Goal: Transaction & Acquisition: Purchase product/service

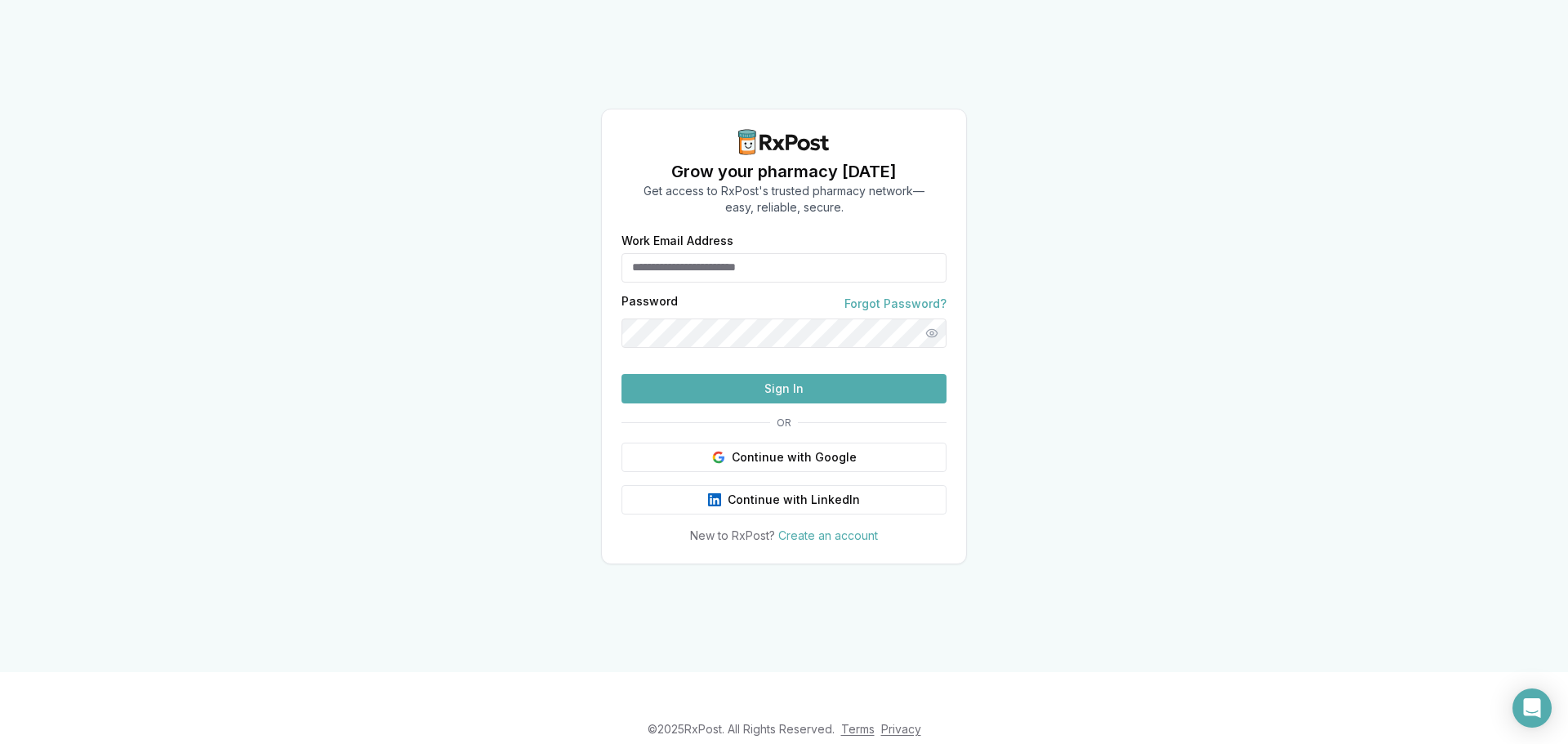
type input "**********"
click at [811, 403] on button "Sign In" at bounding box center [784, 389] width 325 height 30
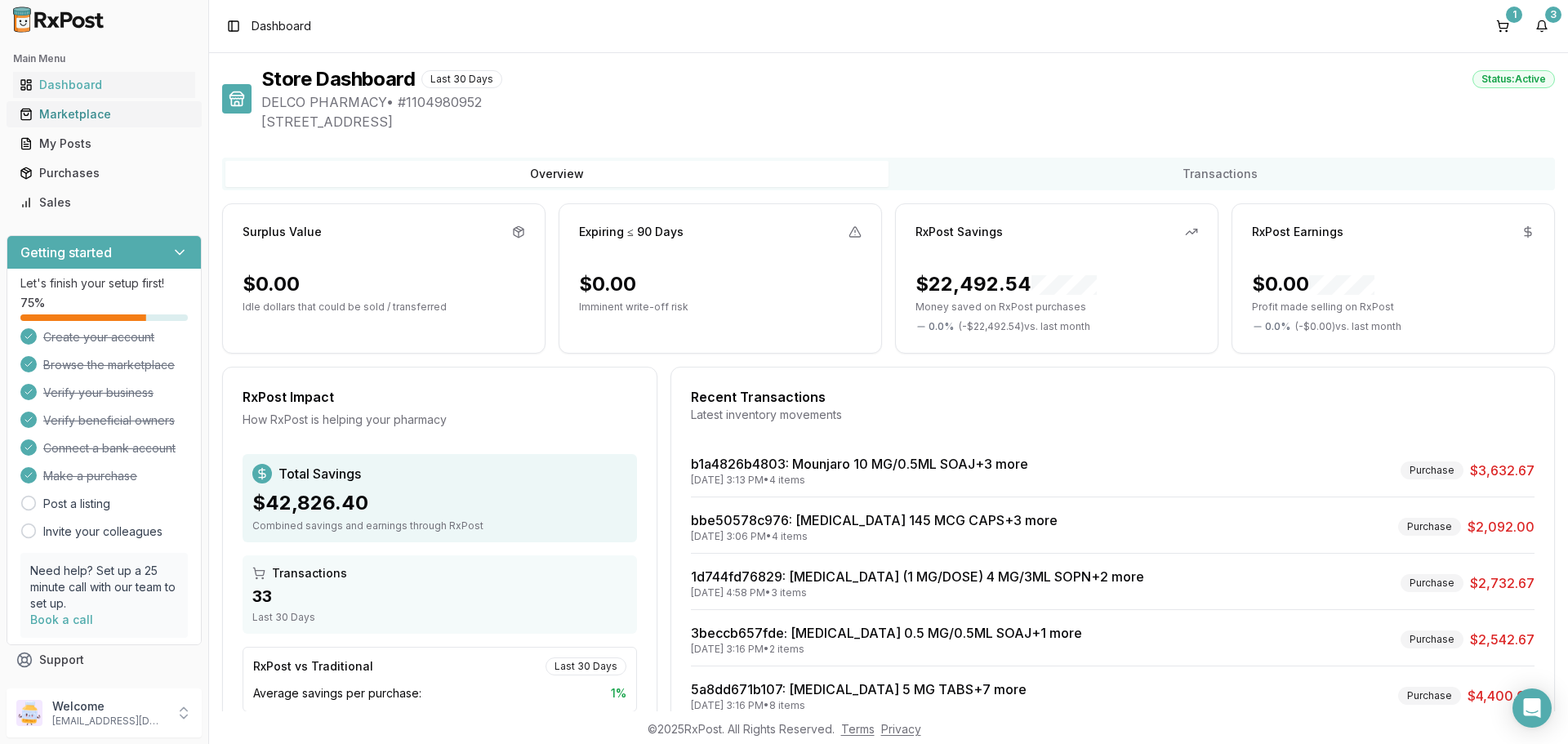
click at [82, 117] on div "Marketplace" at bounding box center [103, 114] width 169 height 17
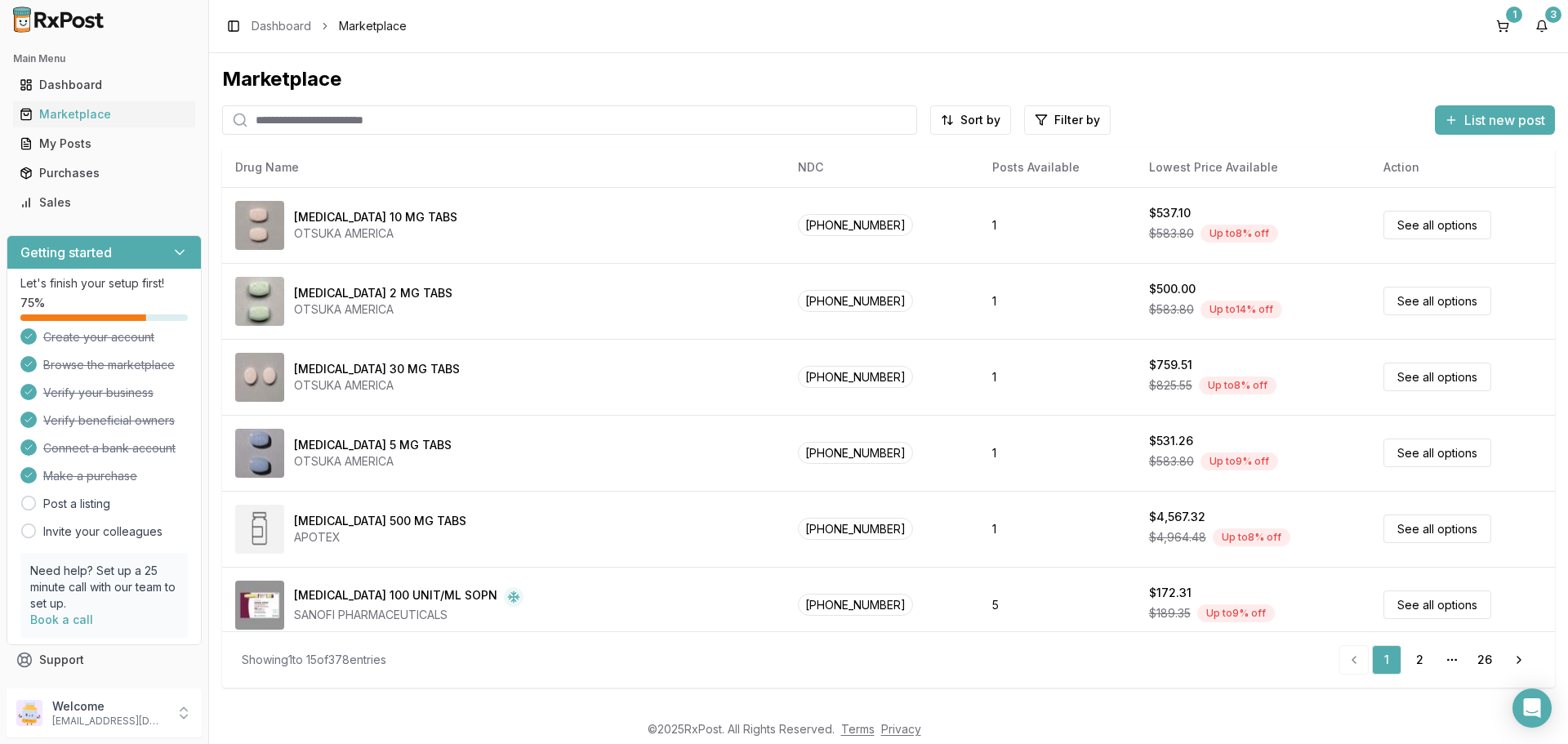
click at [393, 117] on input "search" at bounding box center [570, 120] width 695 height 30
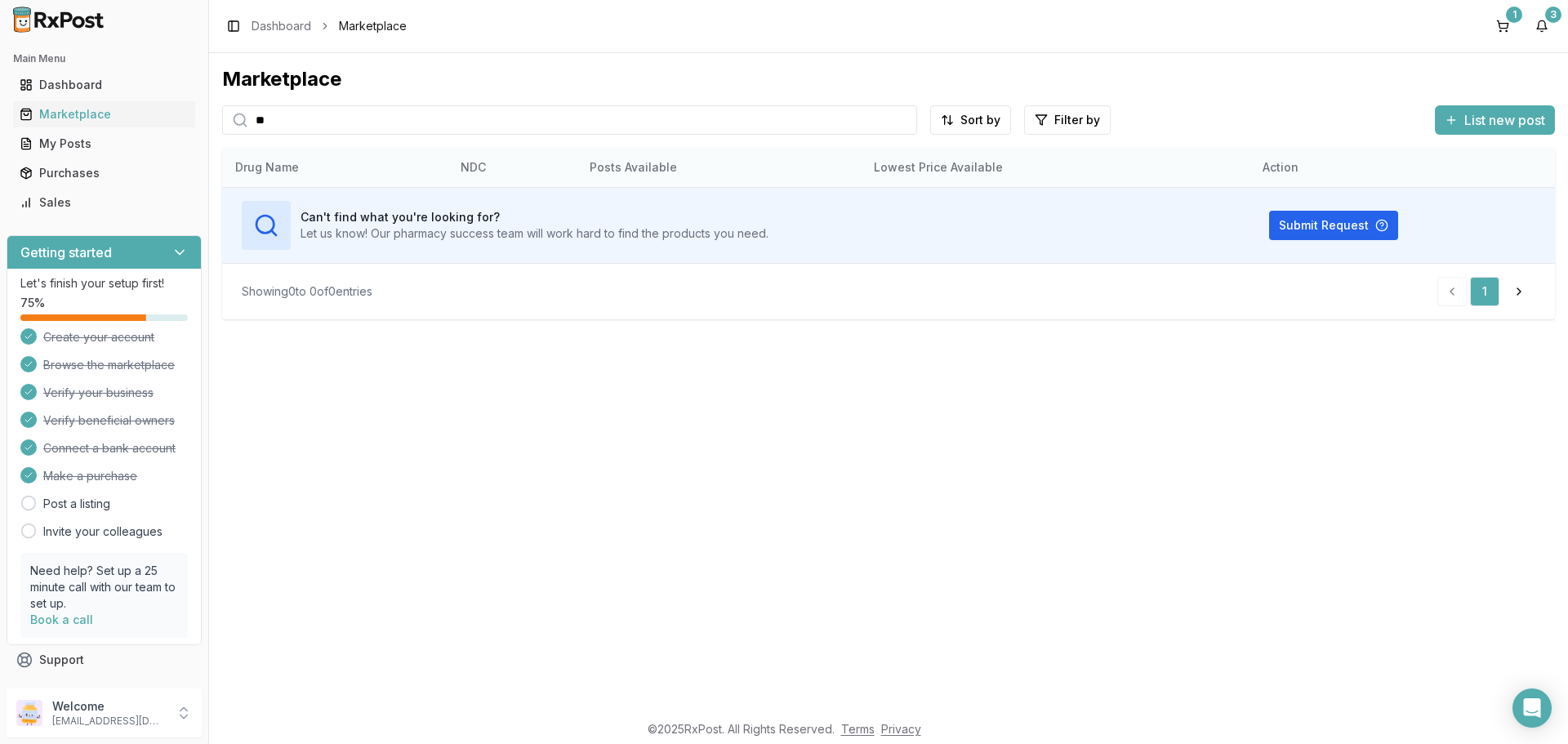
type input "*"
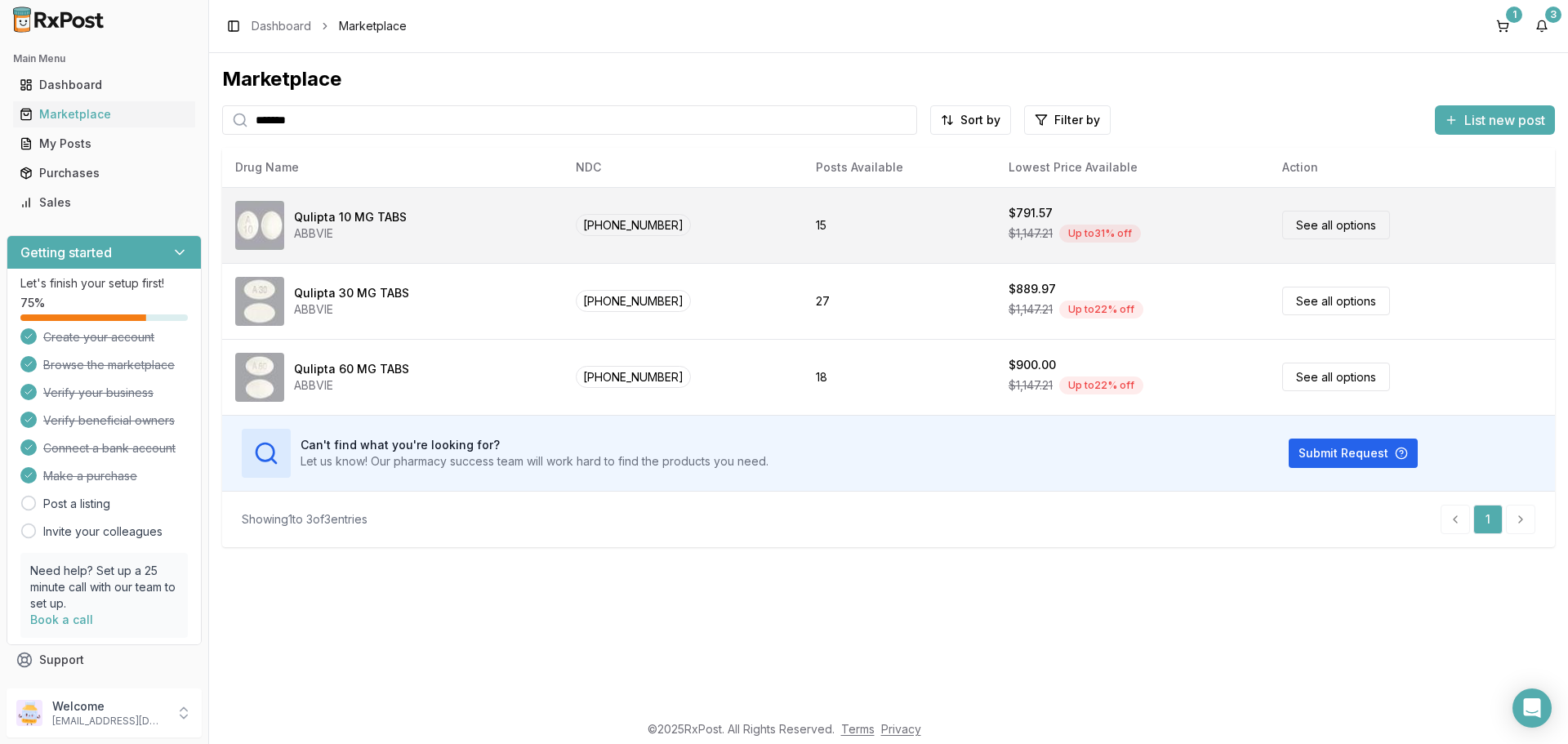
type input "*******"
click at [1299, 227] on link "See all options" at bounding box center [1336, 224] width 108 height 29
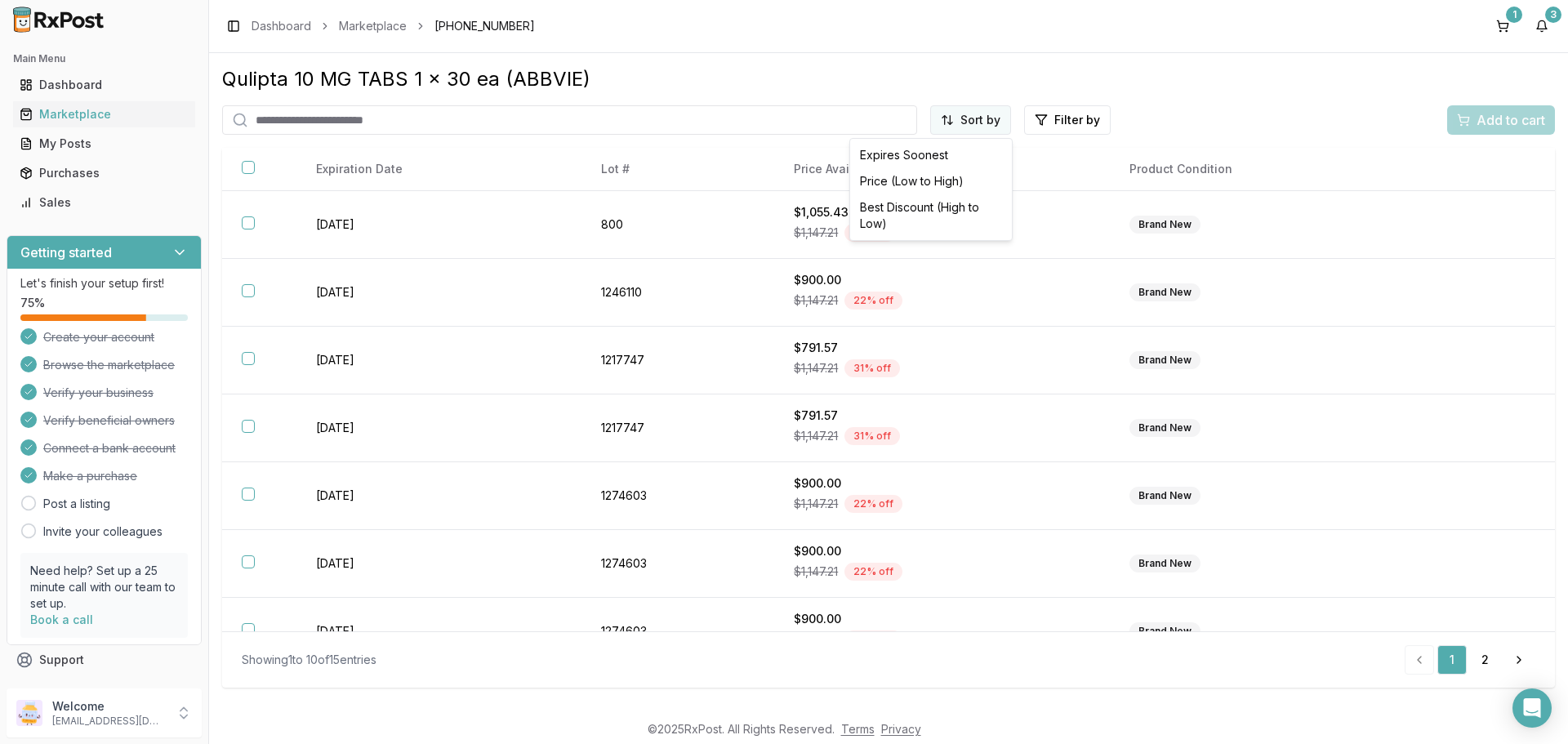
click at [959, 121] on html "Main Menu Dashboard Marketplace My Posts Purchases Sales Getting started Let's …" at bounding box center [784, 372] width 1568 height 744
click at [891, 177] on div "Price (Low to High)" at bounding box center [931, 181] width 155 height 26
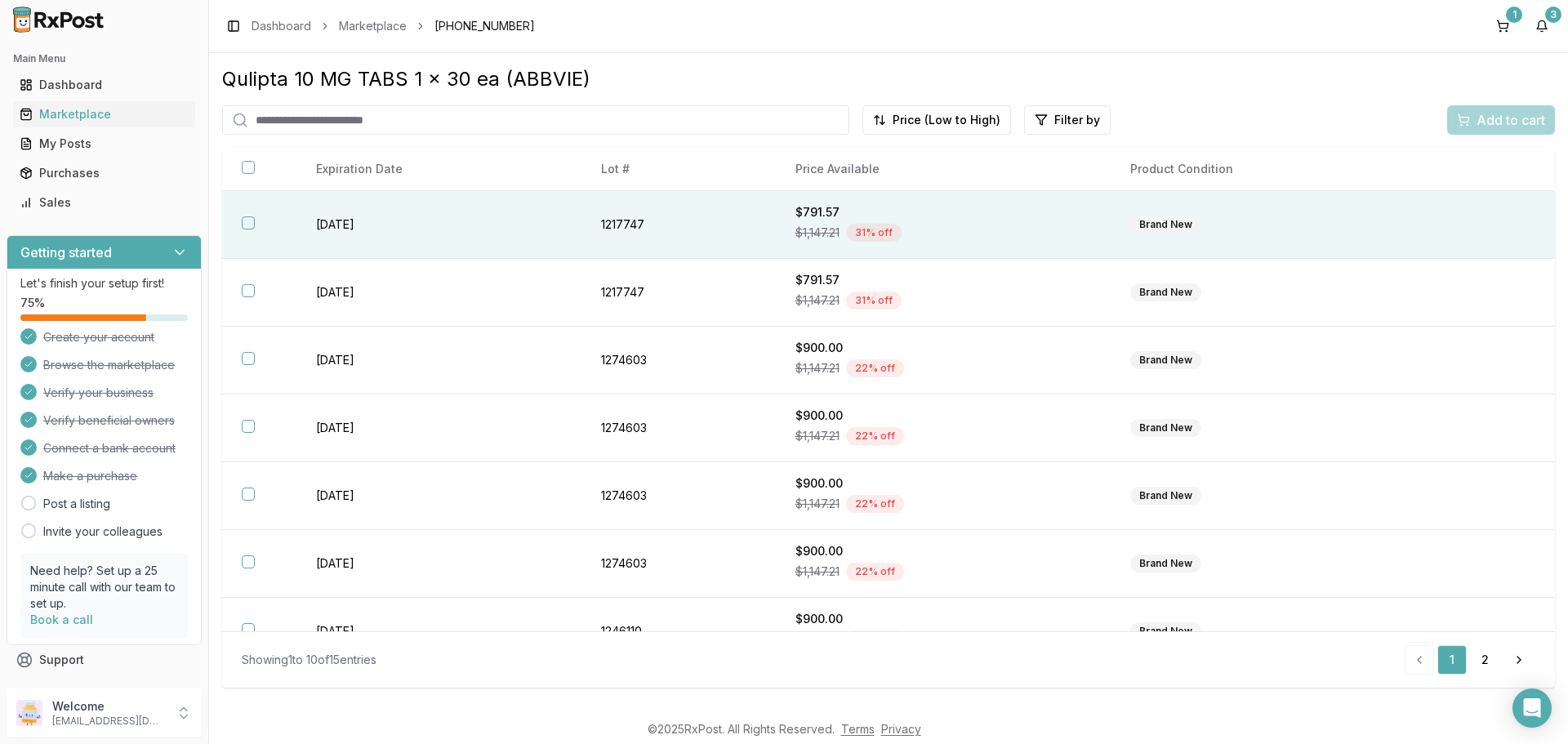
click at [249, 226] on button "button" at bounding box center [248, 222] width 13 height 13
click at [1485, 129] on span "Add to cart" at bounding box center [1511, 119] width 68 height 19
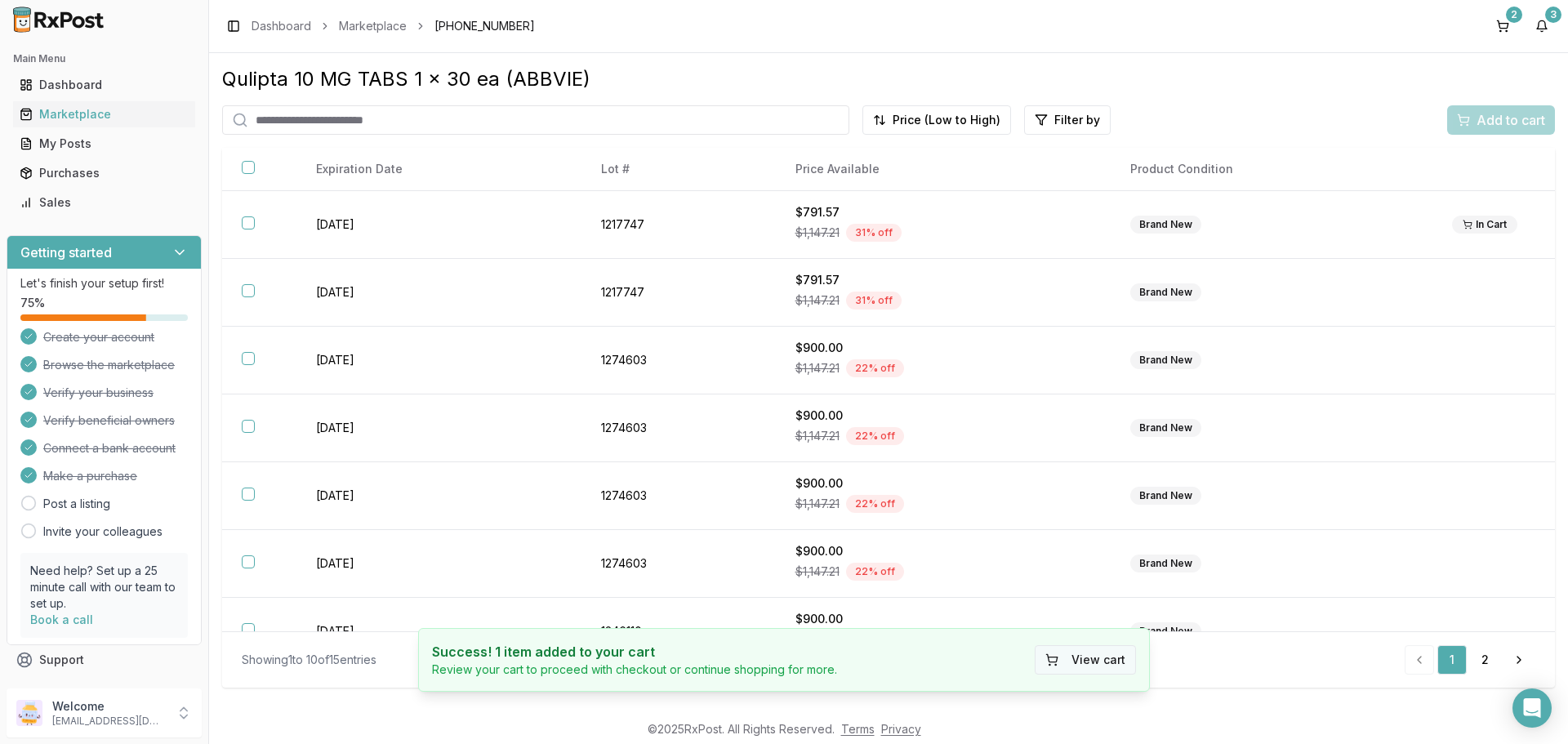
click at [1114, 657] on button "View cart" at bounding box center [1086, 660] width 102 height 30
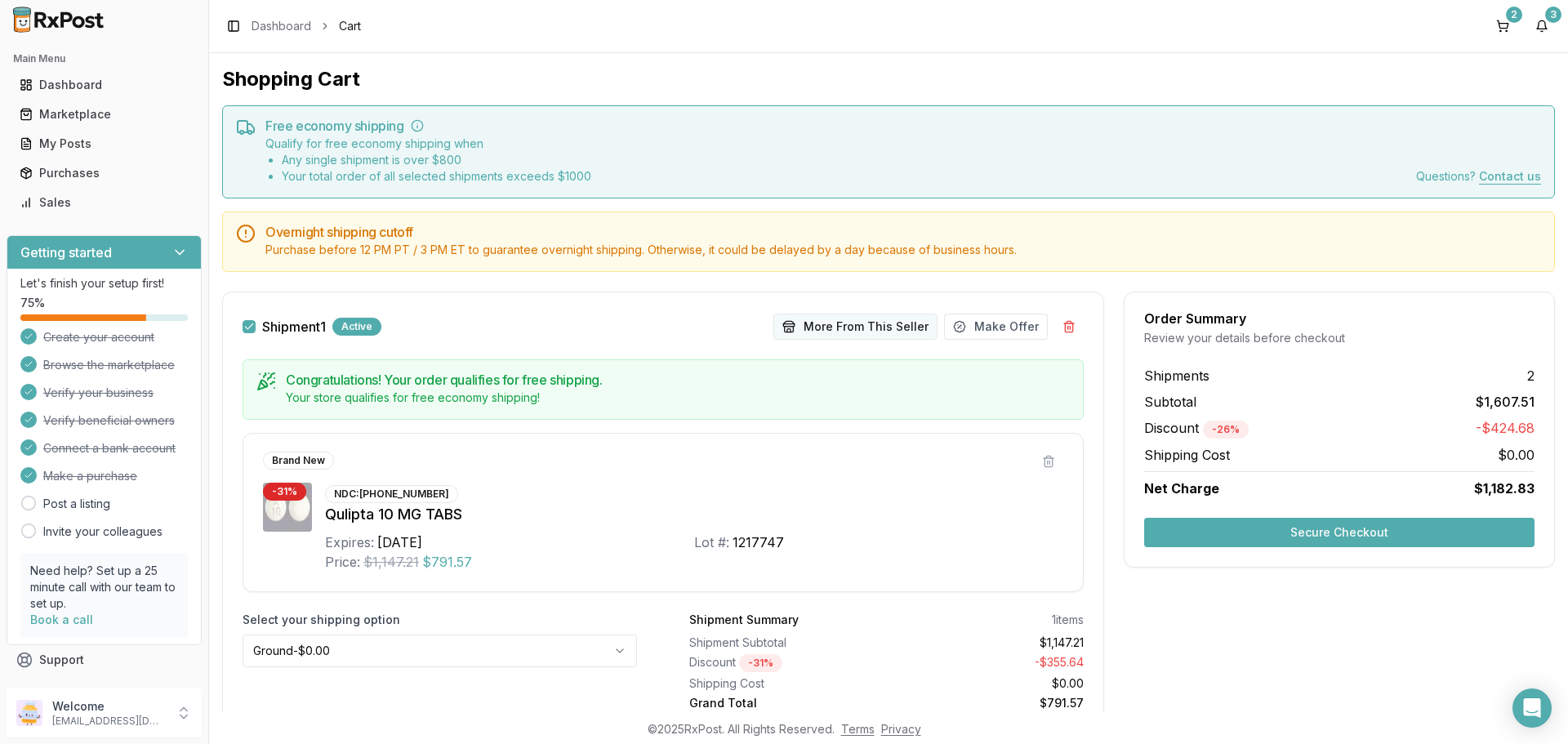
click at [814, 324] on button "More From This Seller" at bounding box center [856, 327] width 164 height 26
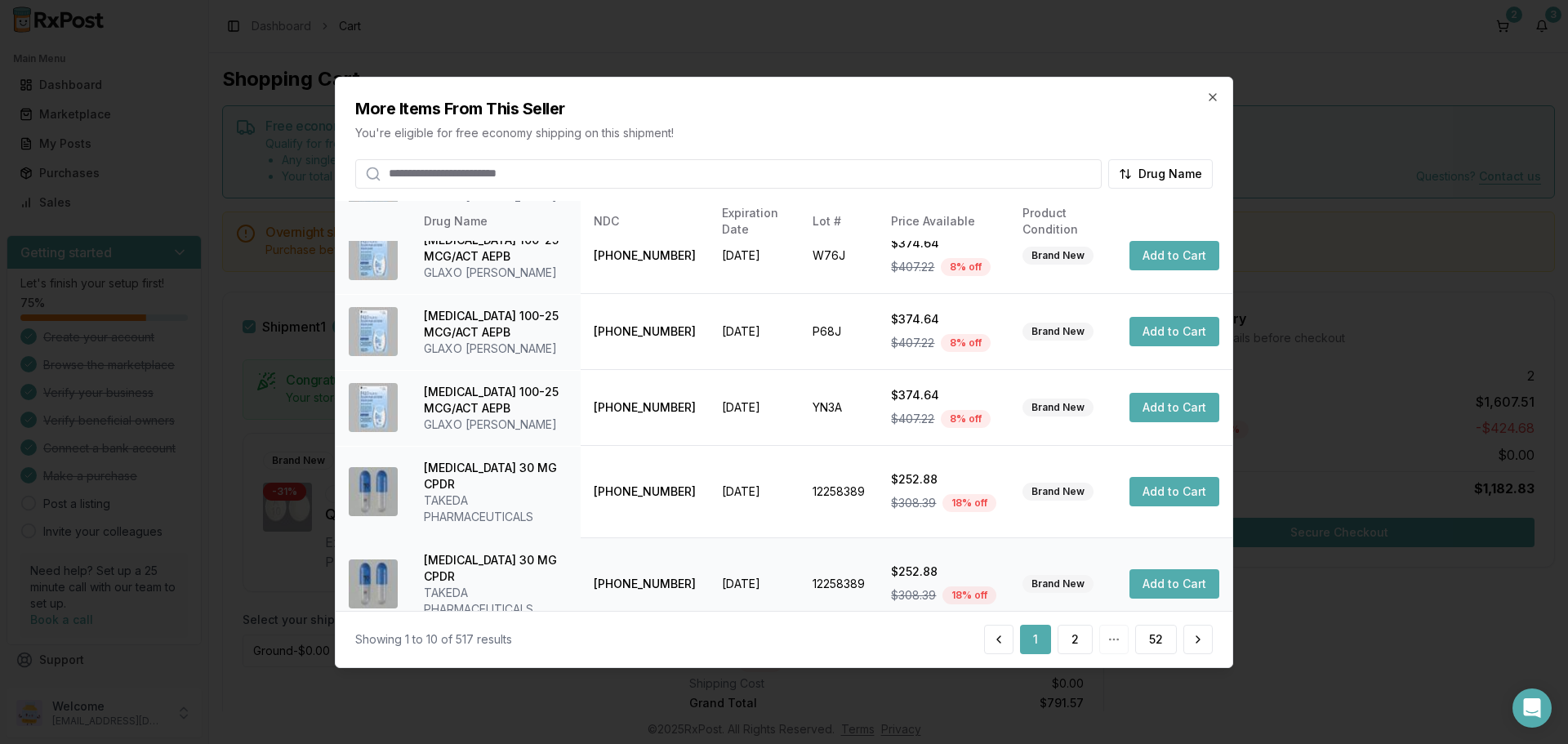
scroll to position [389, 0]
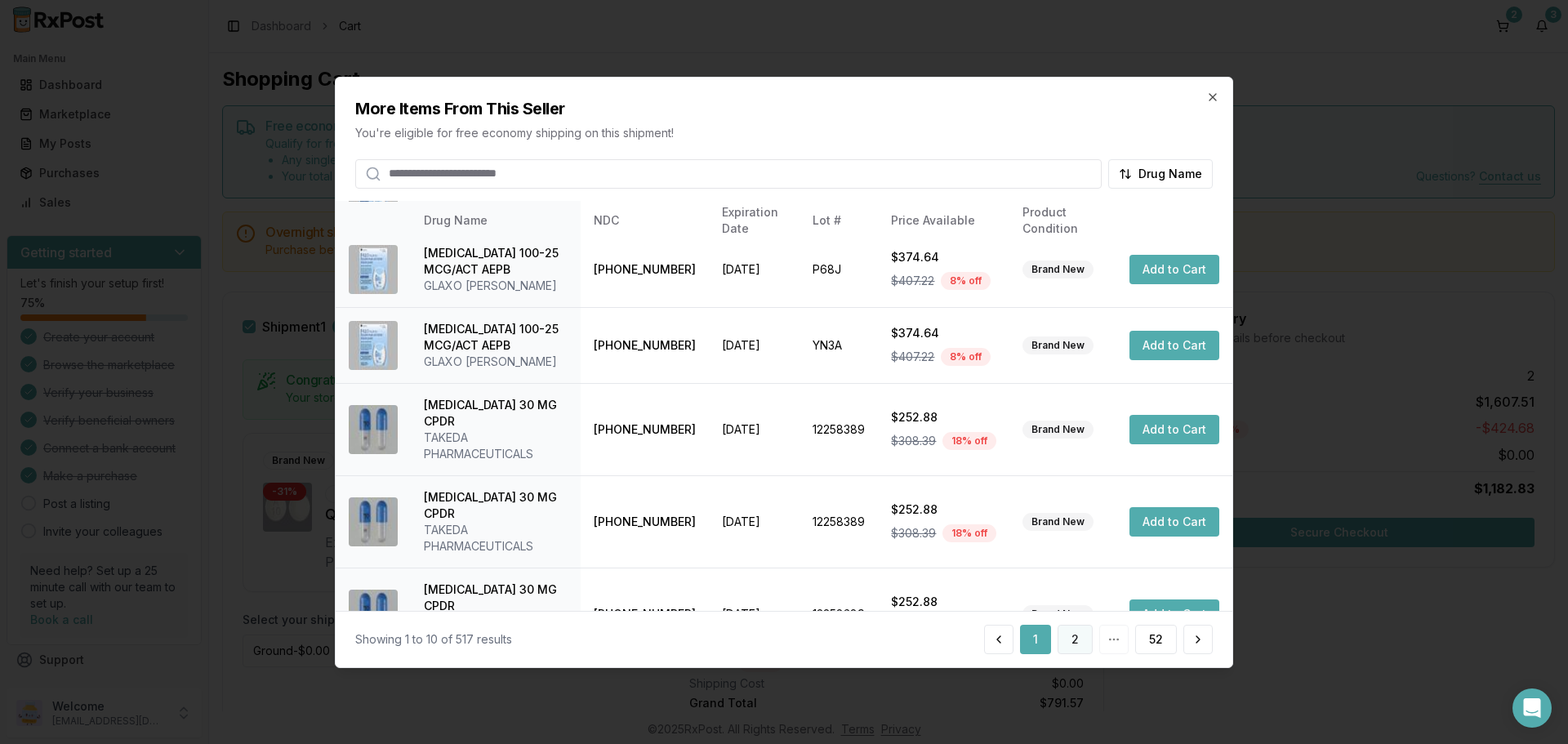
click at [1077, 641] on button "2" at bounding box center [1076, 640] width 35 height 30
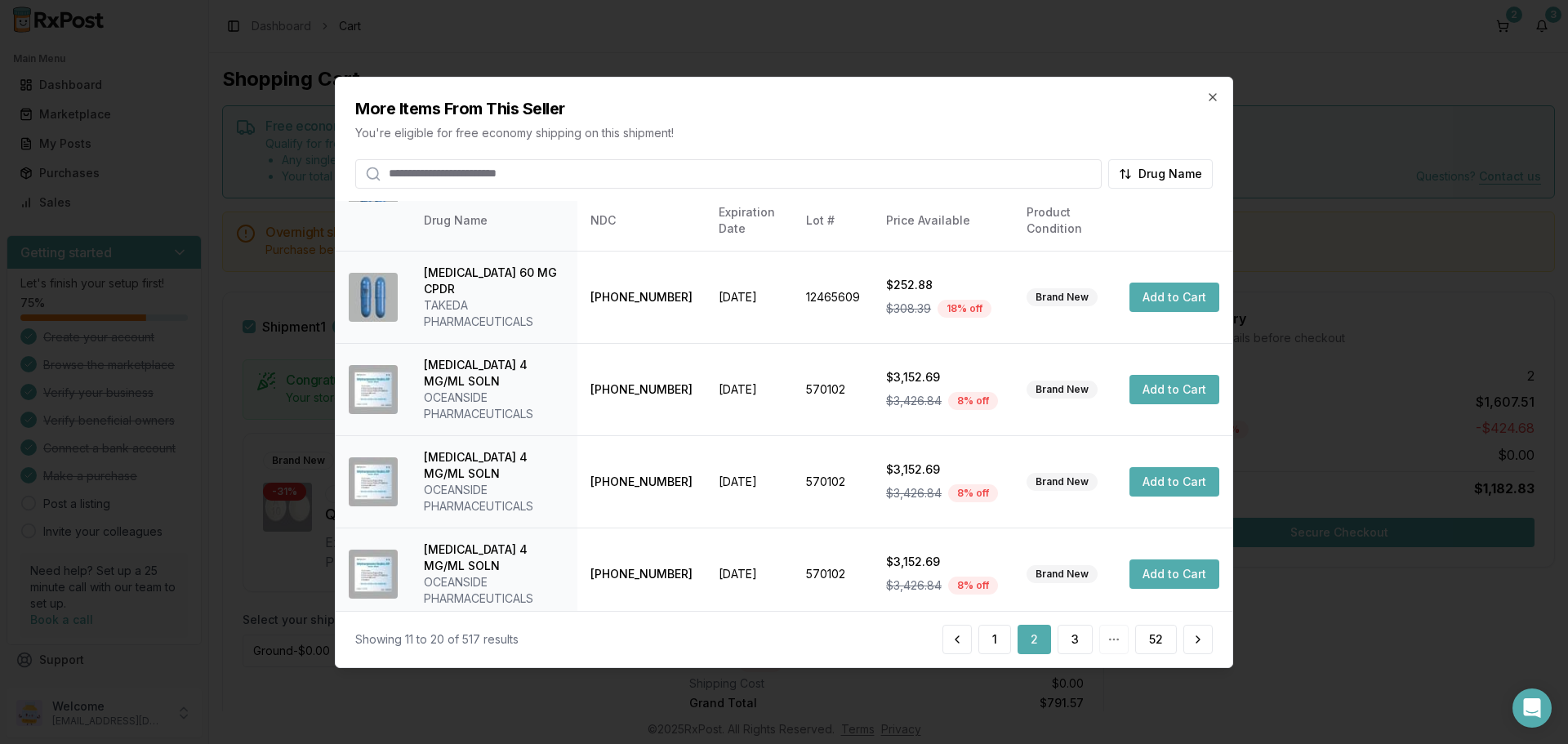
scroll to position [454, 0]
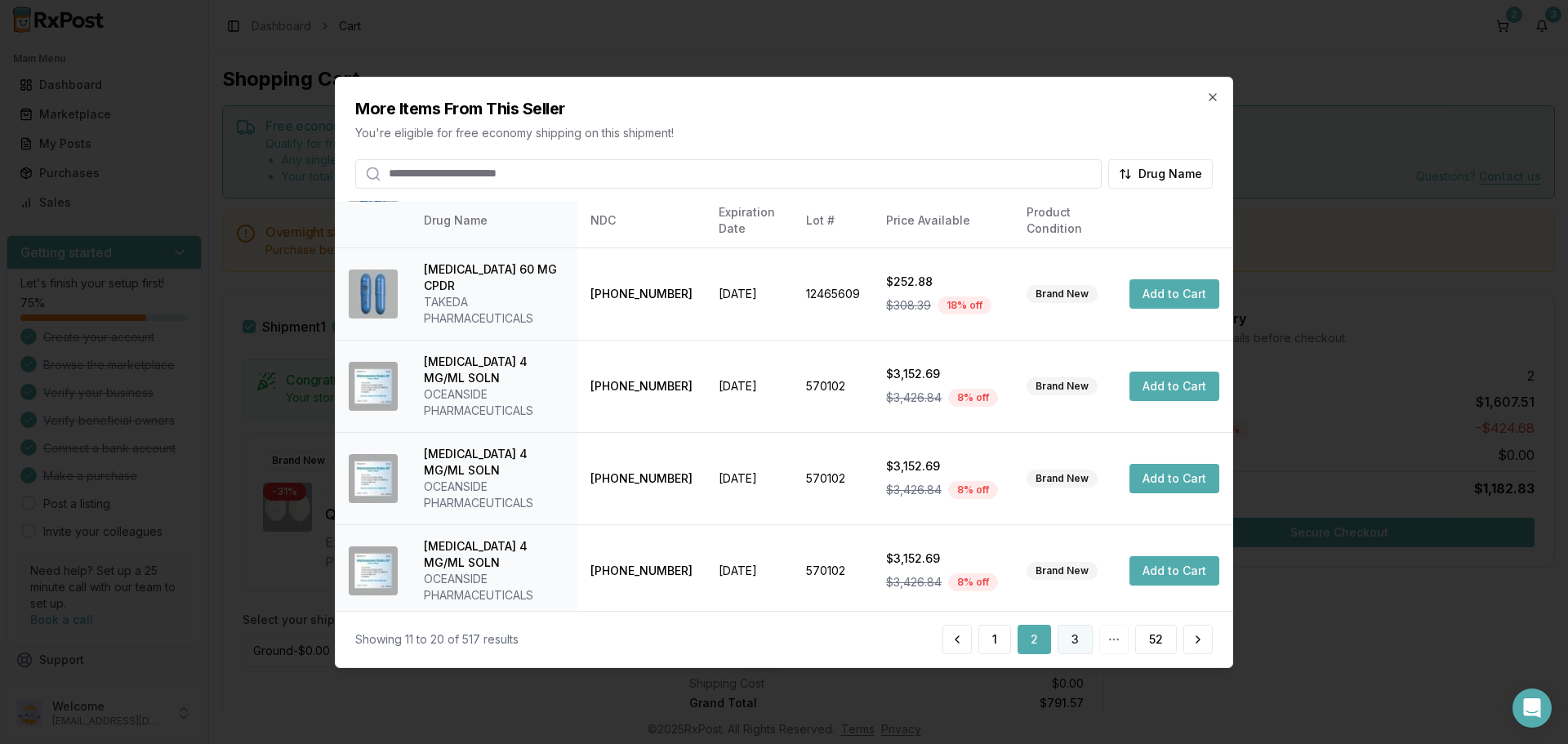
click at [1080, 633] on button "3" at bounding box center [1076, 640] width 35 height 30
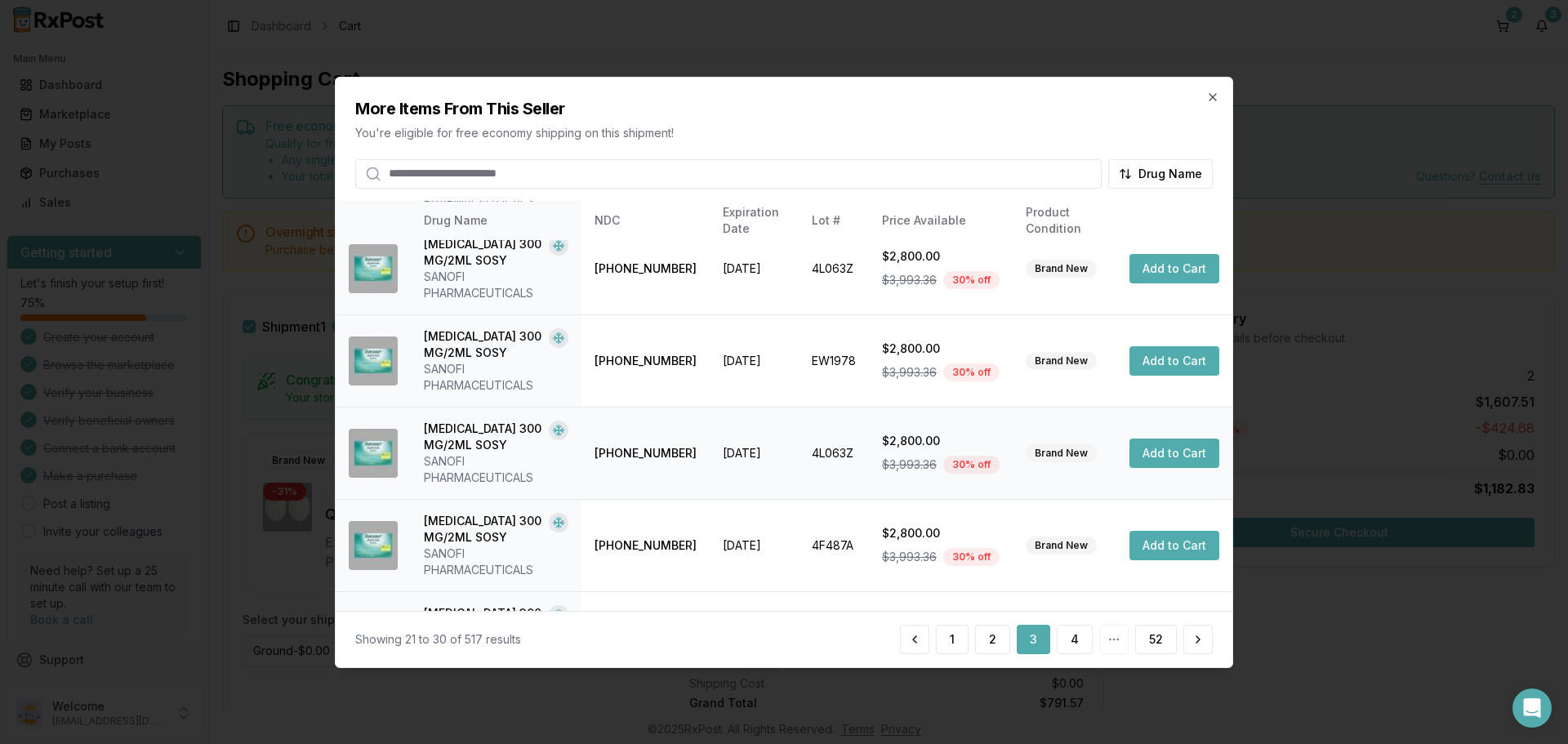
scroll to position [552, 0]
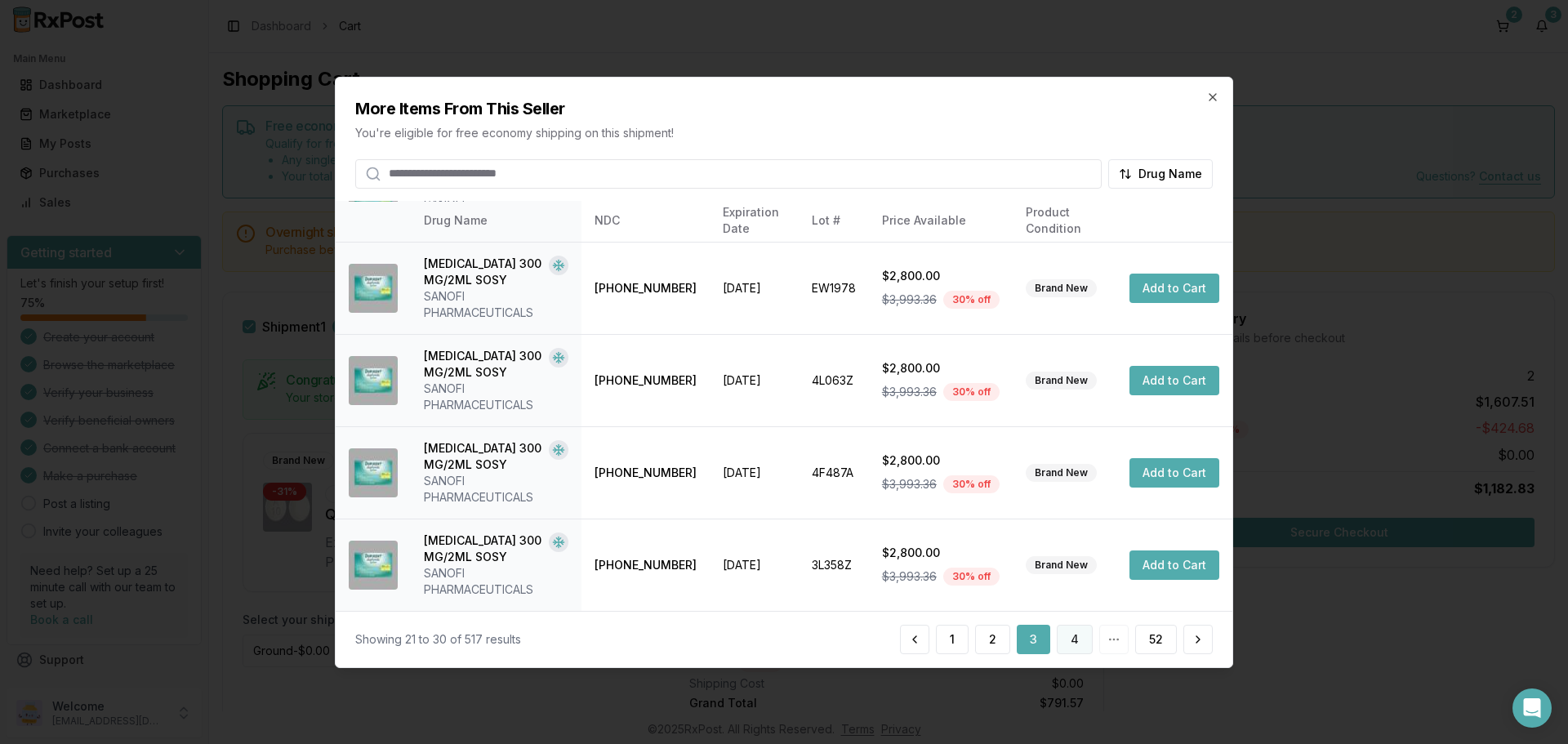
click at [1080, 639] on button "4" at bounding box center [1075, 640] width 36 height 30
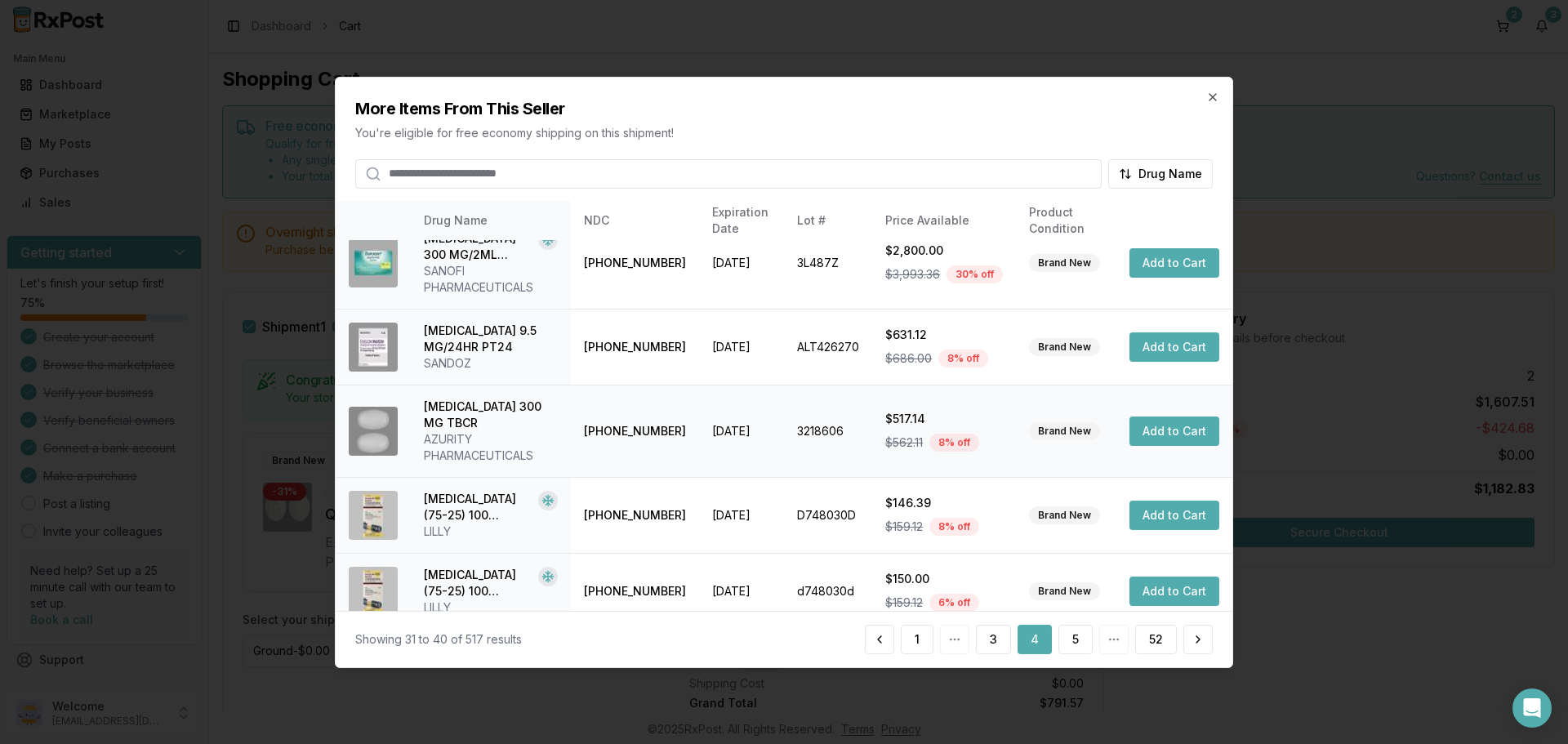
scroll to position [486, 0]
click at [1073, 639] on button "5" at bounding box center [1075, 640] width 34 height 30
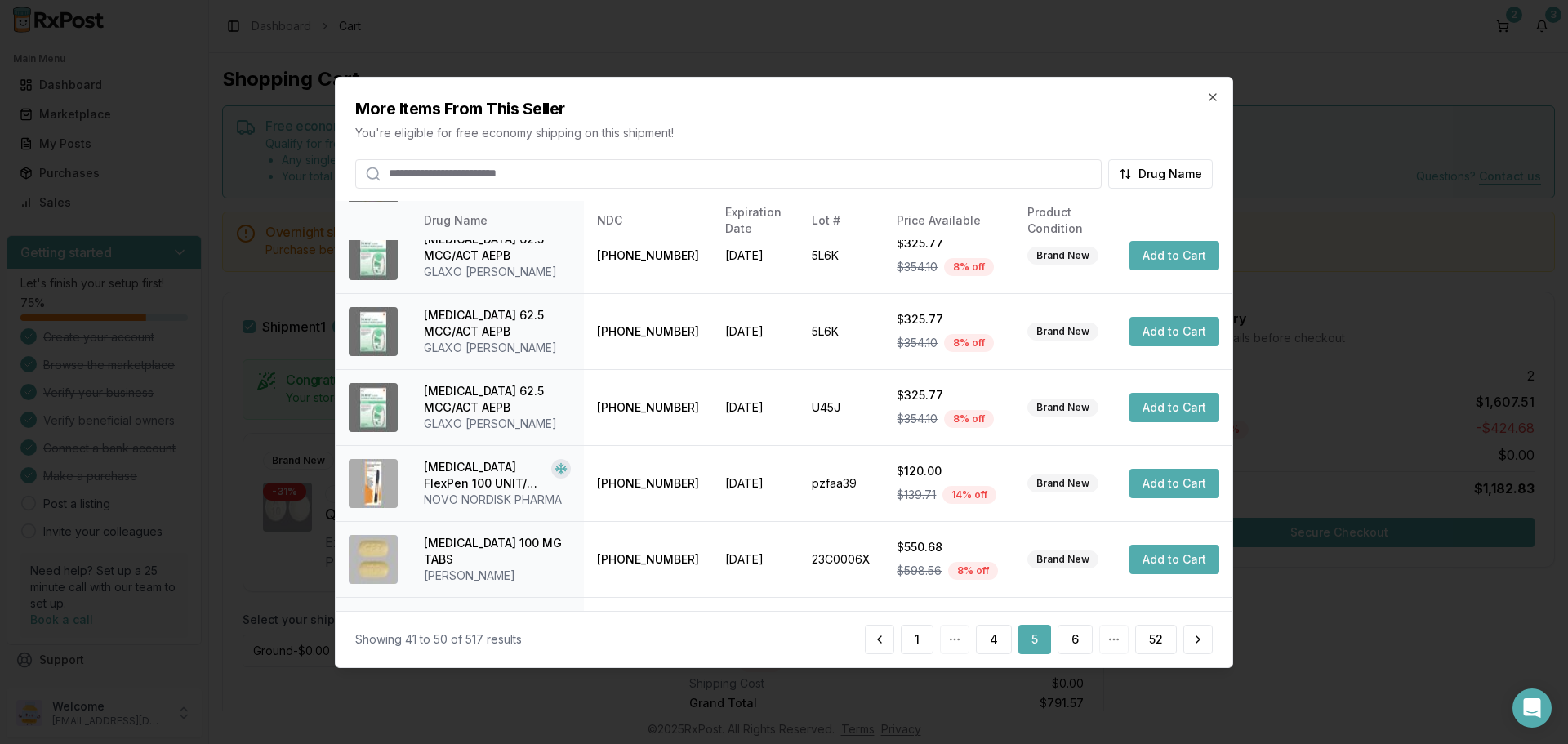
scroll to position [389, 0]
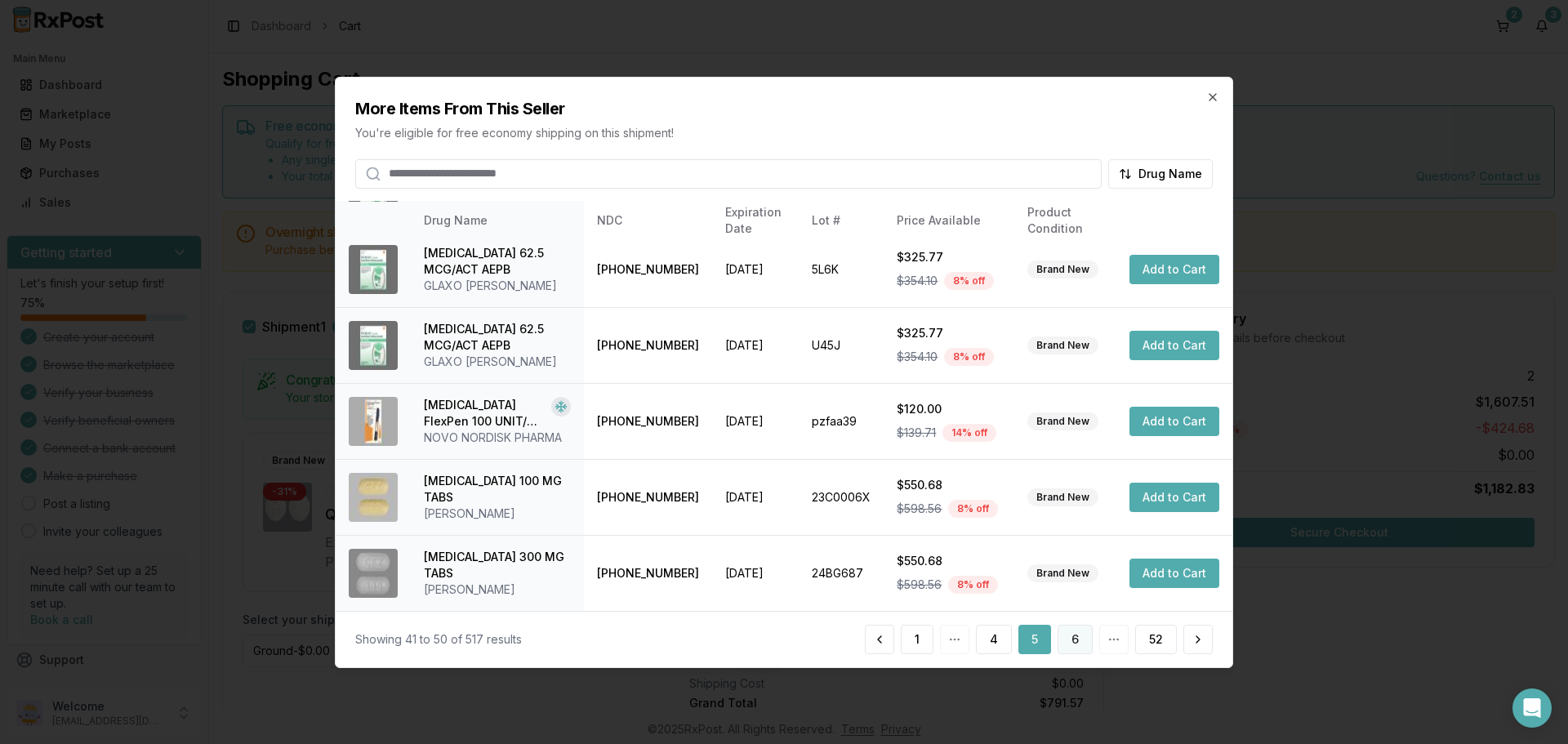
click at [1081, 643] on button "6" at bounding box center [1076, 640] width 35 height 30
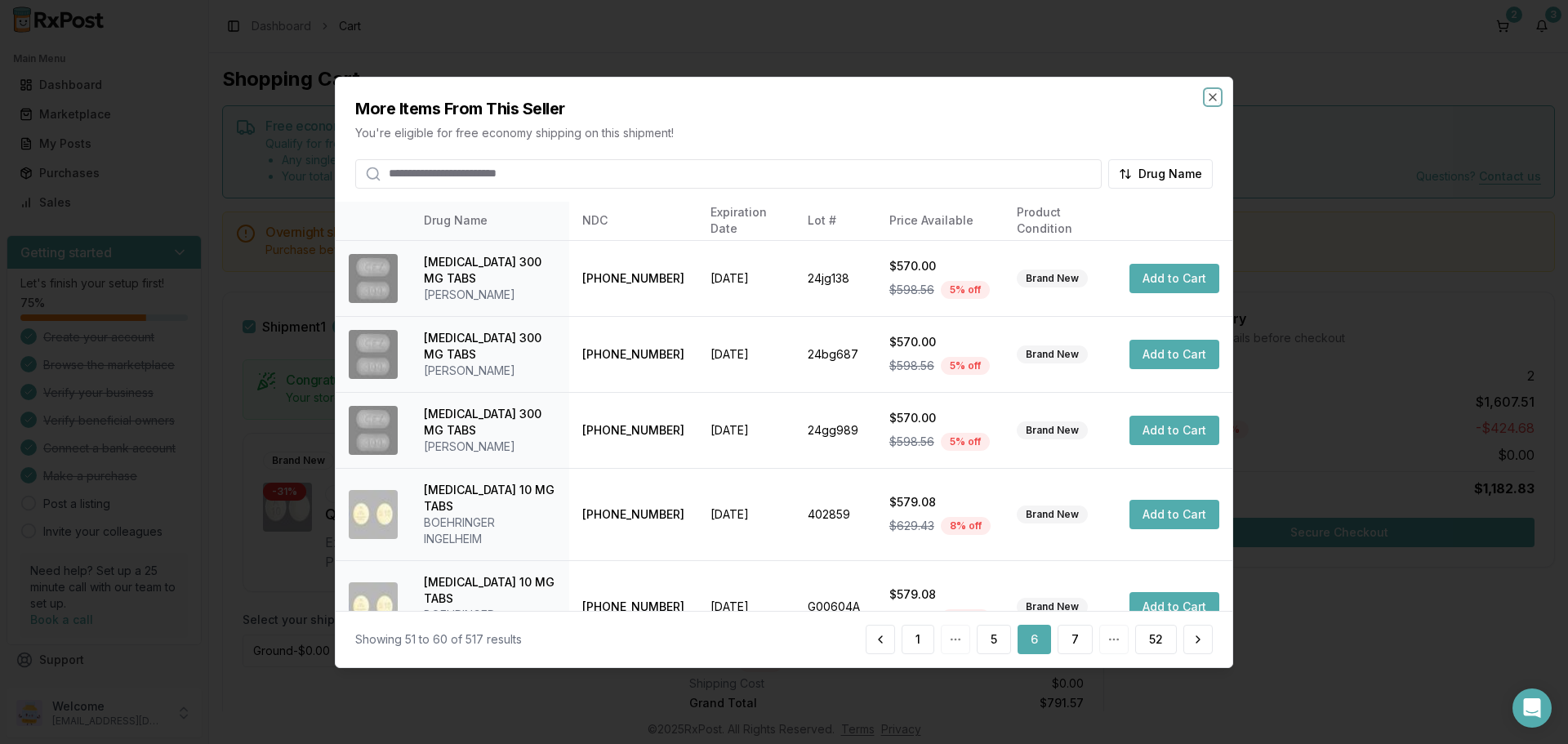
click at [1212, 97] on icon "button" at bounding box center [1212, 96] width 6 height 6
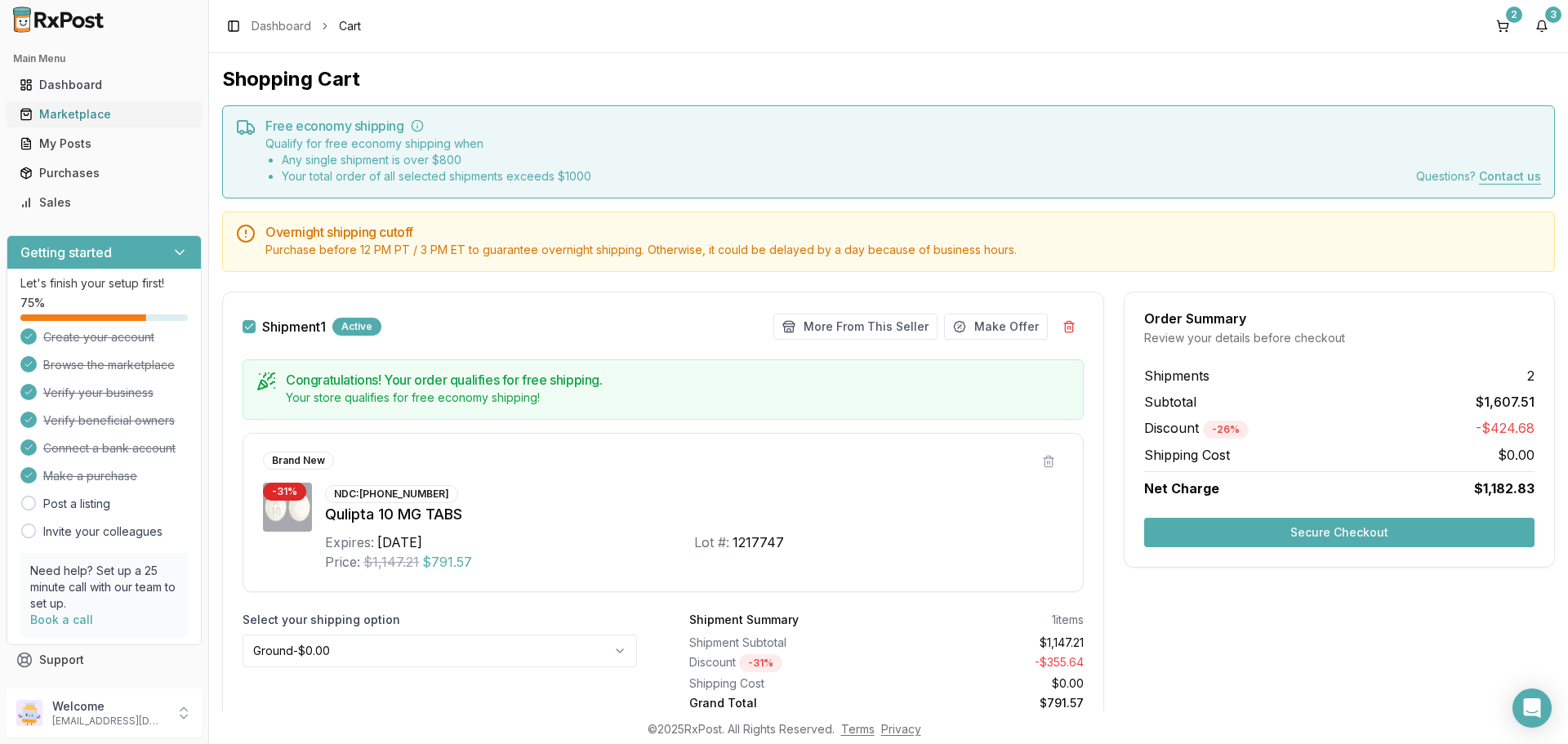
click at [65, 117] on div "Marketplace" at bounding box center [103, 114] width 169 height 17
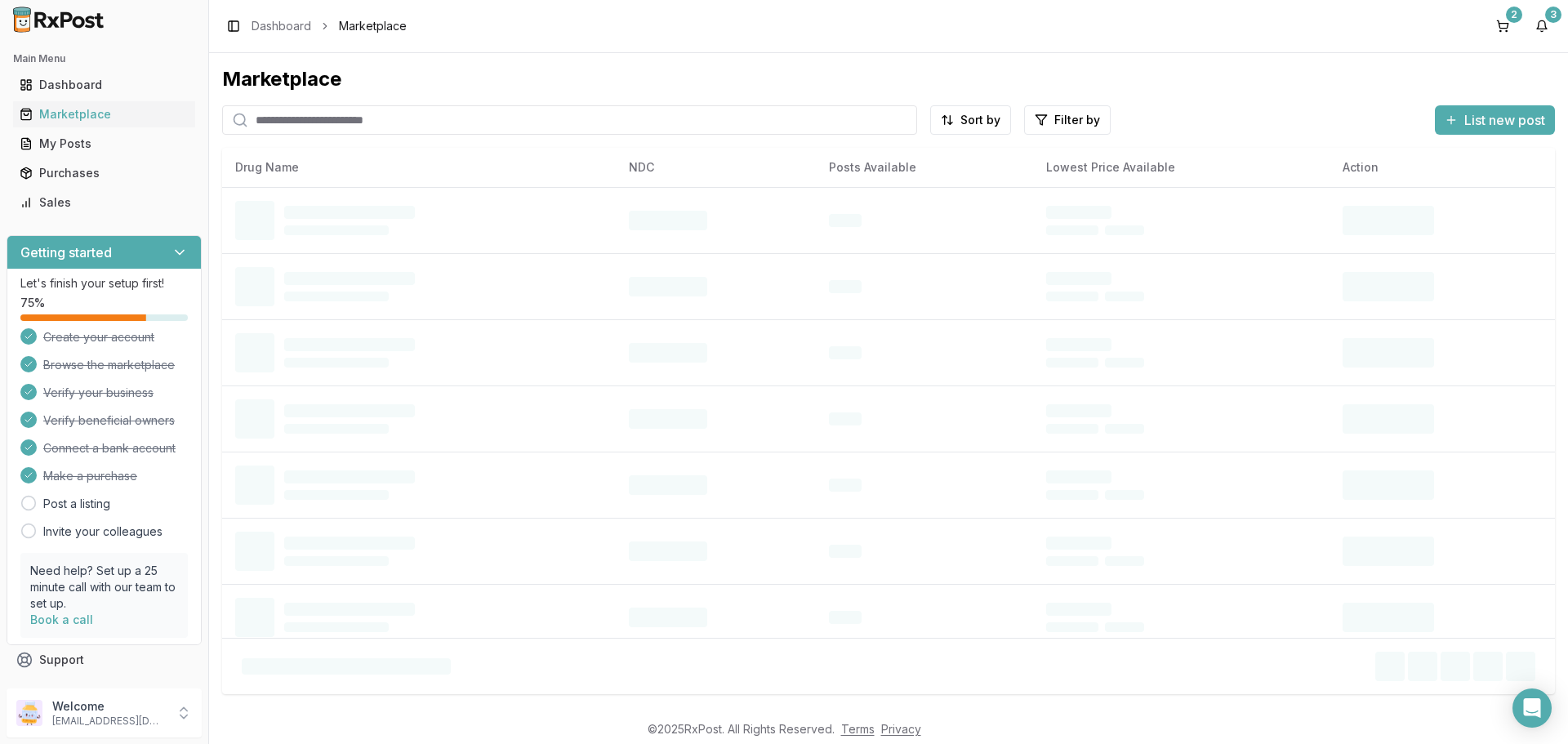
click at [444, 121] on input "search" at bounding box center [570, 120] width 695 height 30
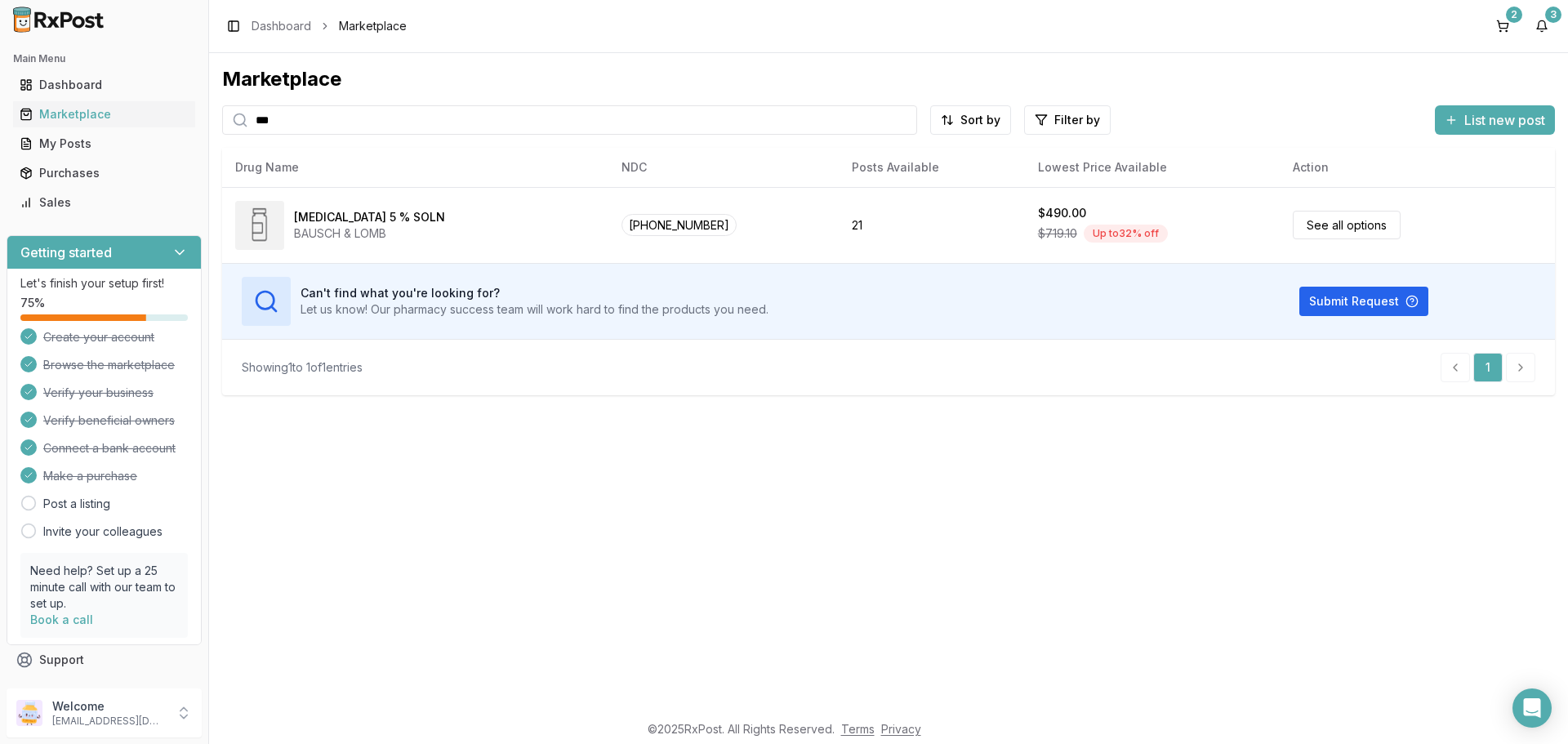
type input "***"
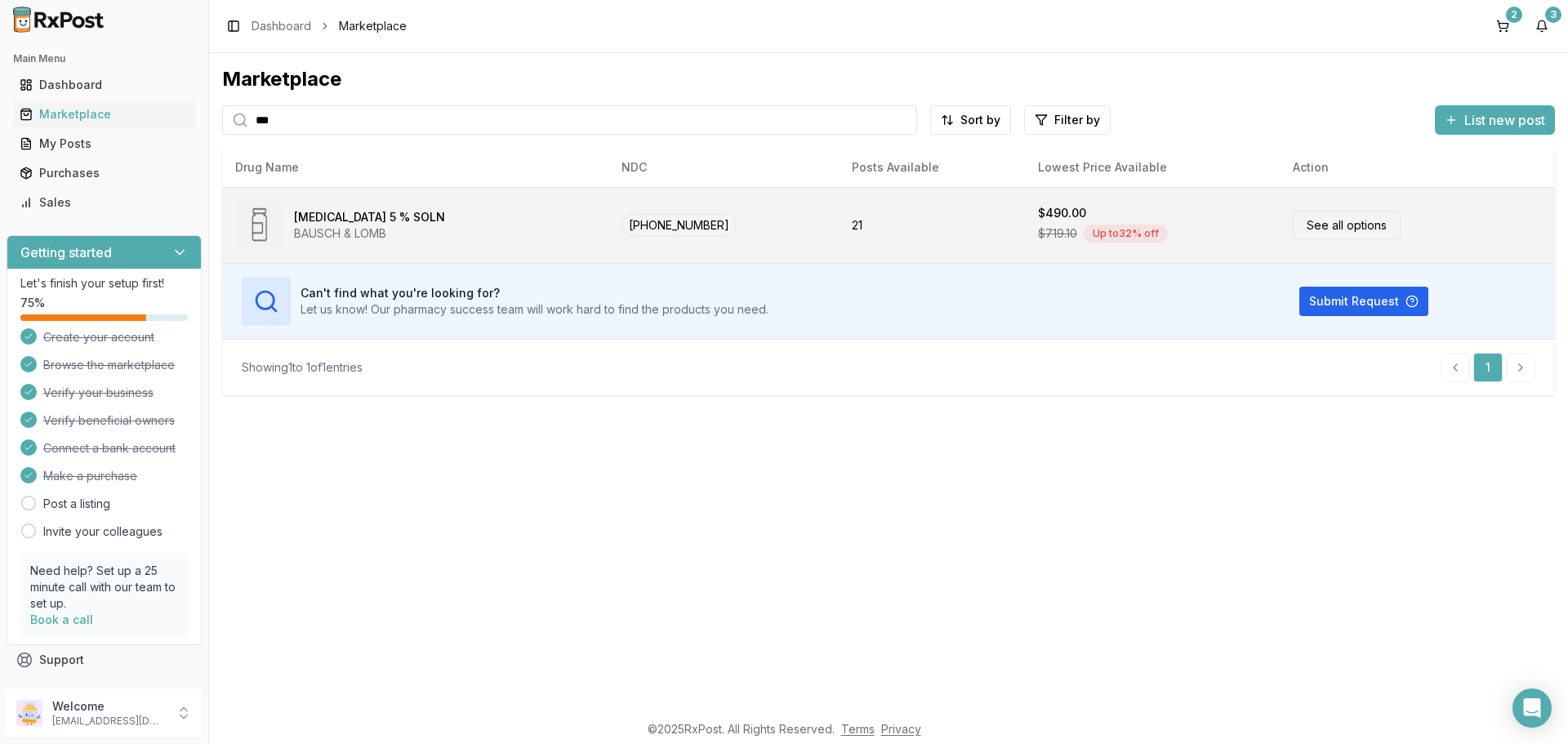
click at [1324, 222] on link "See all options" at bounding box center [1346, 224] width 108 height 29
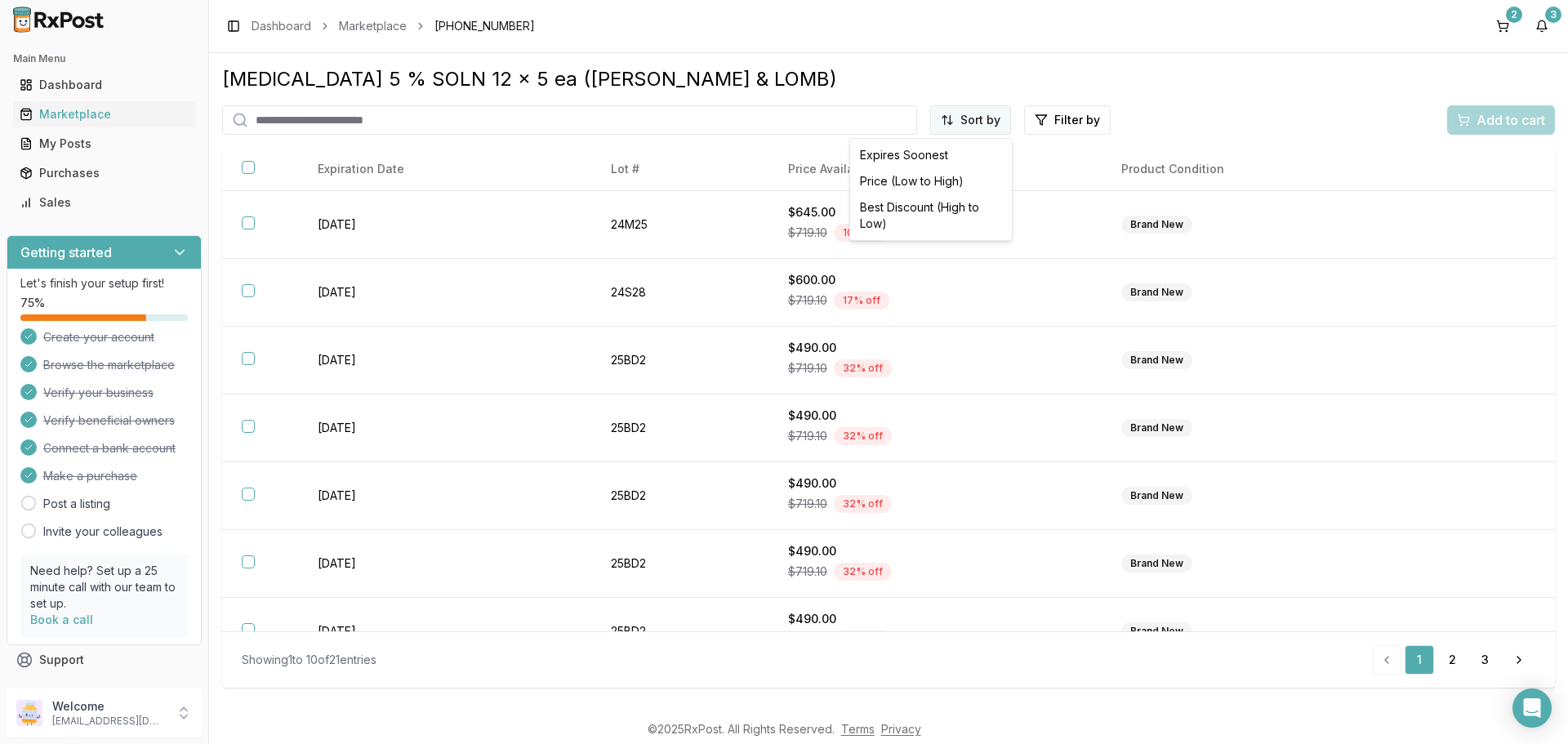
click at [964, 116] on html "Main Menu Dashboard Marketplace My Posts Purchases Sales Getting started Let's …" at bounding box center [784, 372] width 1568 height 744
click at [917, 188] on div "Price (Low to High)" at bounding box center [931, 181] width 155 height 26
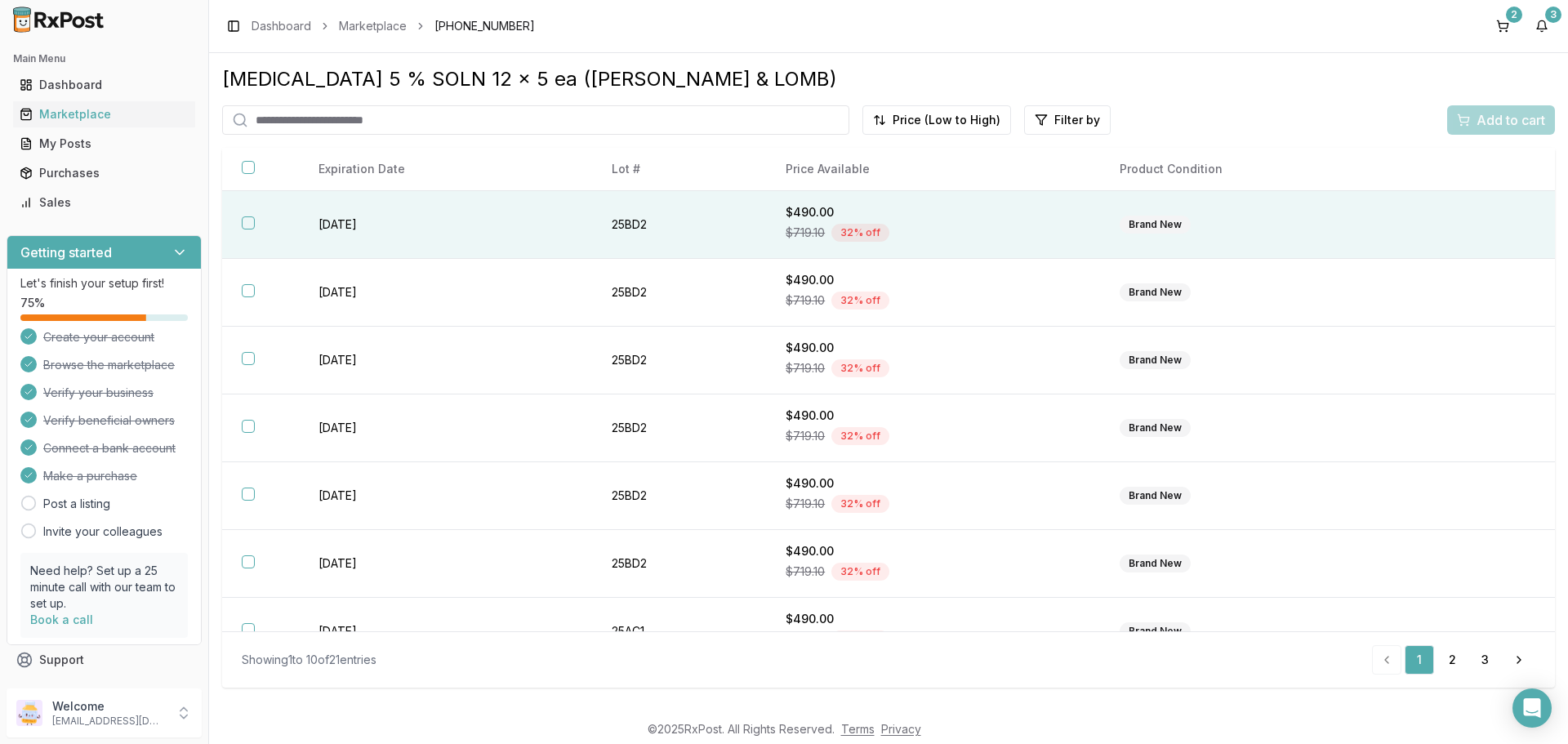
click at [248, 222] on button "button" at bounding box center [248, 222] width 13 height 13
click at [1493, 122] on span "Add to cart" at bounding box center [1511, 119] width 68 height 19
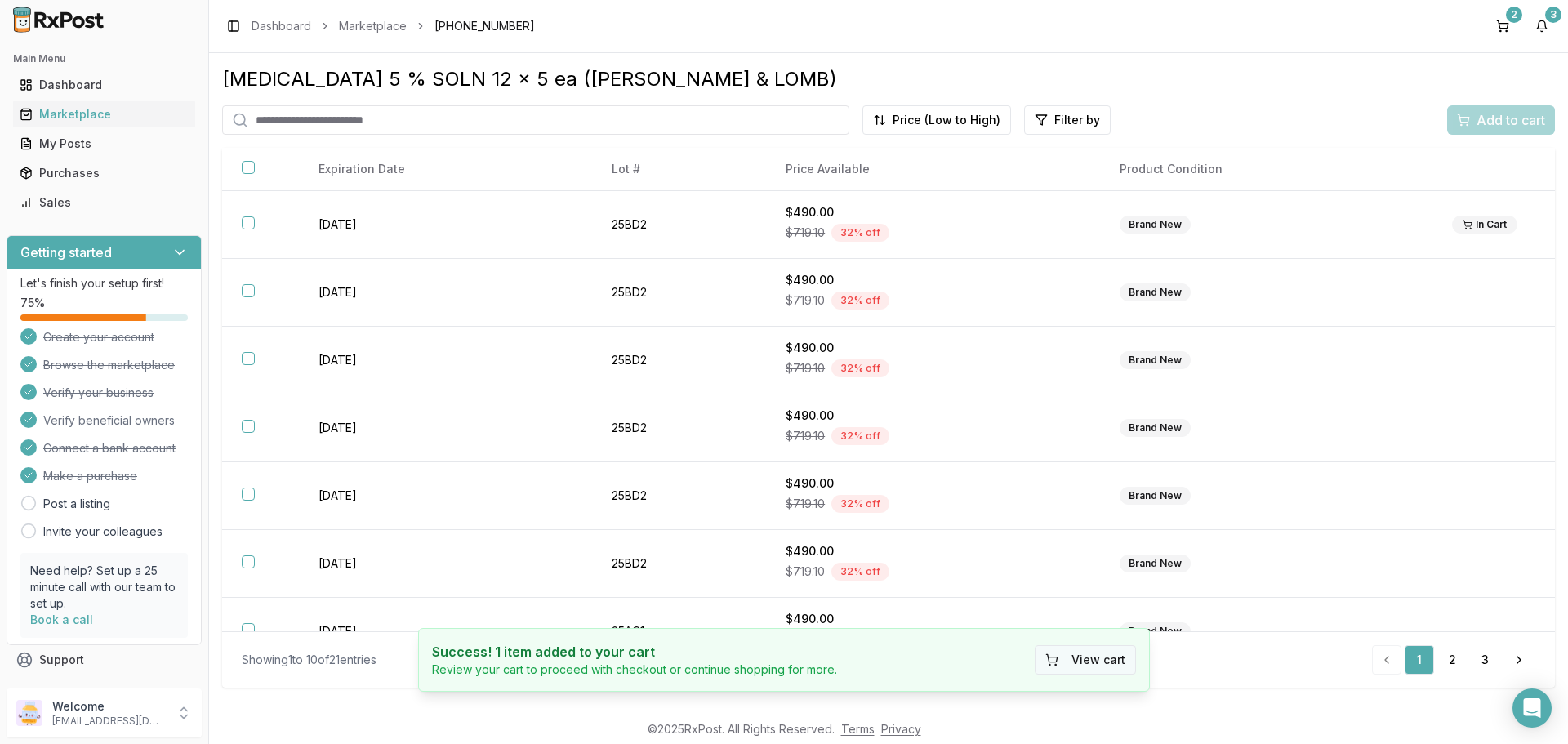
click at [1074, 663] on button "View cart" at bounding box center [1086, 660] width 102 height 30
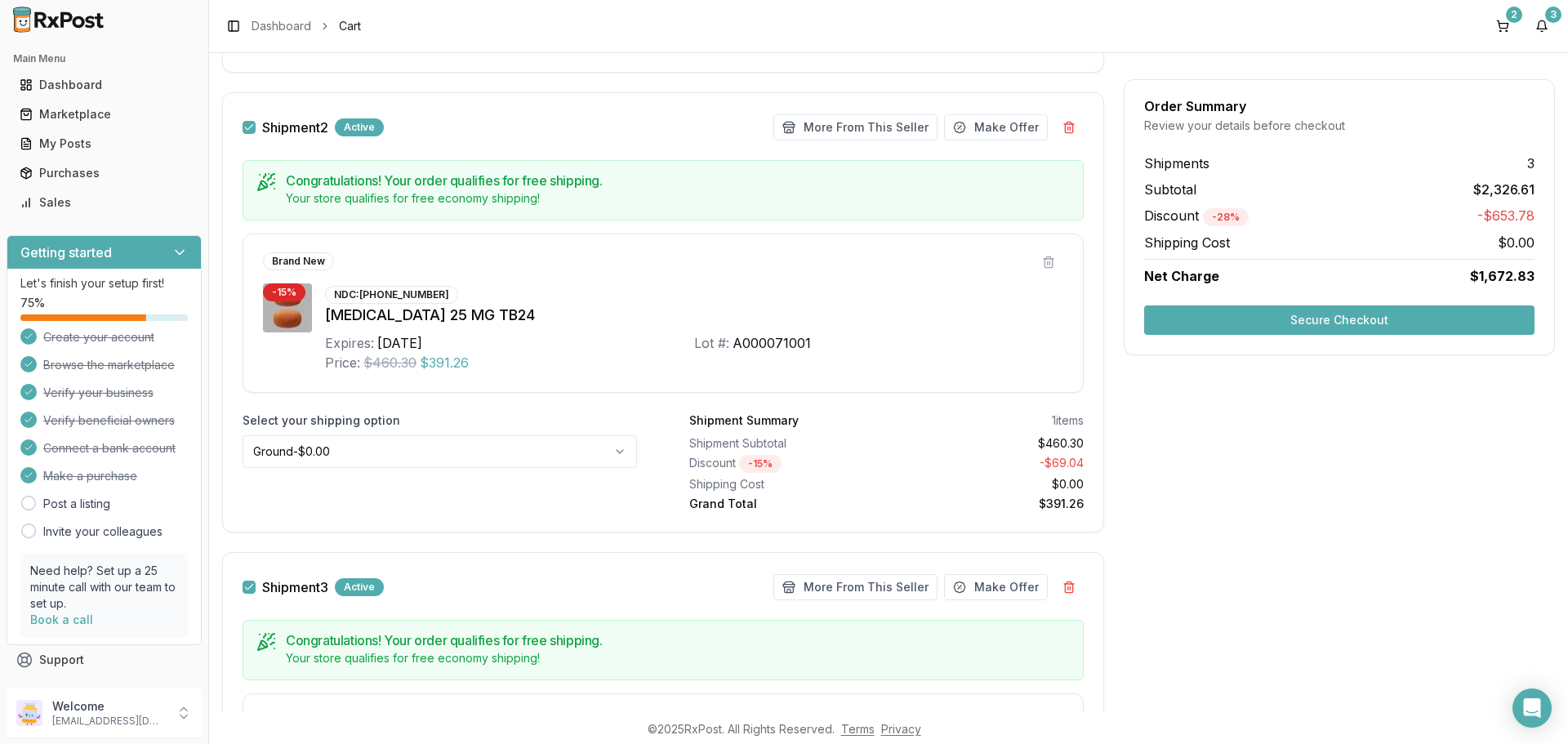
scroll to position [169, 0]
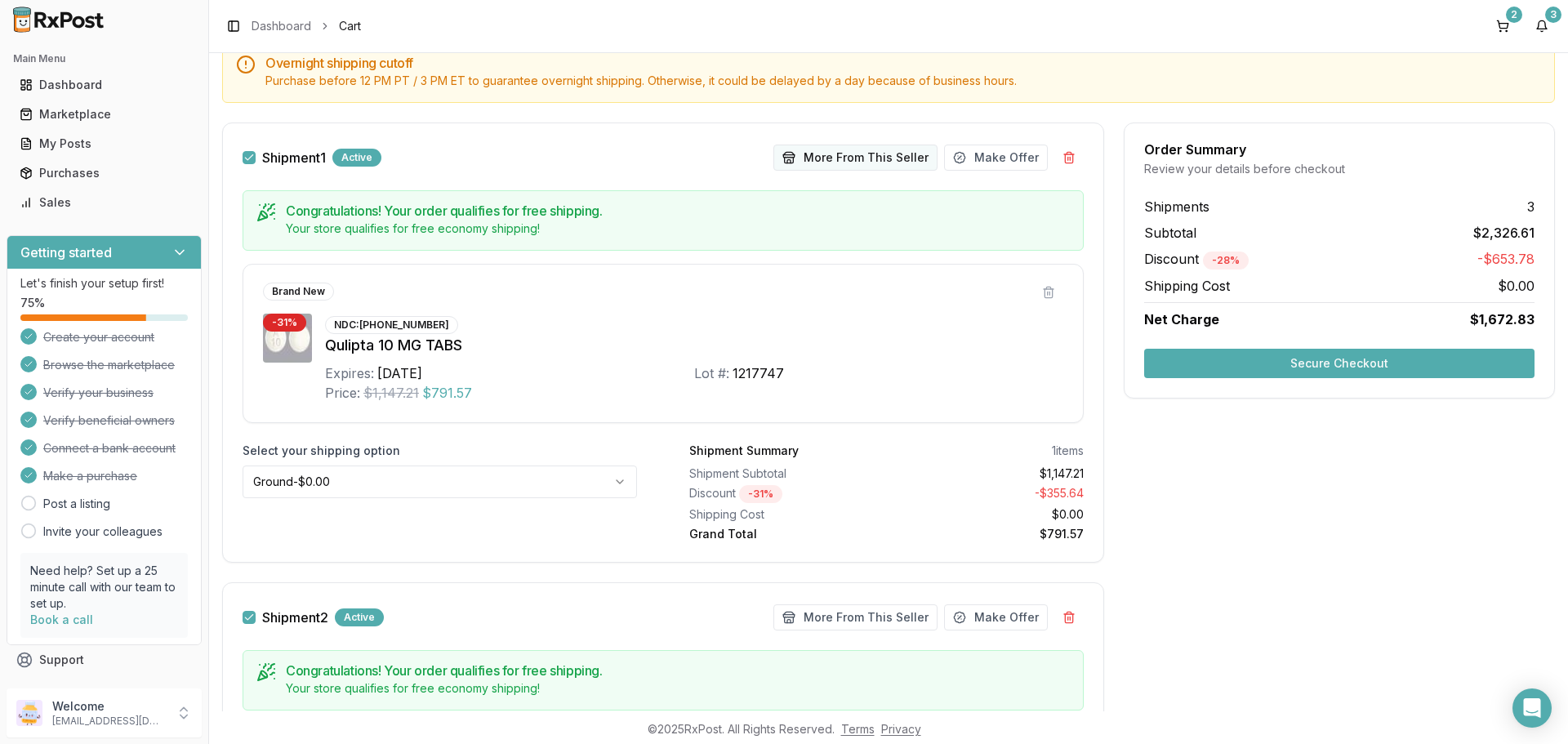
click at [852, 160] on button "More From This Seller" at bounding box center [856, 158] width 164 height 26
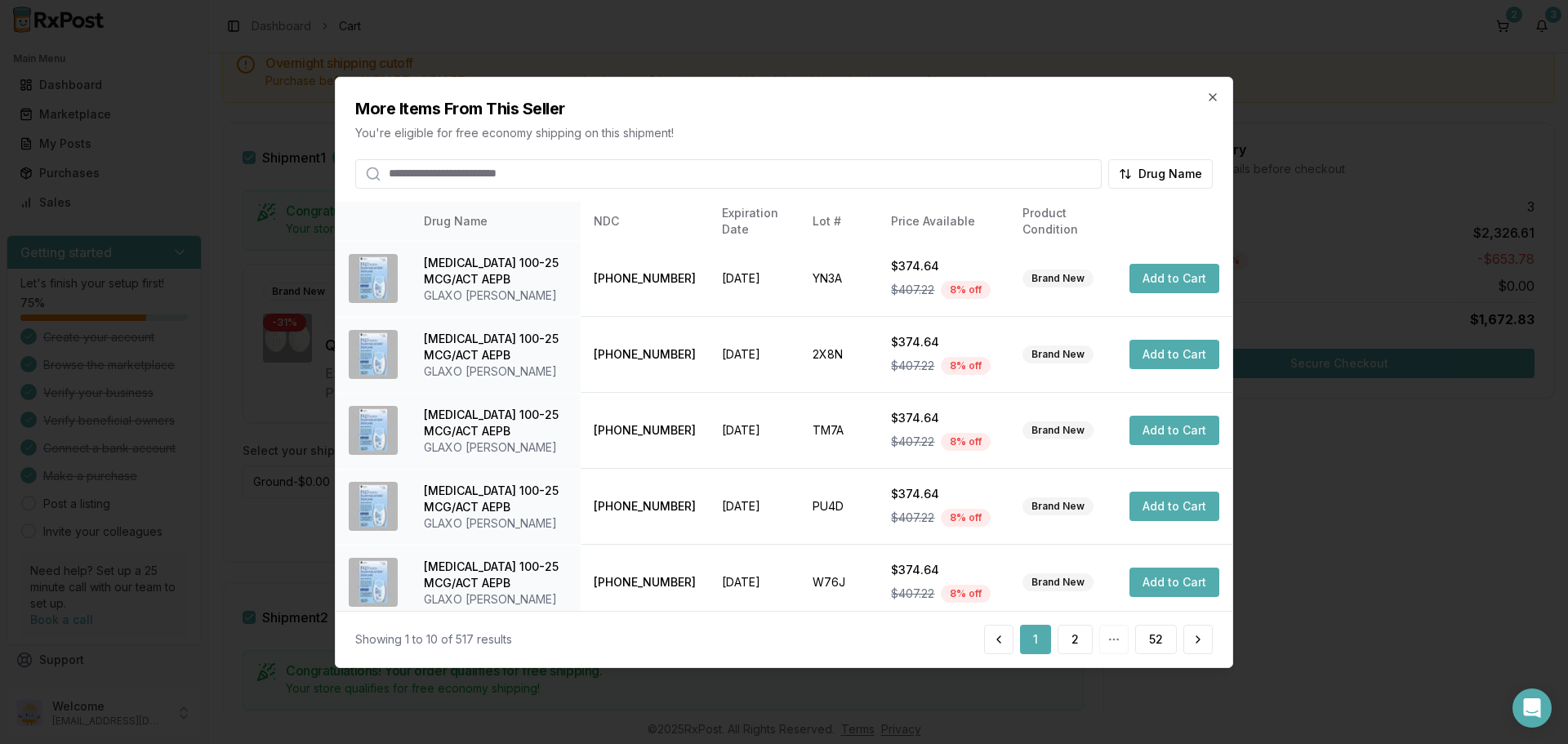
click at [738, 171] on input "search" at bounding box center [729, 174] width 747 height 30
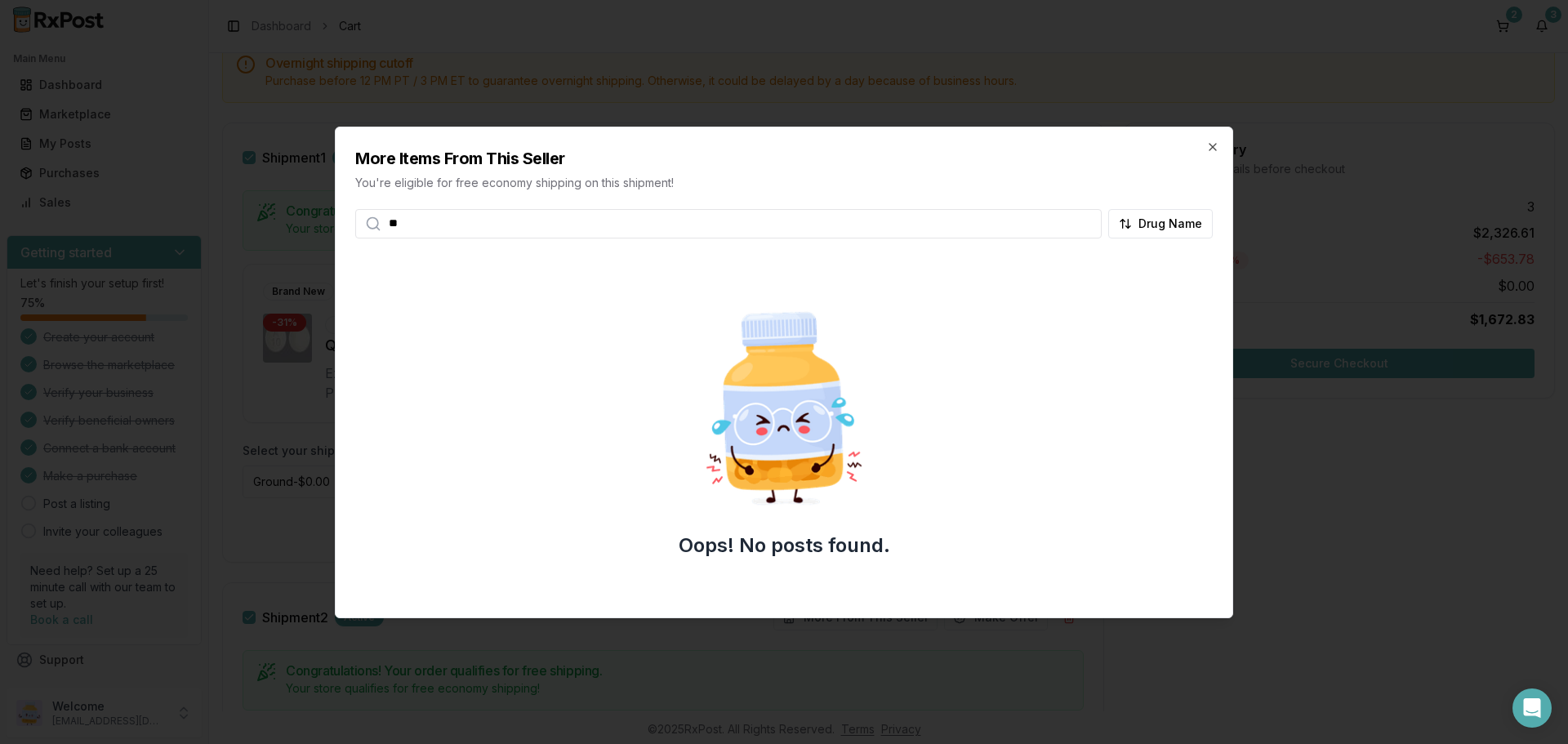
type input "*"
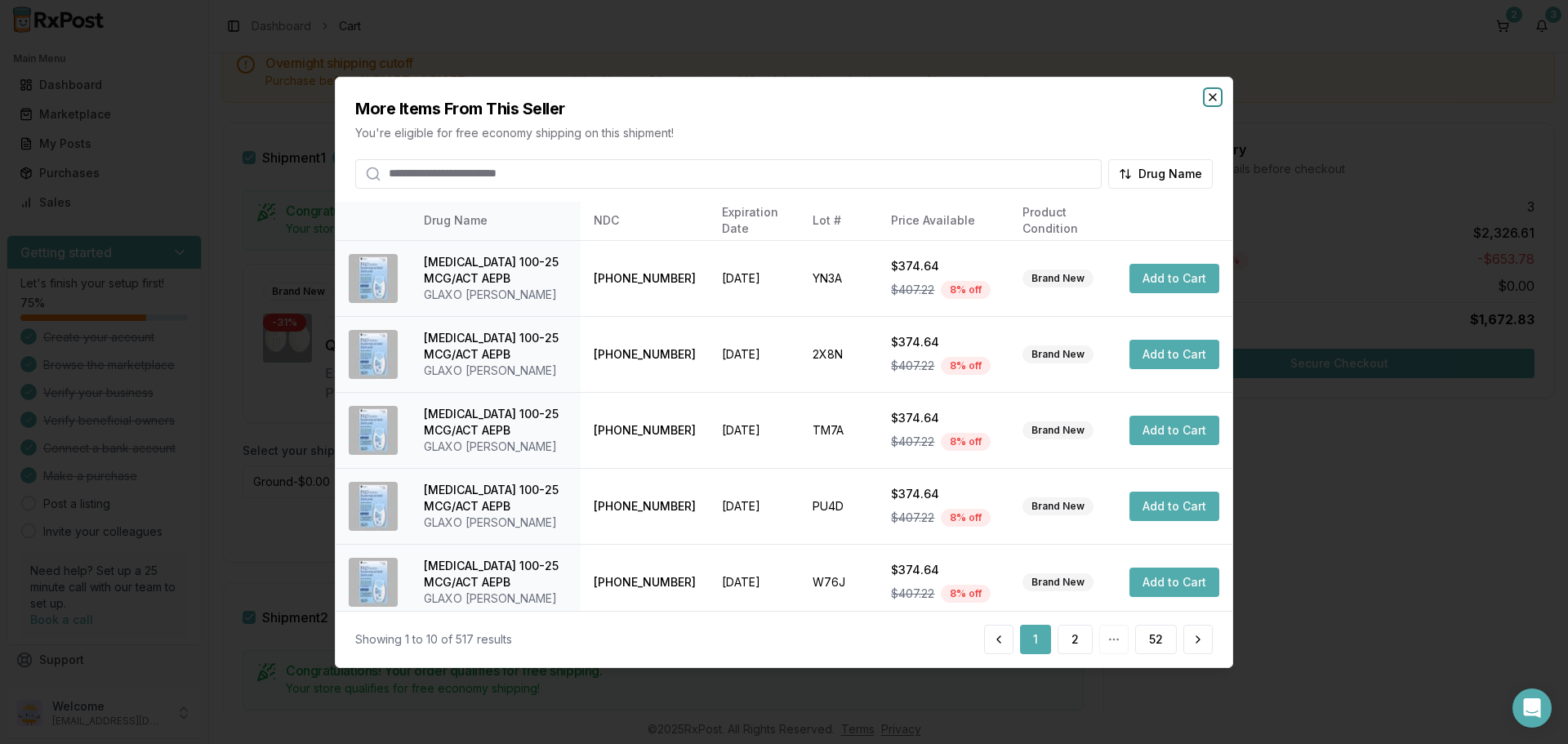
click at [1210, 100] on icon "button" at bounding box center [1212, 96] width 6 height 6
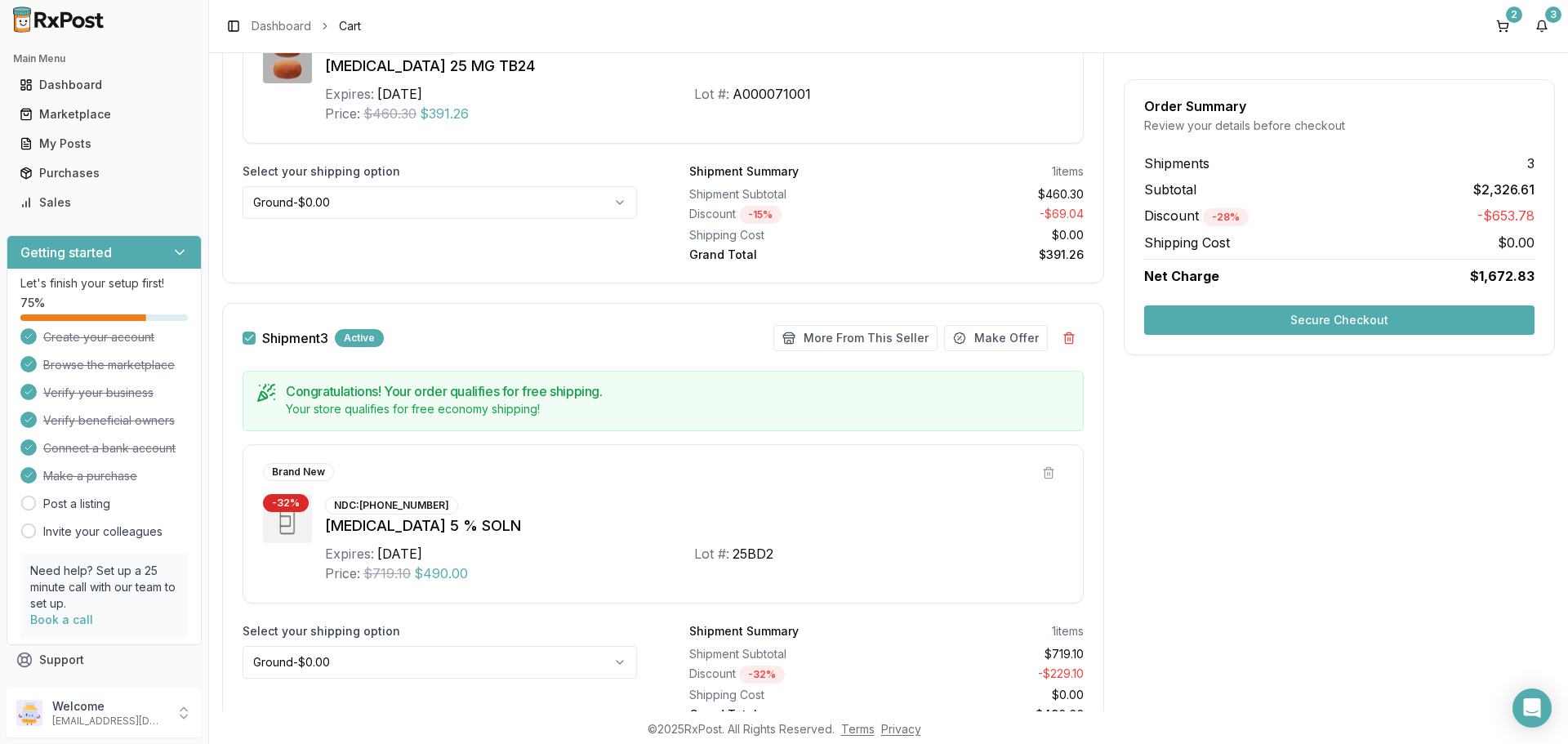
scroll to position [986, 0]
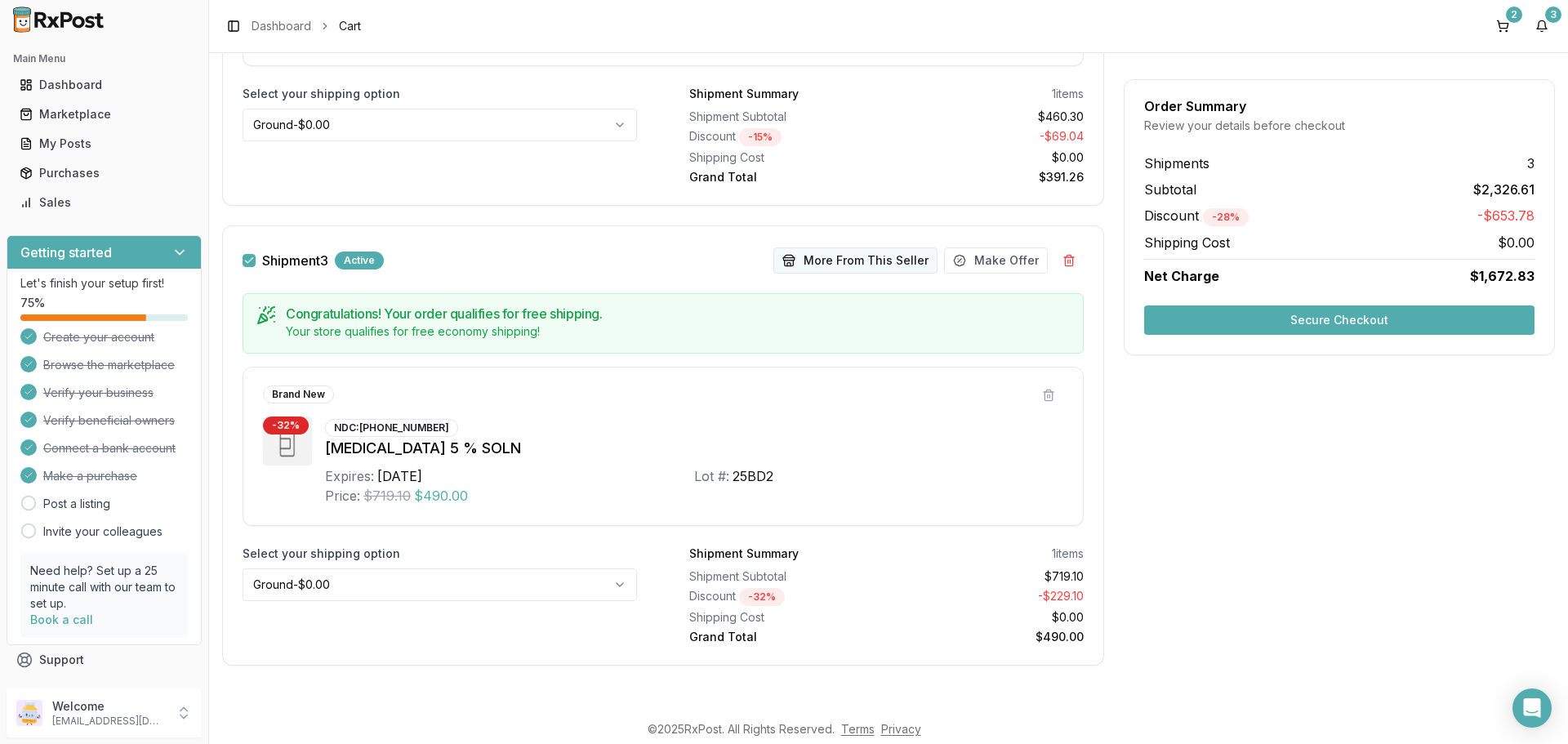
click at [853, 266] on button "More From This Seller" at bounding box center [856, 260] width 164 height 26
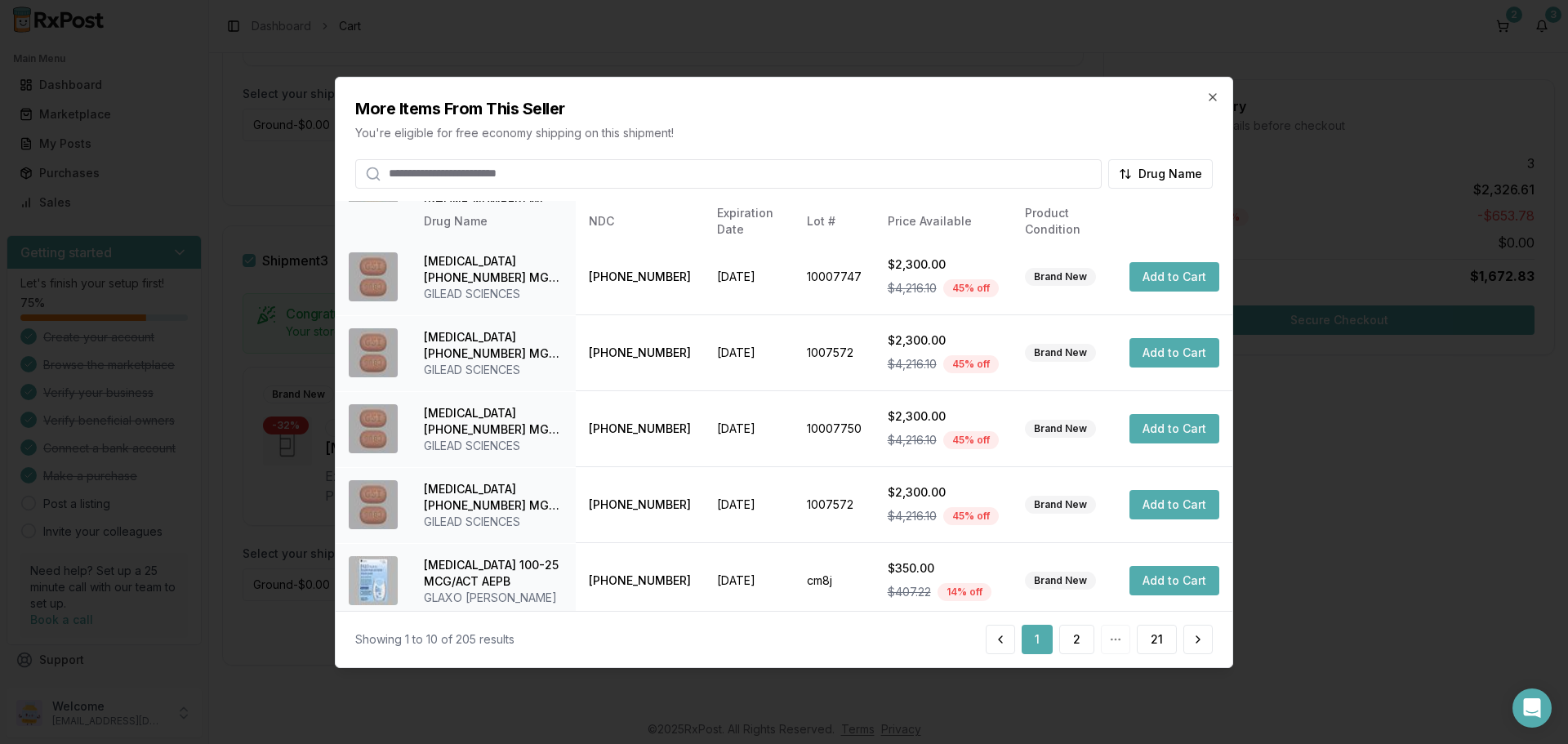
scroll to position [389, 0]
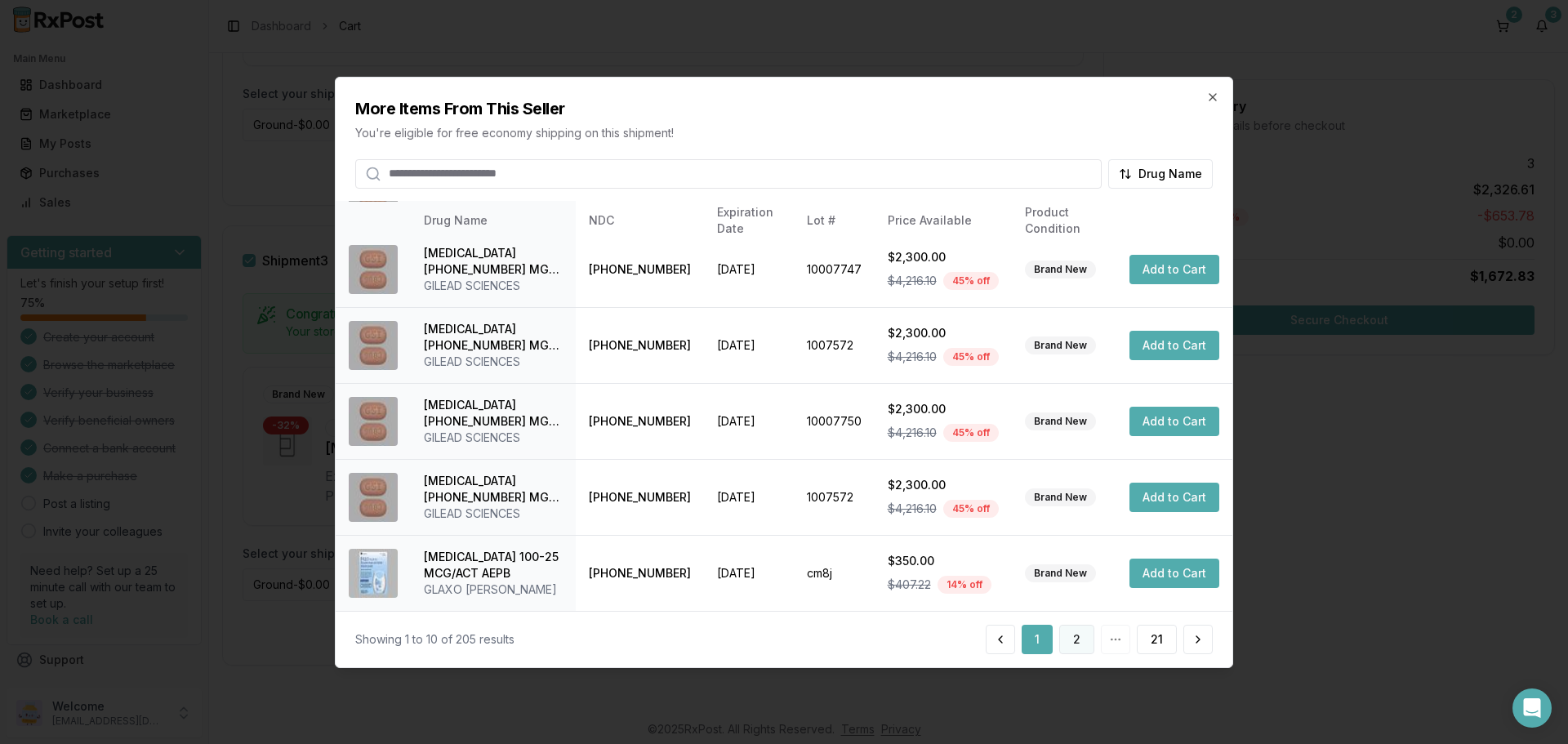
click at [1080, 641] on button "2" at bounding box center [1077, 640] width 35 height 30
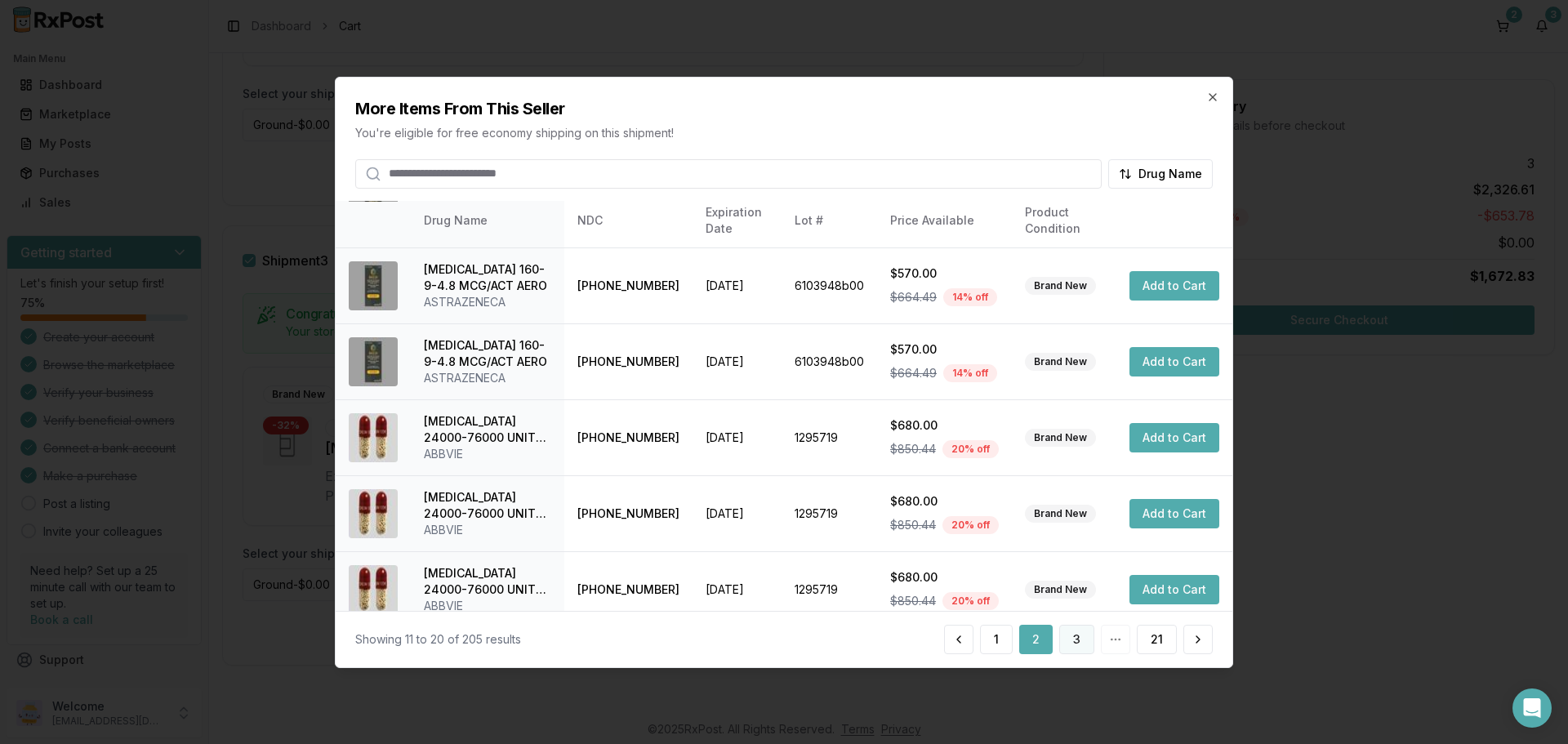
click at [1082, 642] on button "3" at bounding box center [1077, 640] width 35 height 30
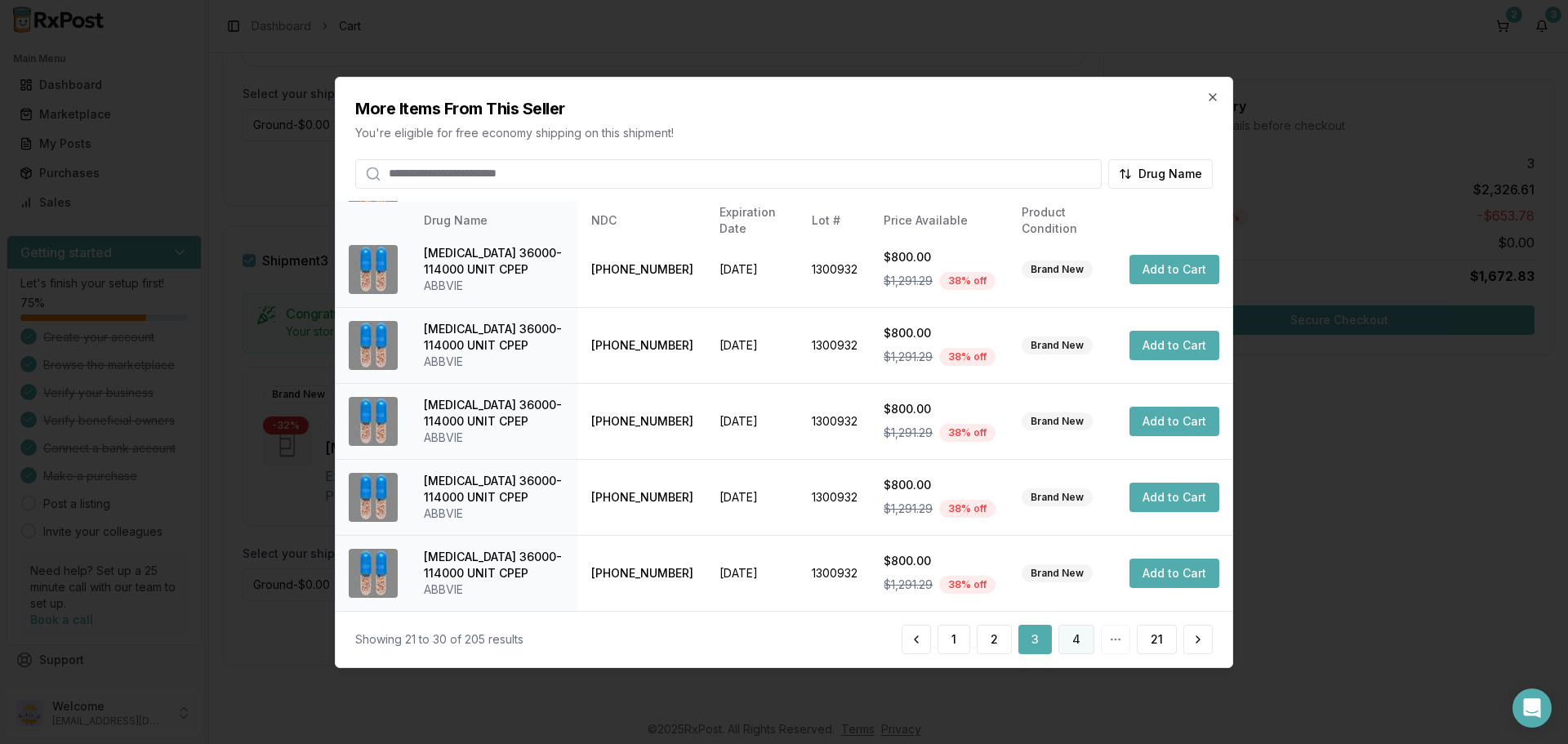
click at [1080, 635] on button "4" at bounding box center [1076, 640] width 36 height 30
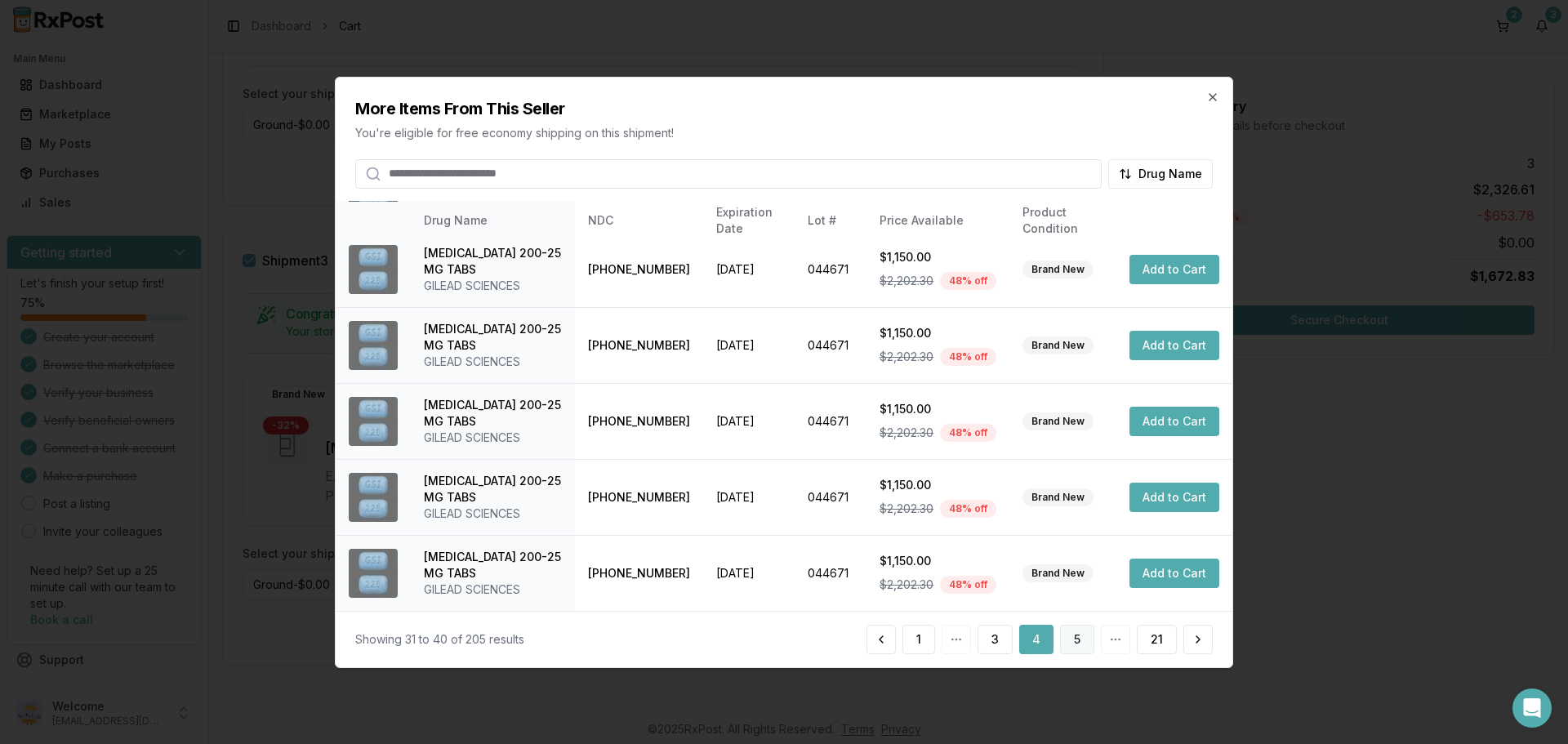
click at [1079, 635] on button "5" at bounding box center [1077, 640] width 34 height 30
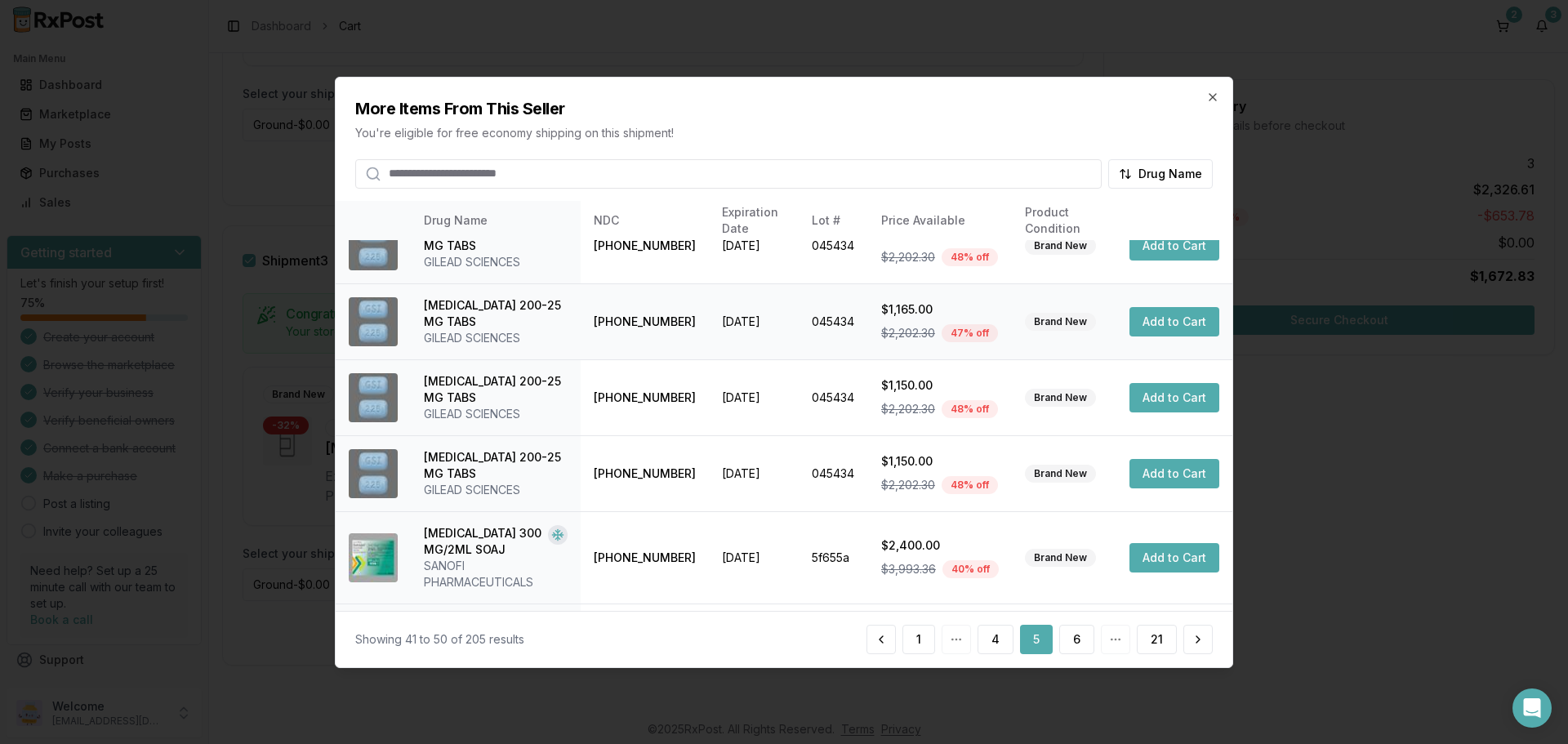
scroll to position [405, 0]
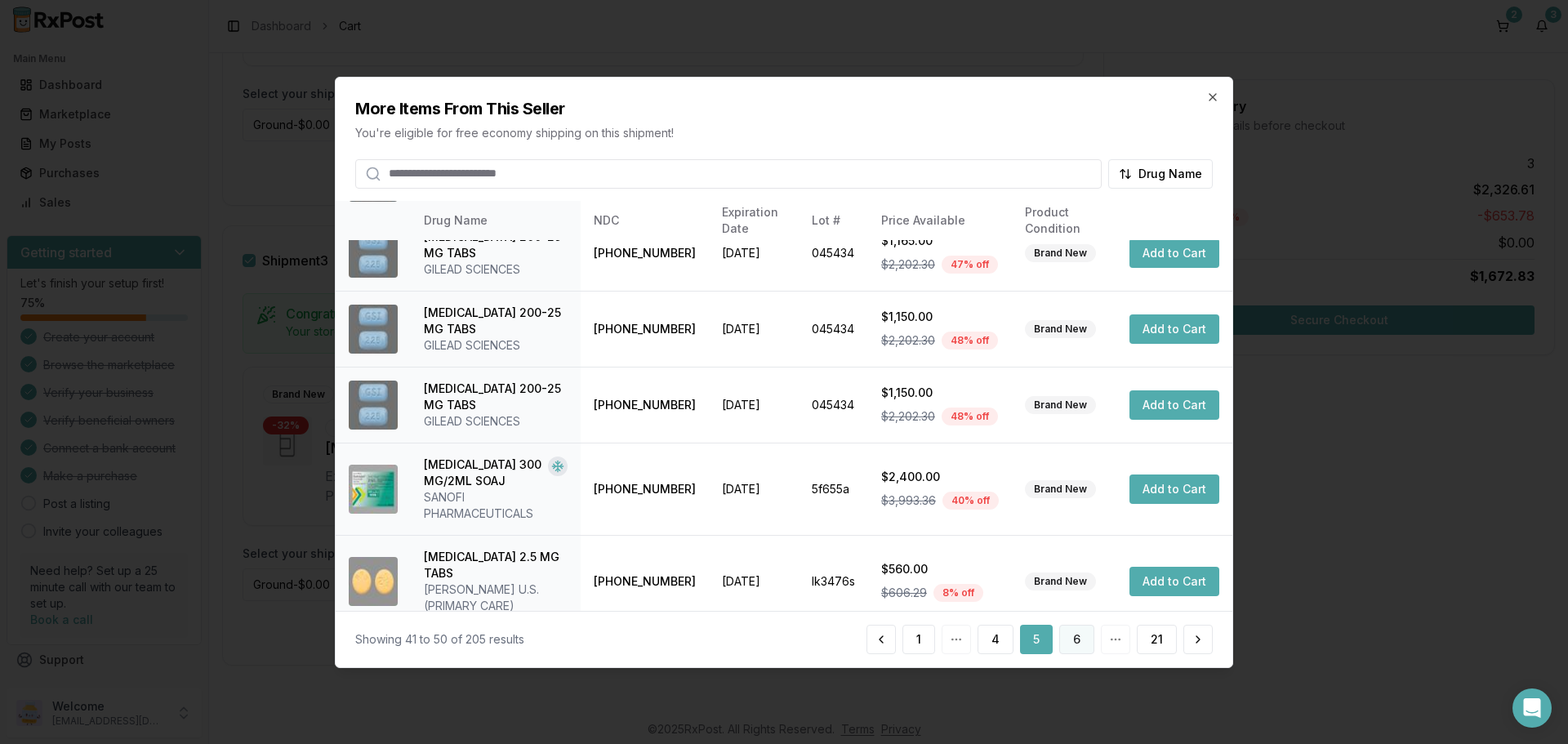
click at [1082, 647] on button "6" at bounding box center [1077, 640] width 35 height 30
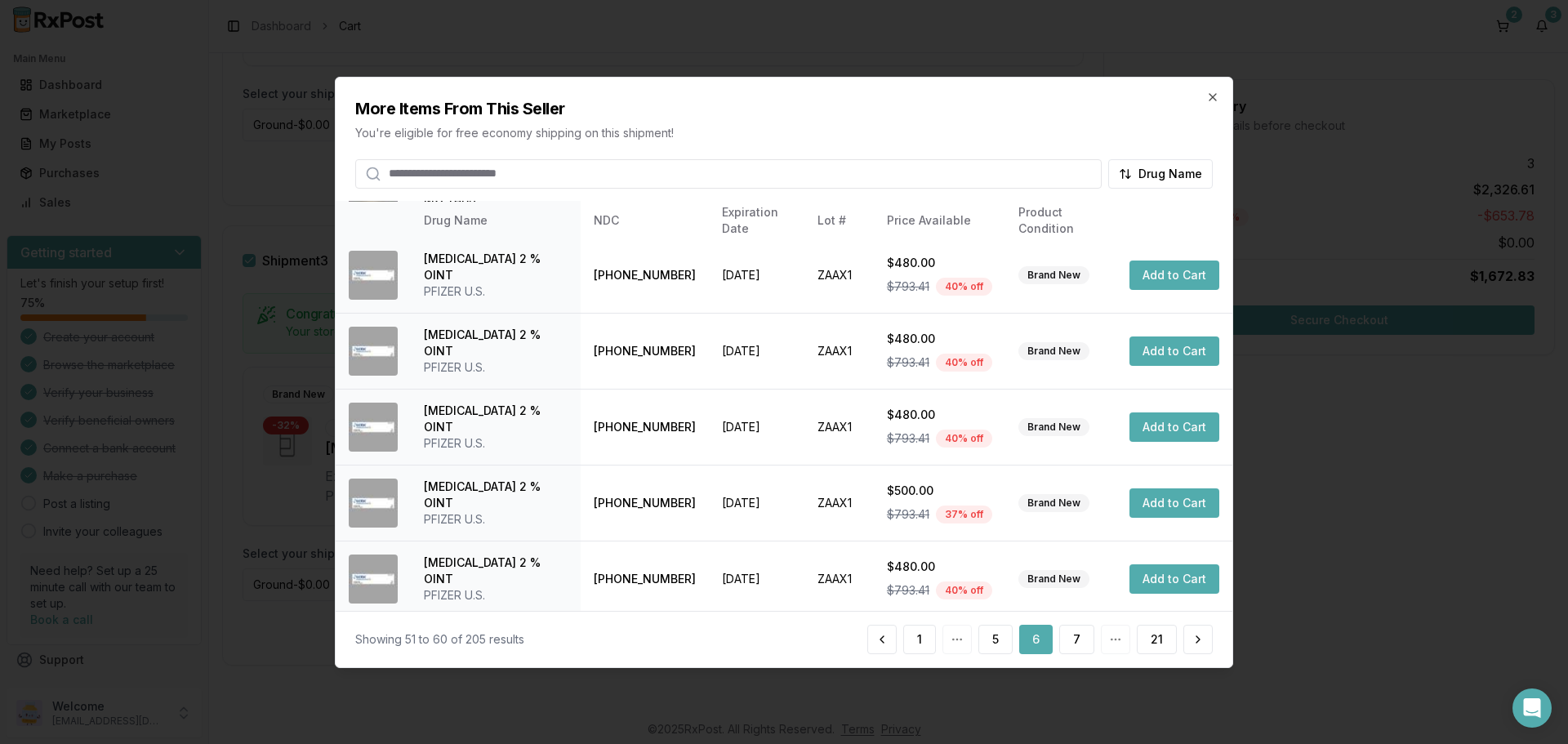
scroll to position [389, 0]
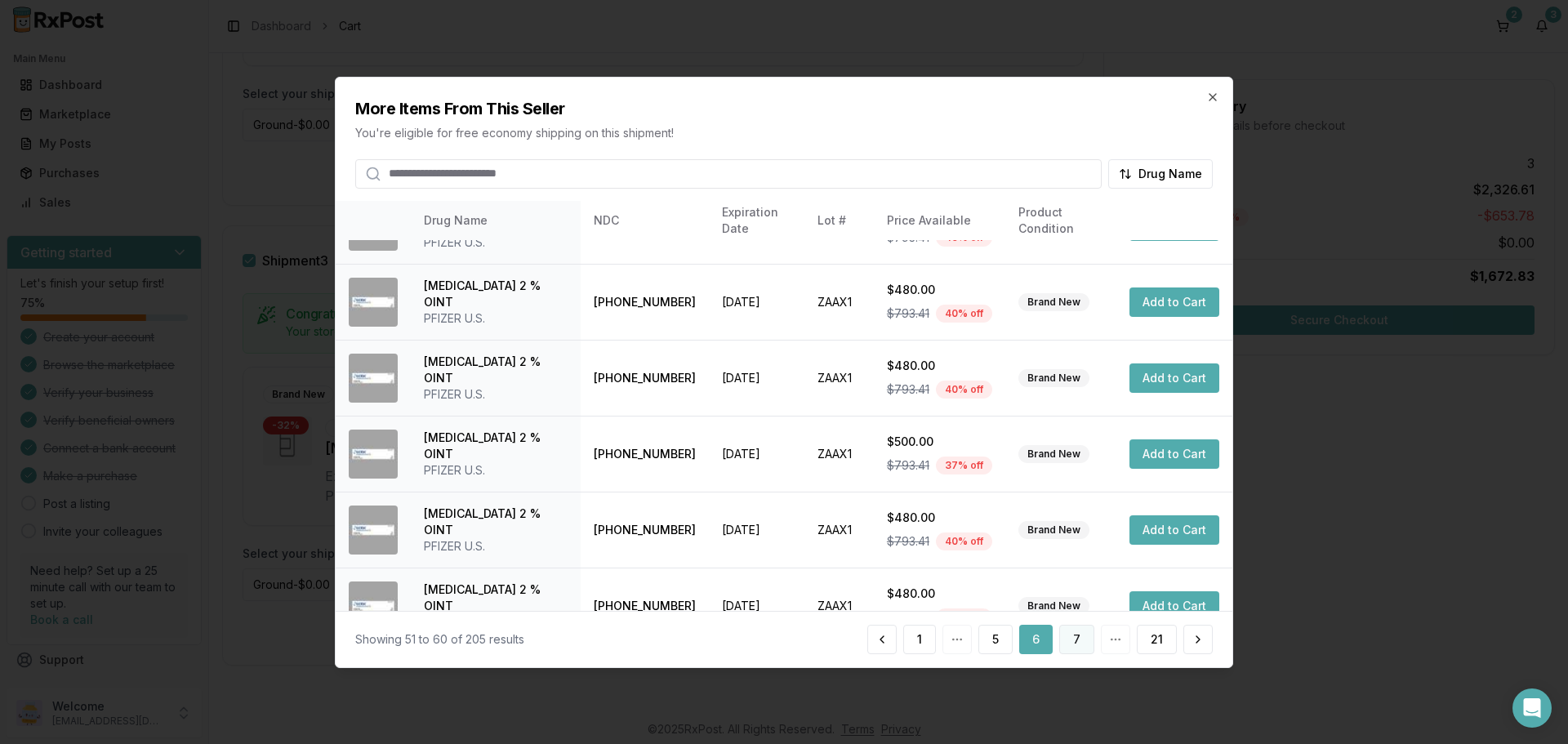
click at [1075, 640] on button "7" at bounding box center [1077, 640] width 35 height 30
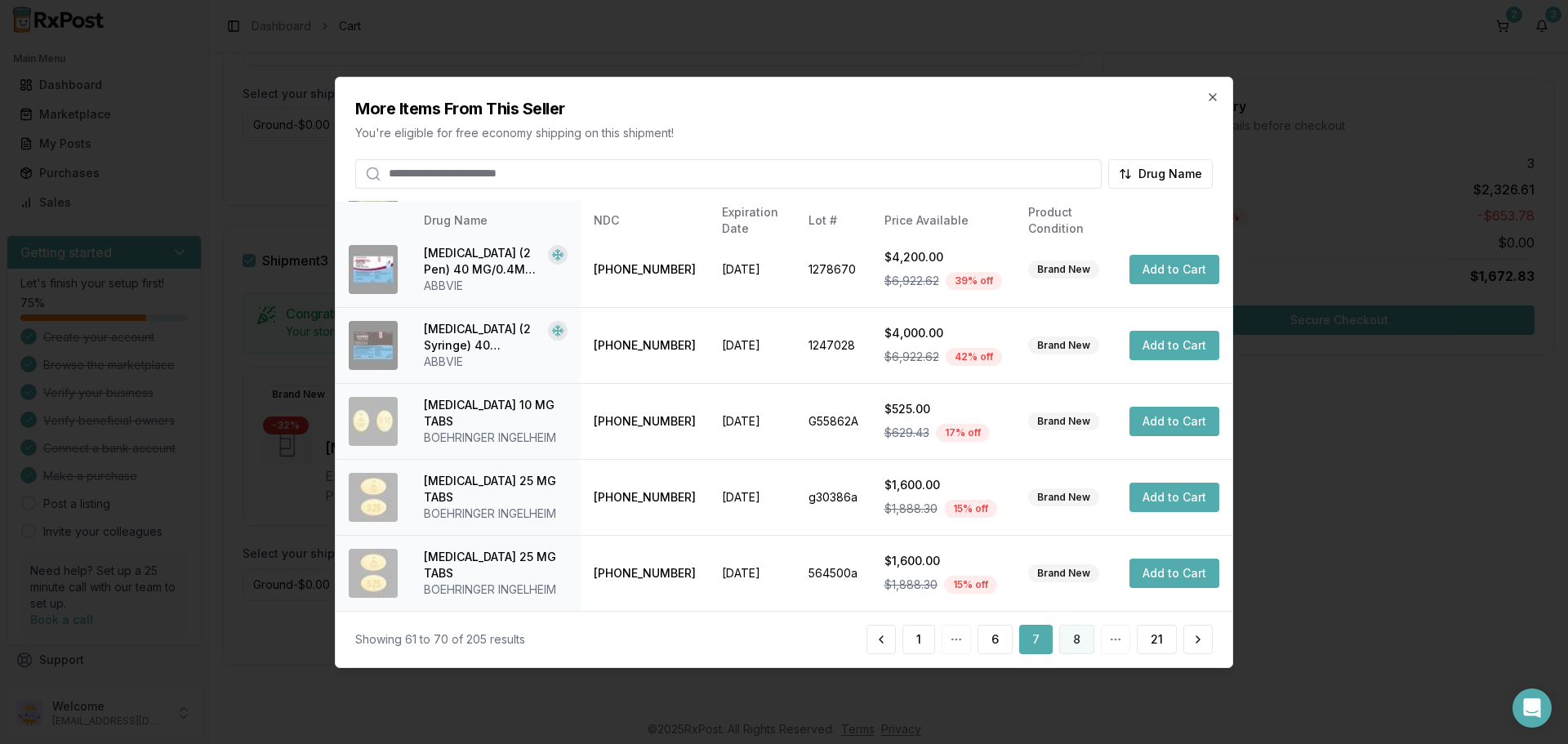
click at [1078, 641] on button "8" at bounding box center [1077, 640] width 35 height 30
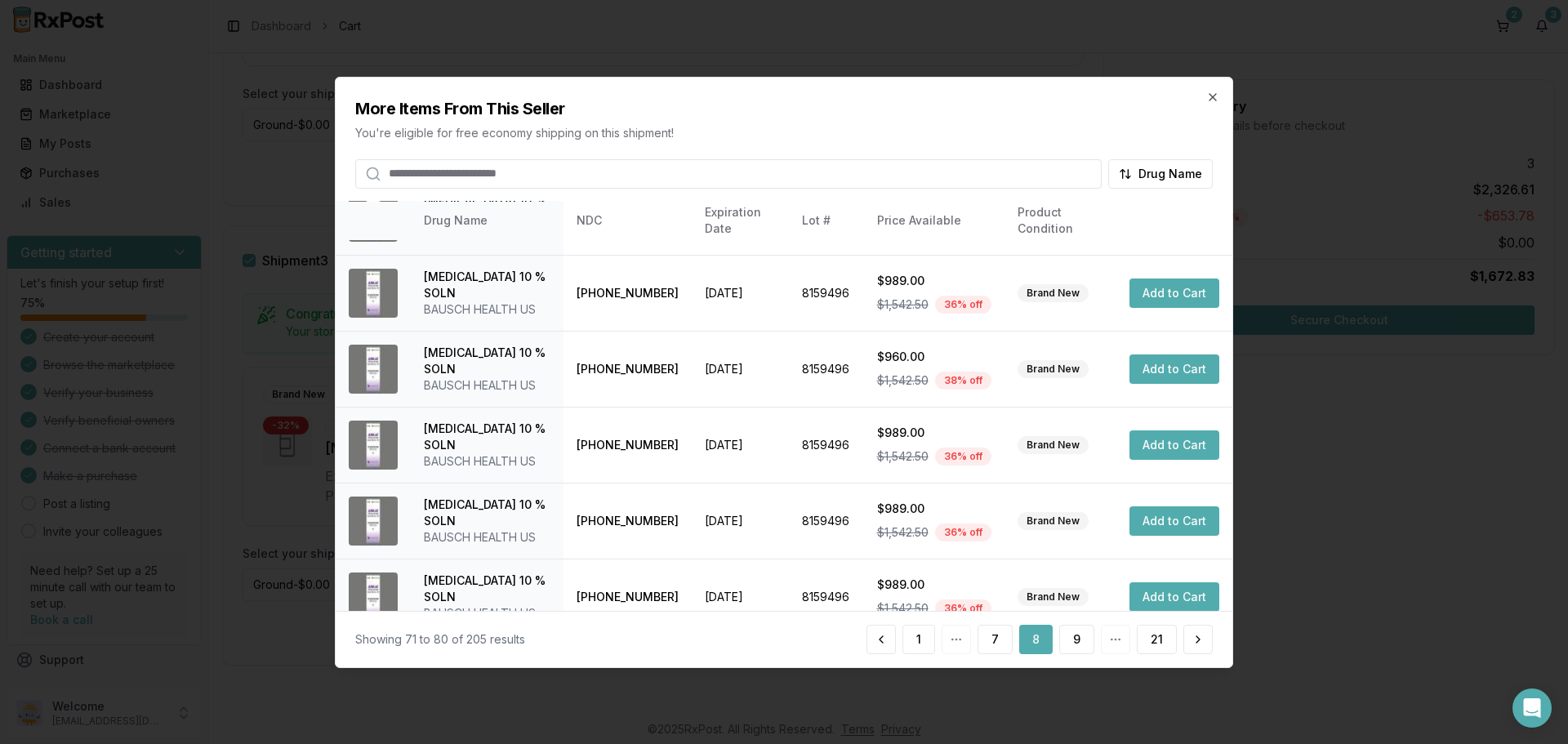
scroll to position [405, 0]
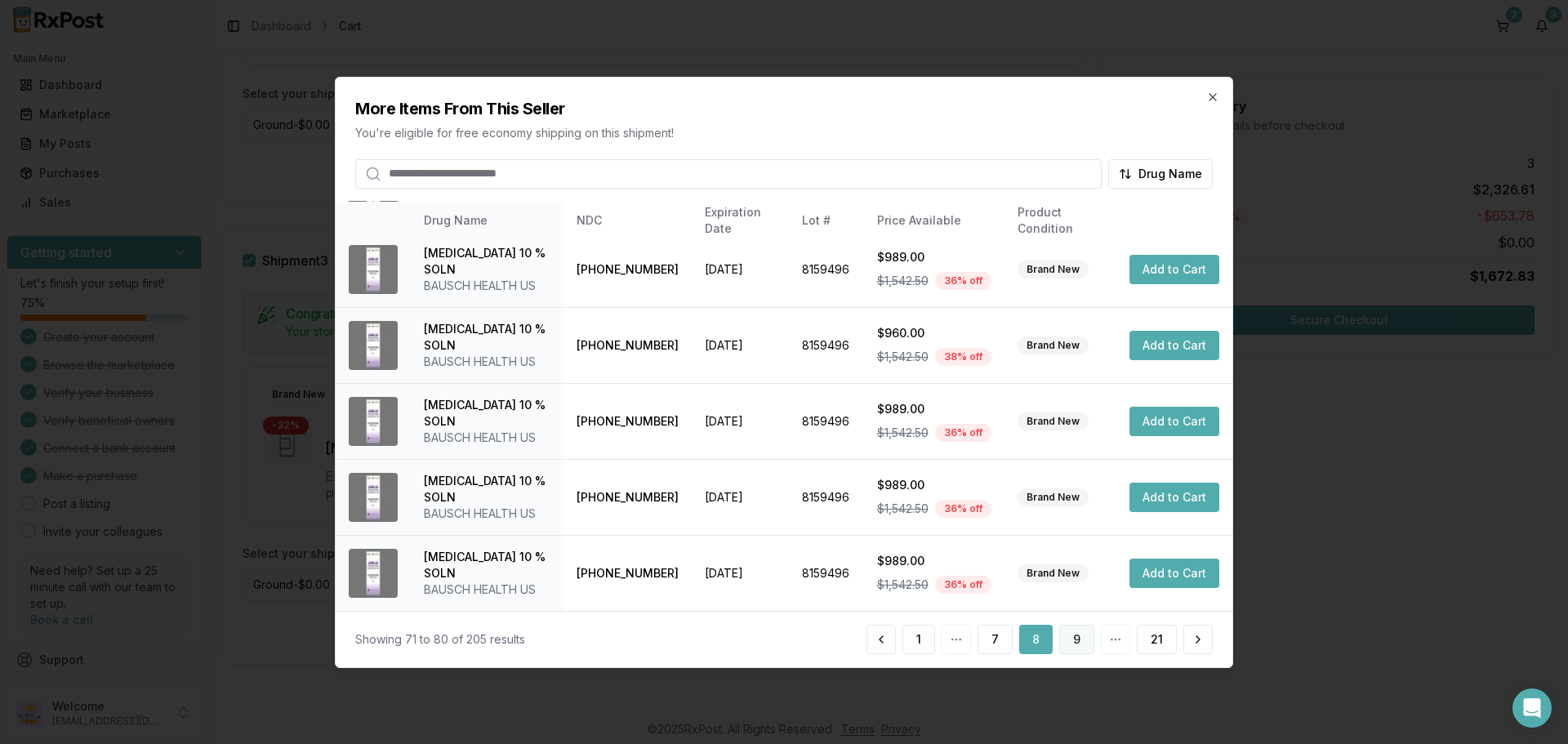
click at [1073, 630] on button "9" at bounding box center [1077, 640] width 35 height 30
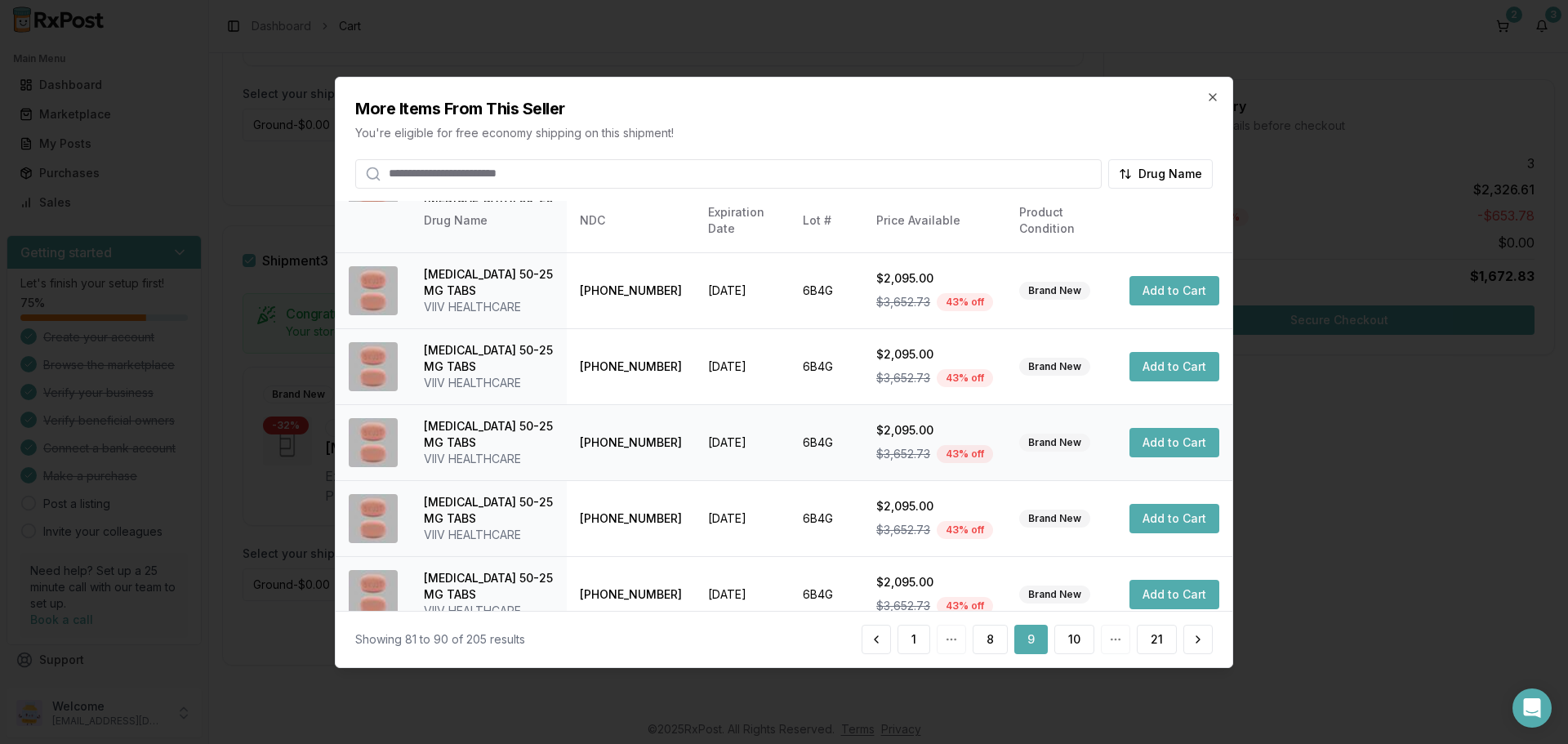
scroll to position [389, 0]
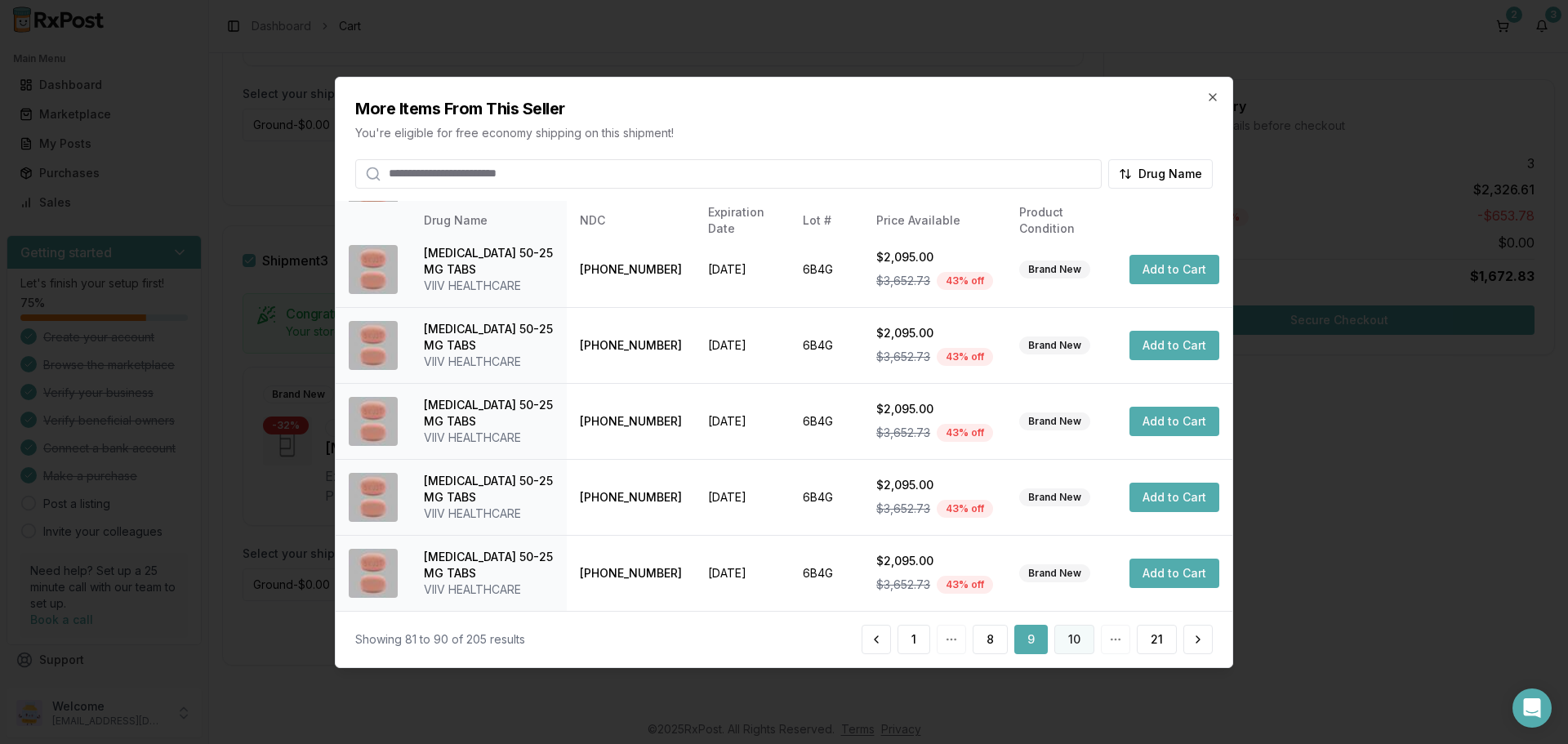
click at [1070, 642] on button "10" at bounding box center [1074, 640] width 40 height 30
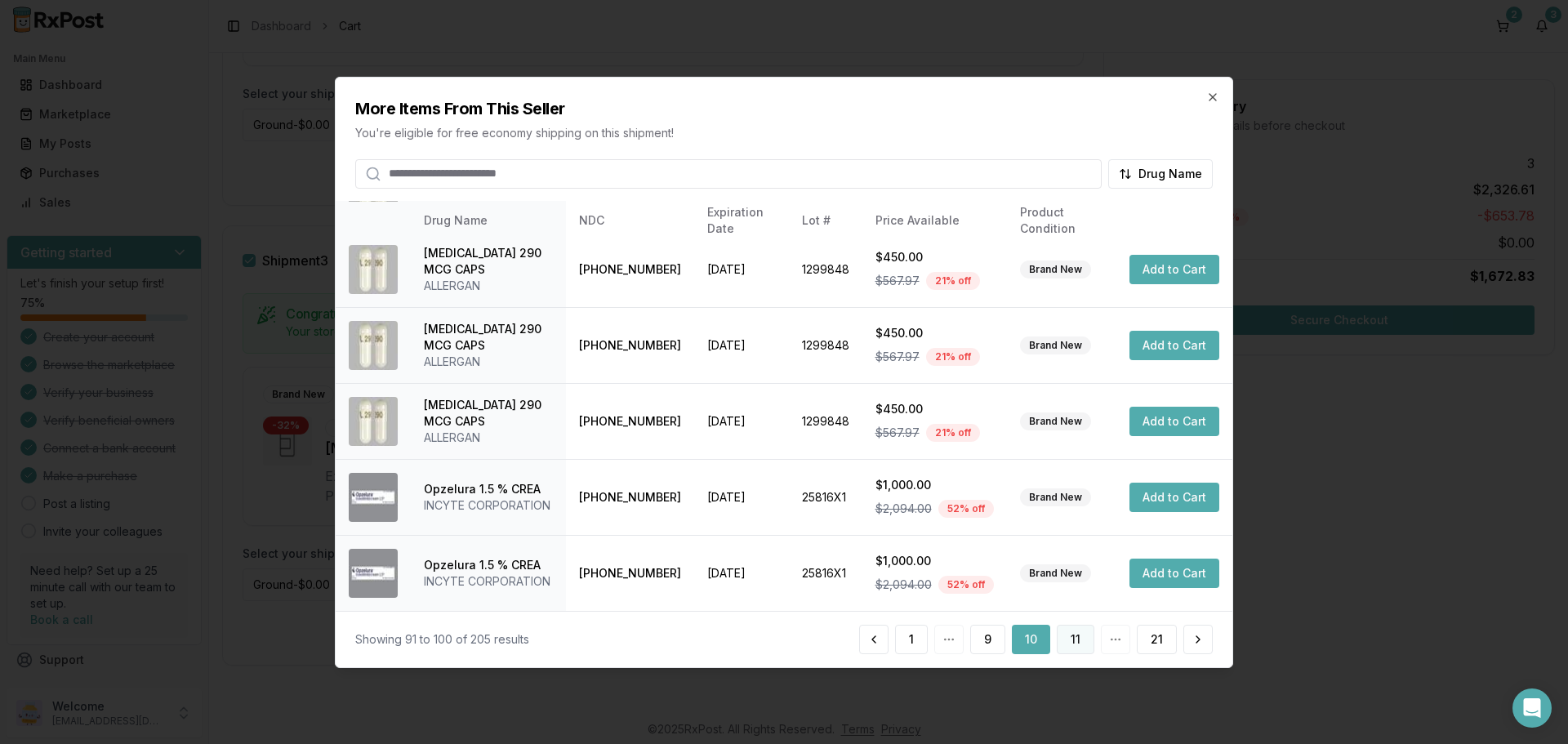
click at [1080, 642] on button "11" at bounding box center [1076, 640] width 38 height 30
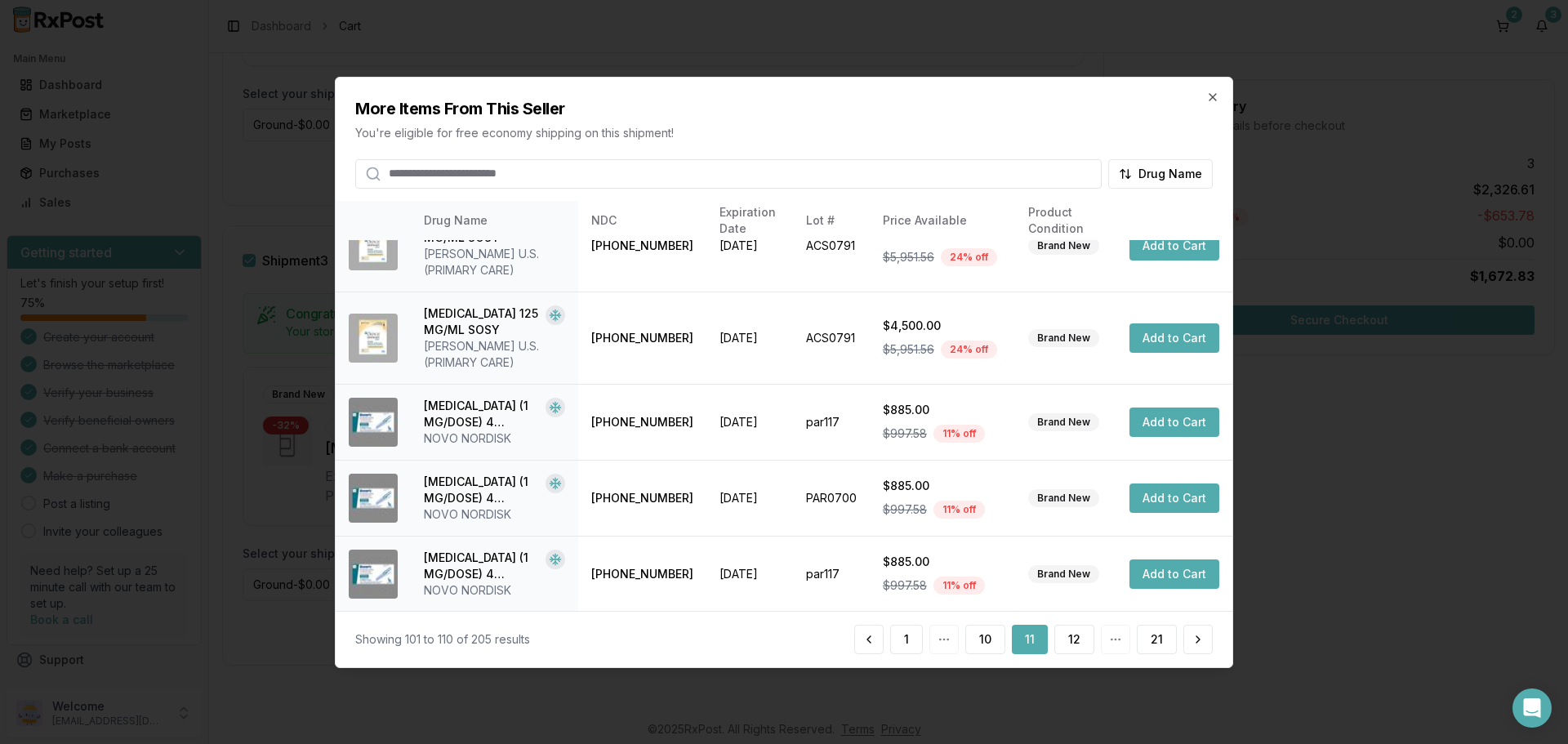
scroll to position [438, 0]
click at [1071, 633] on button "12" at bounding box center [1074, 640] width 40 height 30
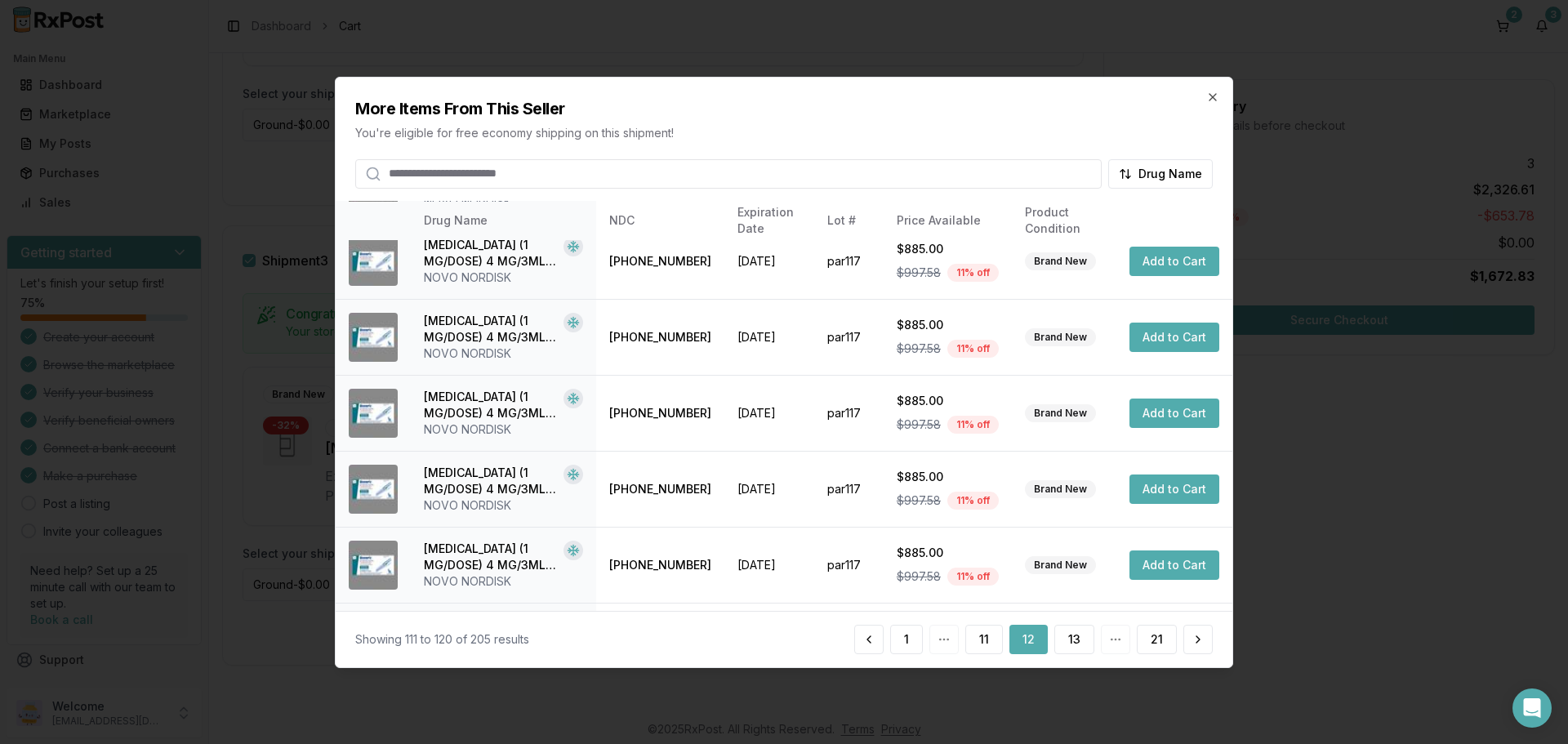
scroll to position [389, 0]
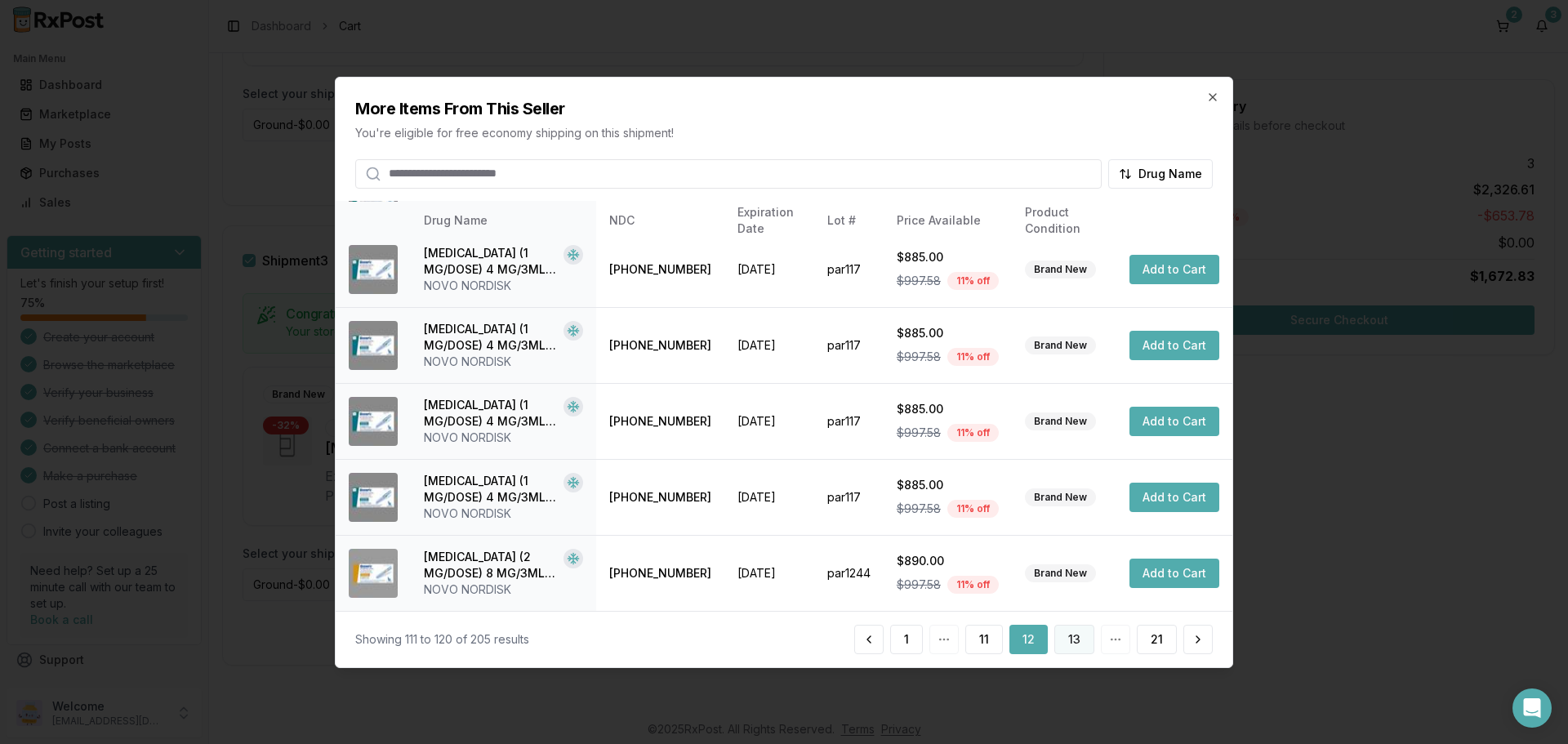
click at [1074, 642] on button "13" at bounding box center [1074, 640] width 40 height 30
click at [1080, 643] on button "14" at bounding box center [1074, 640] width 41 height 30
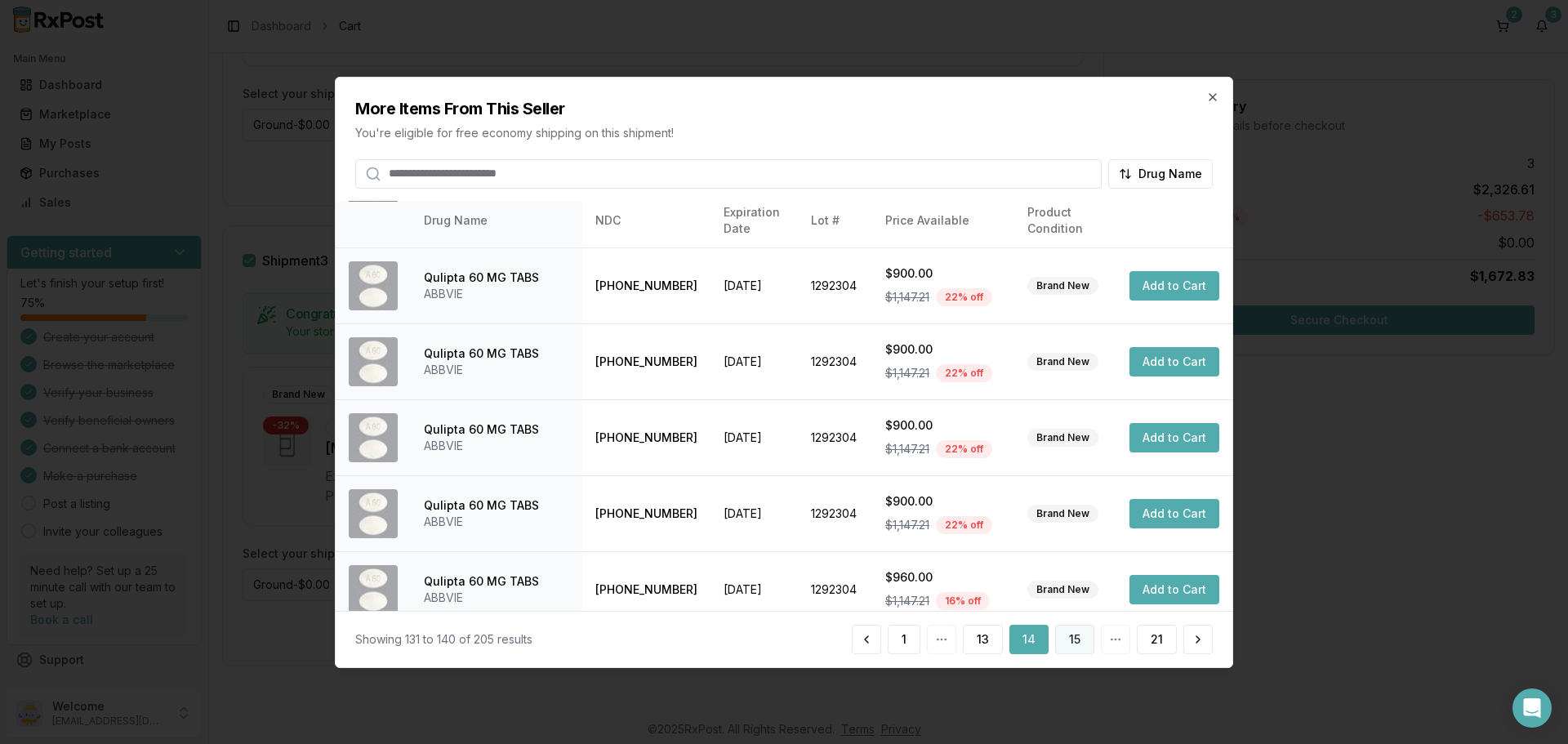
click at [1077, 639] on button "15" at bounding box center [1075, 640] width 39 height 30
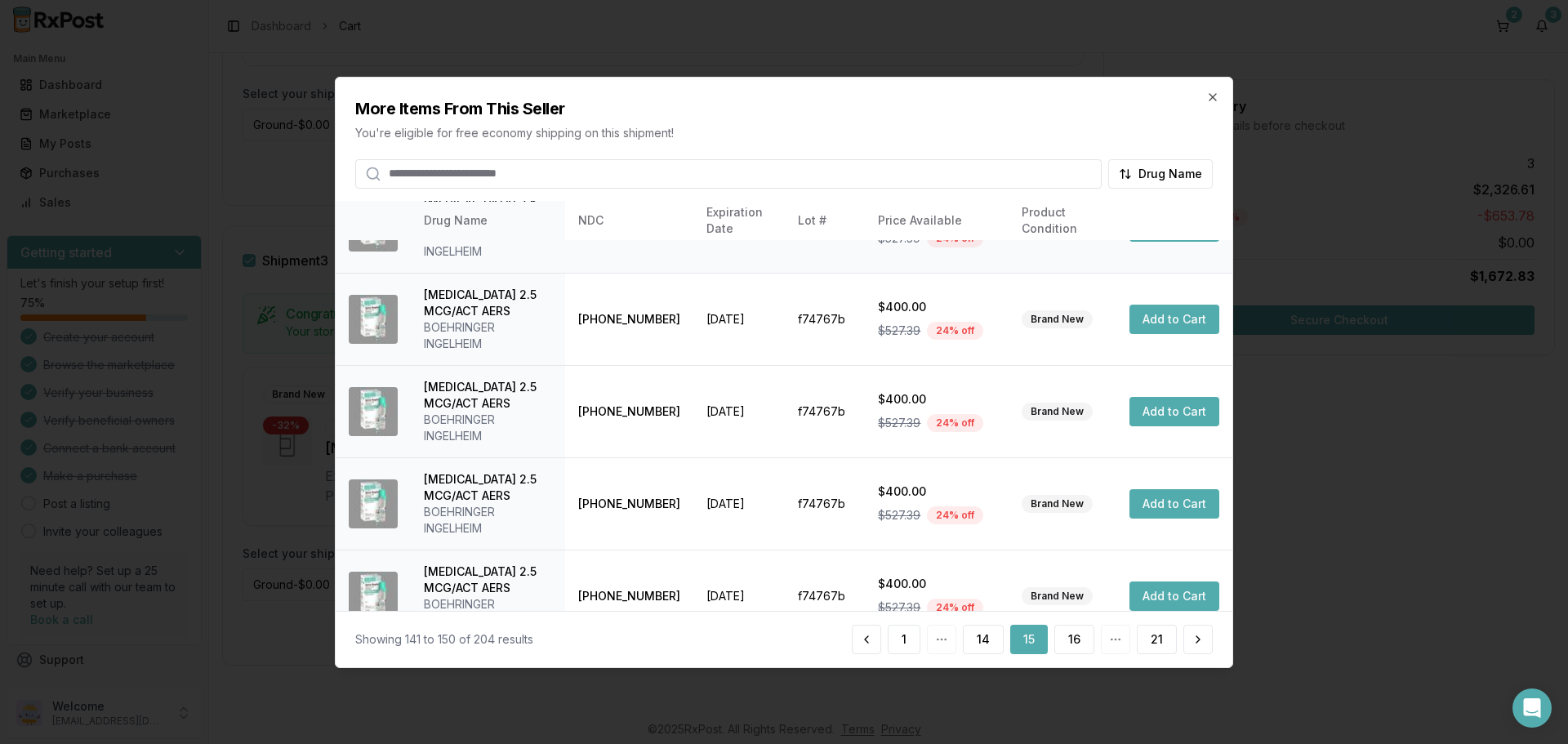
scroll to position [471, 0]
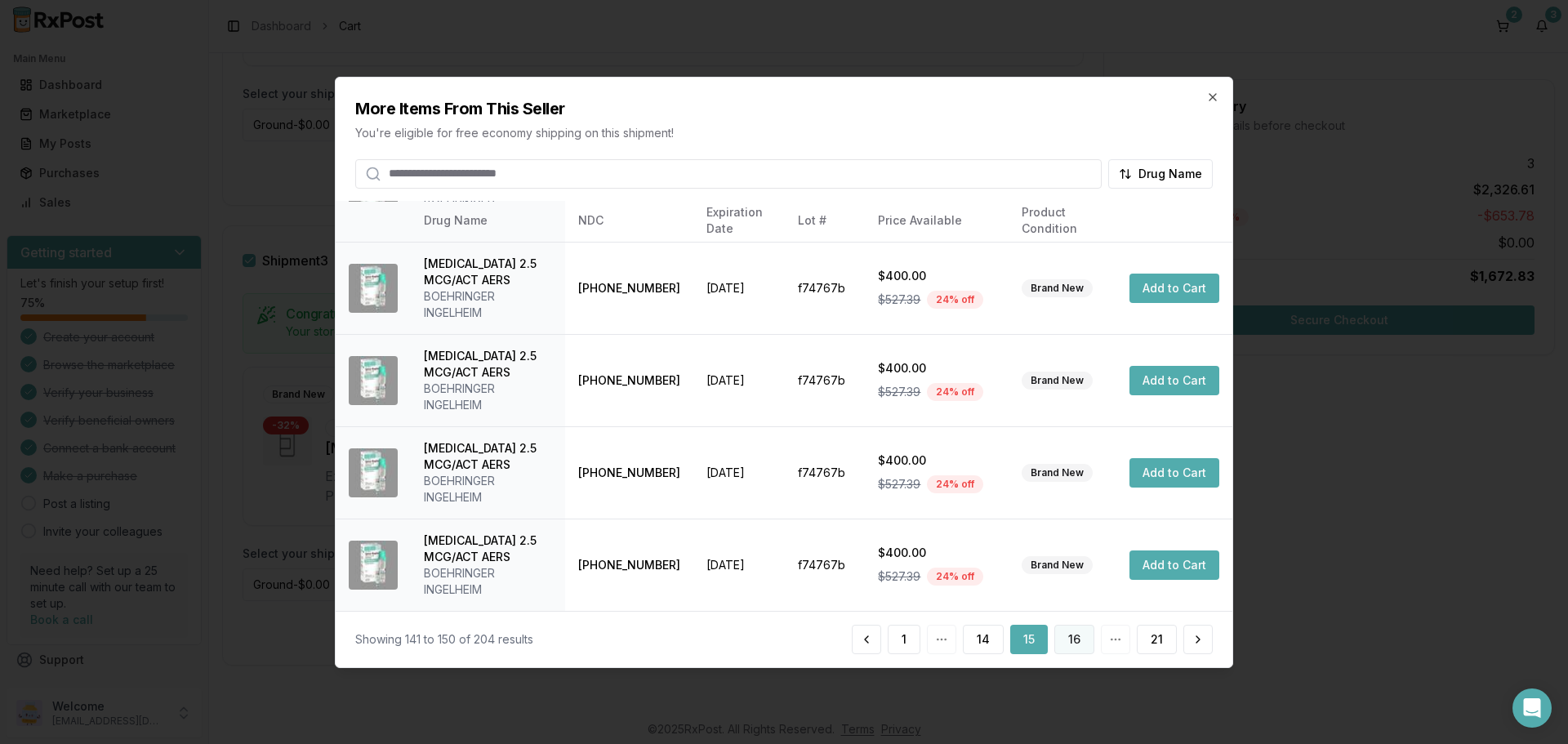
click at [1080, 648] on button "16" at bounding box center [1074, 640] width 40 height 30
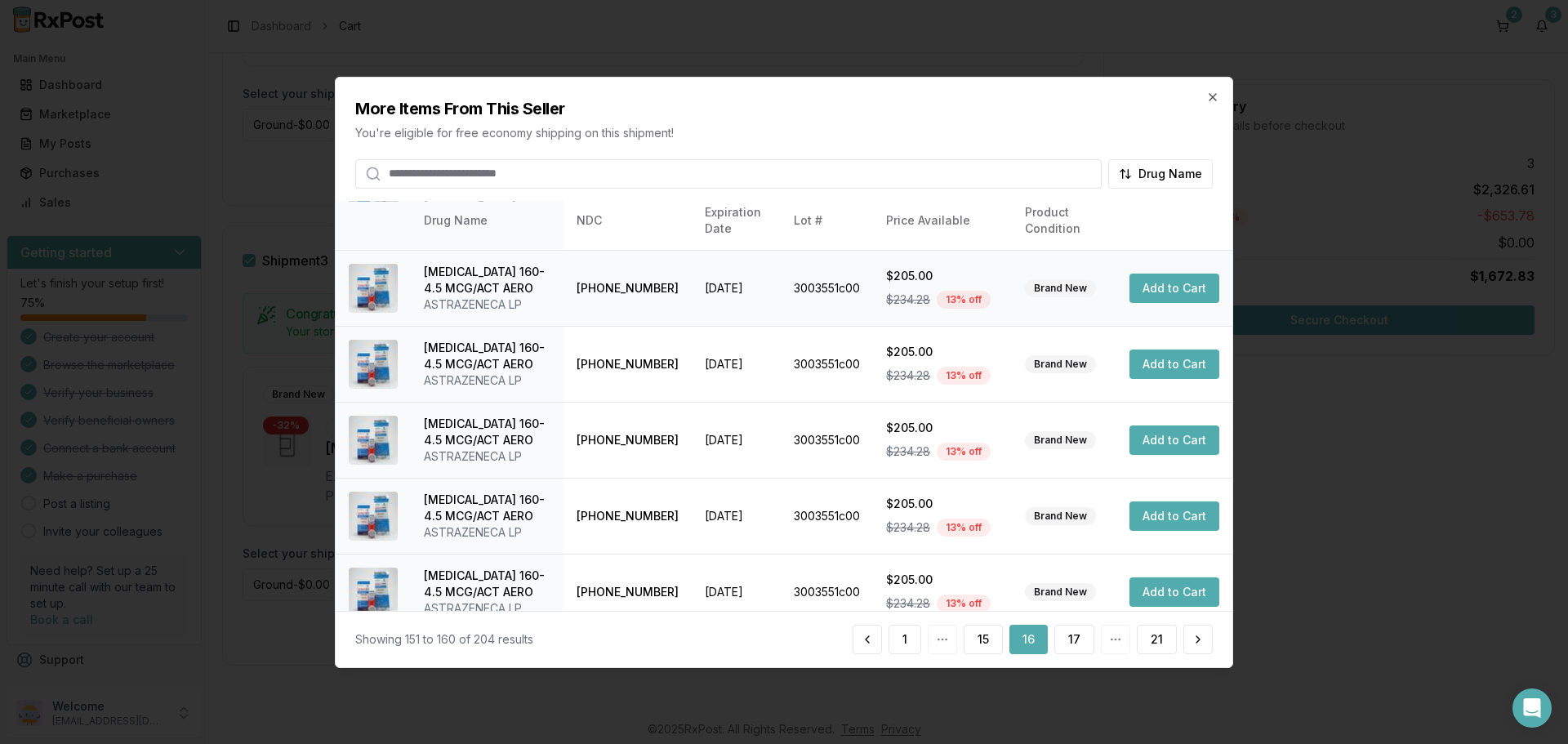
scroll to position [421, 0]
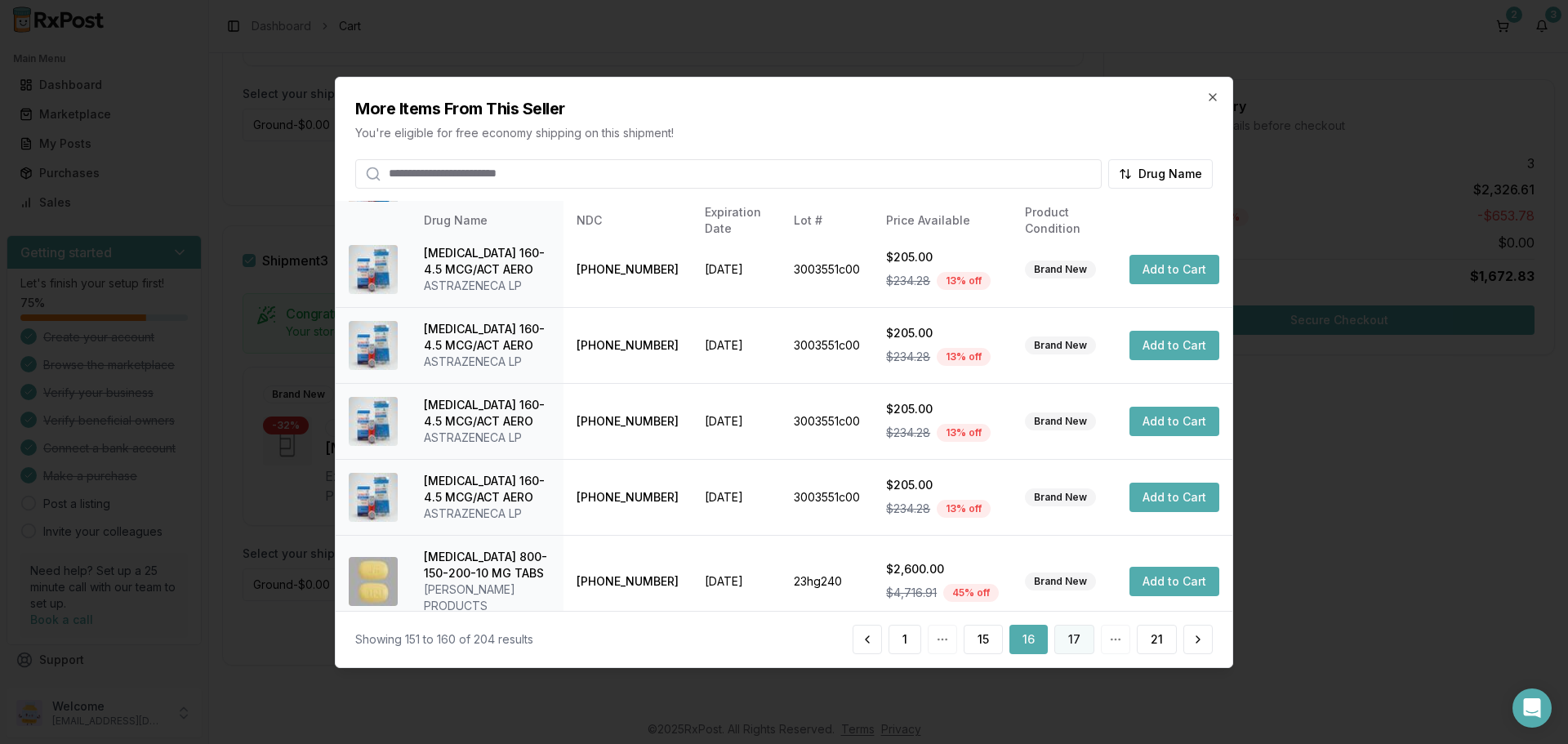
click at [1072, 642] on button "17" at bounding box center [1074, 640] width 40 height 30
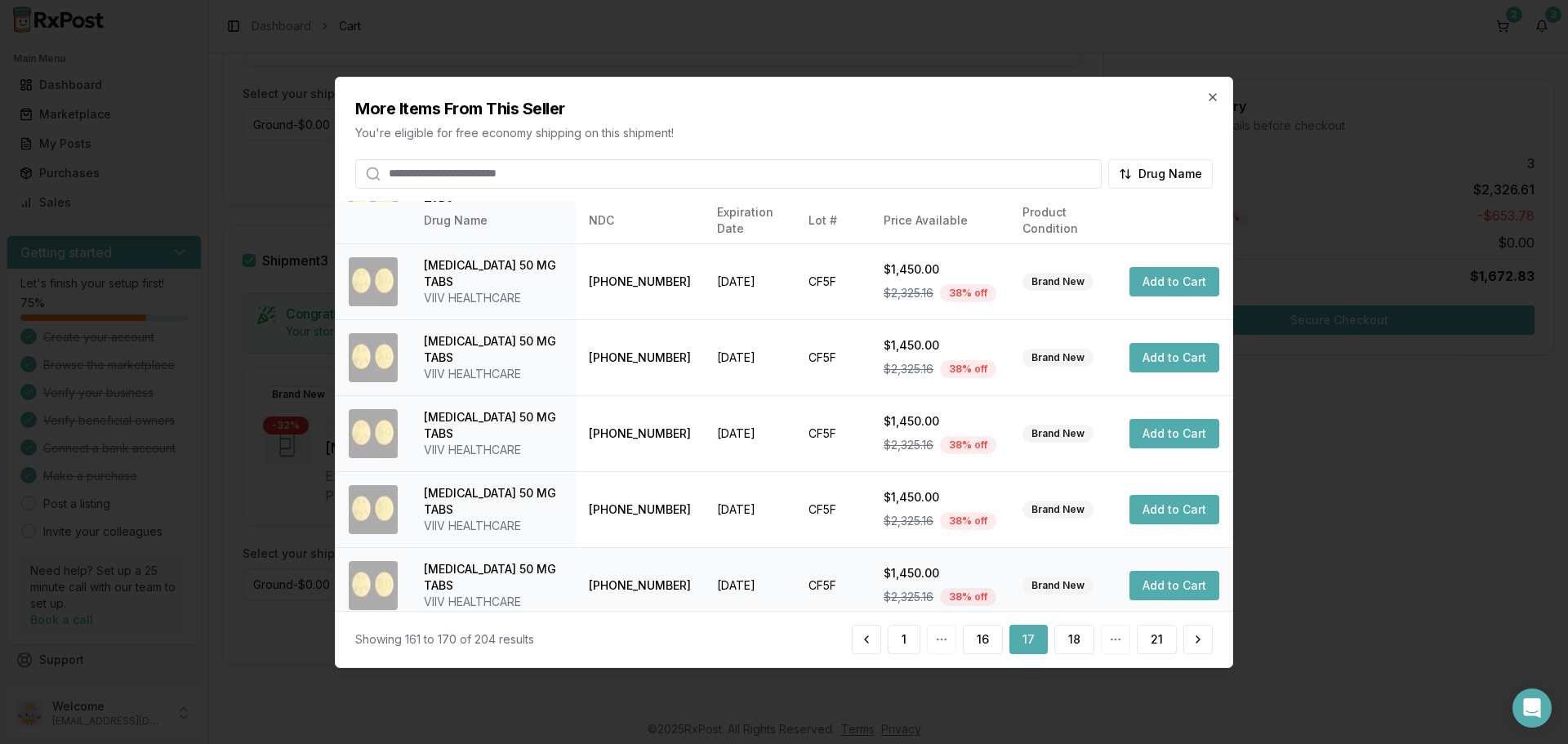
scroll to position [389, 0]
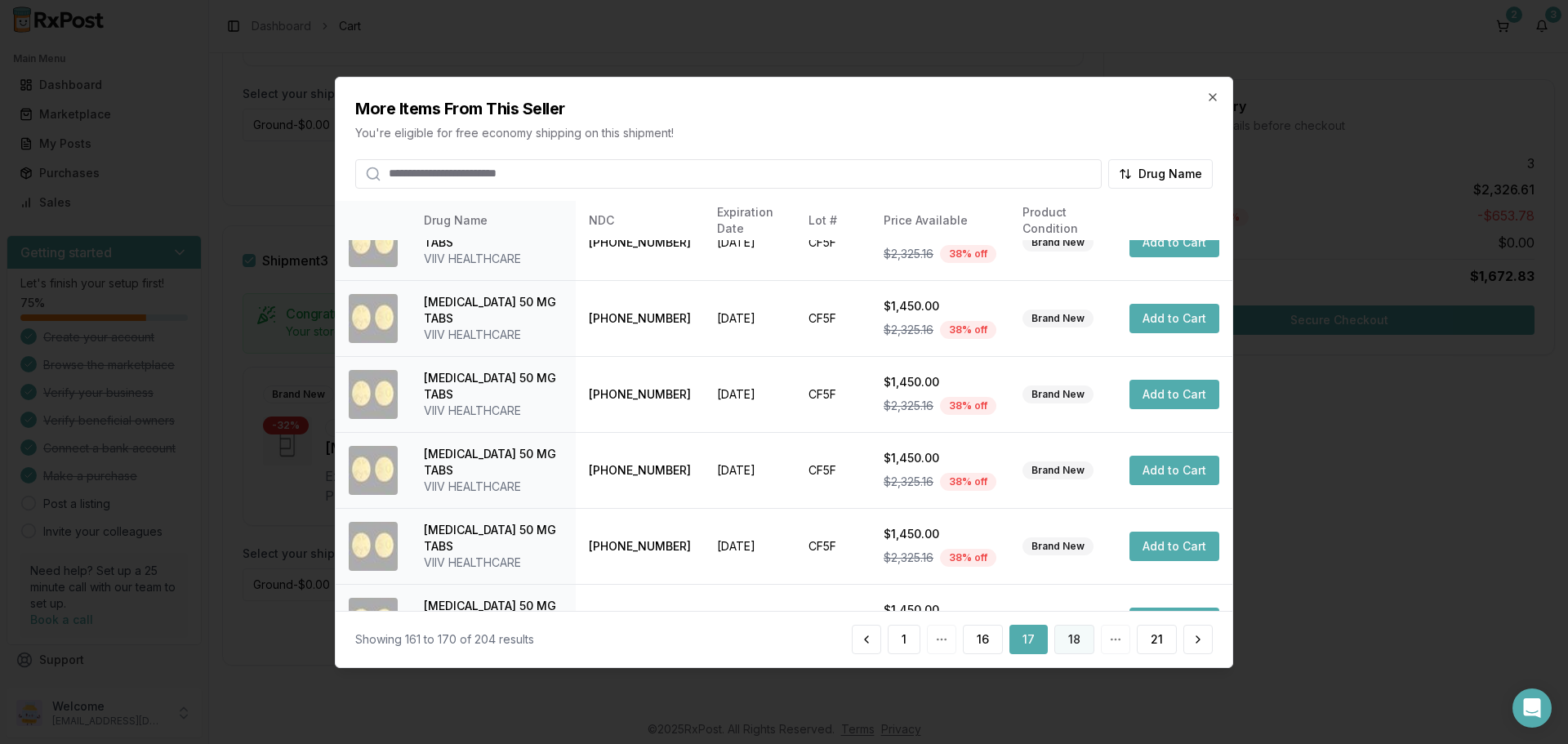
click at [1077, 641] on button "18" at bounding box center [1074, 640] width 40 height 30
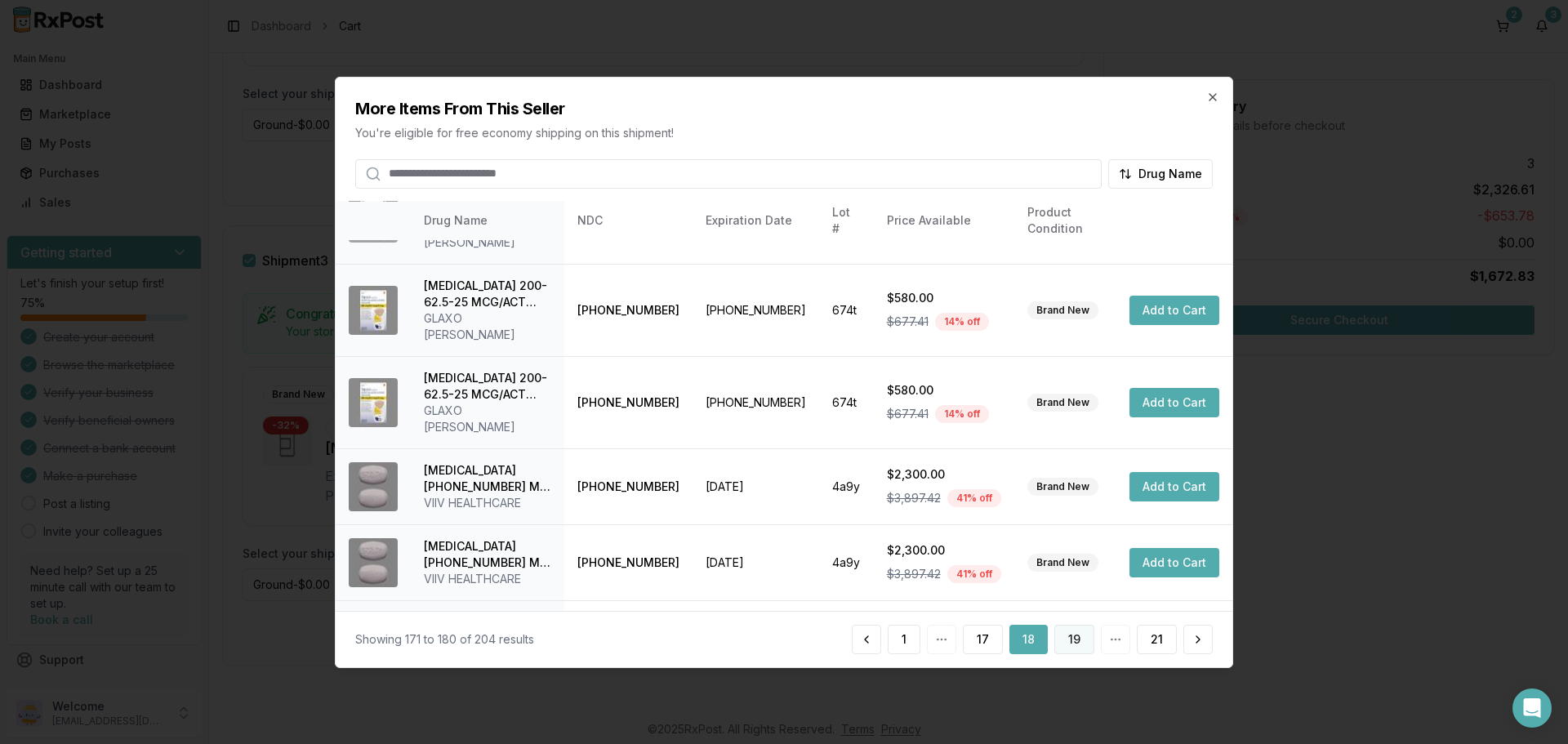
click at [1073, 641] on button "19" at bounding box center [1074, 640] width 40 height 30
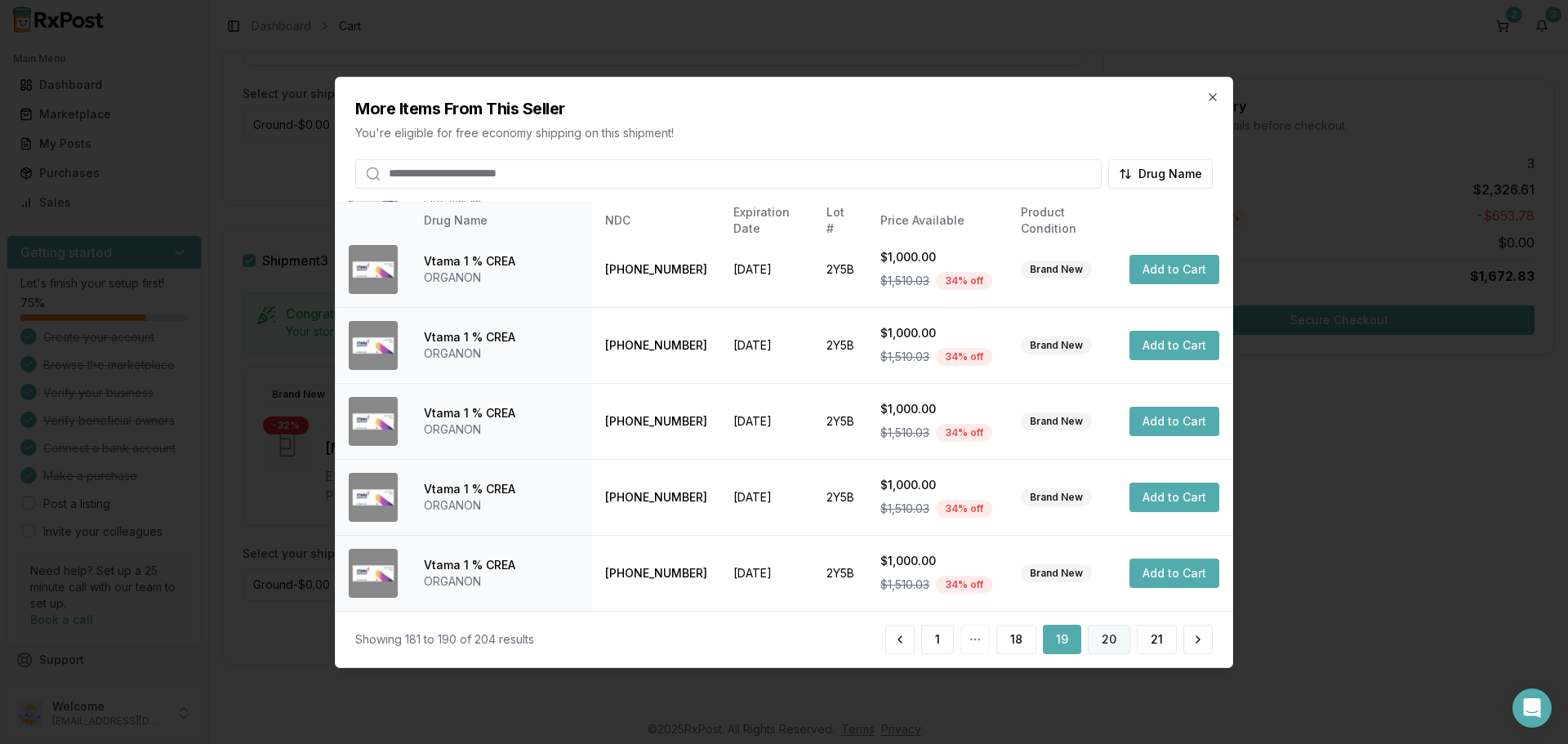
click at [1116, 638] on button "20" at bounding box center [1109, 640] width 42 height 30
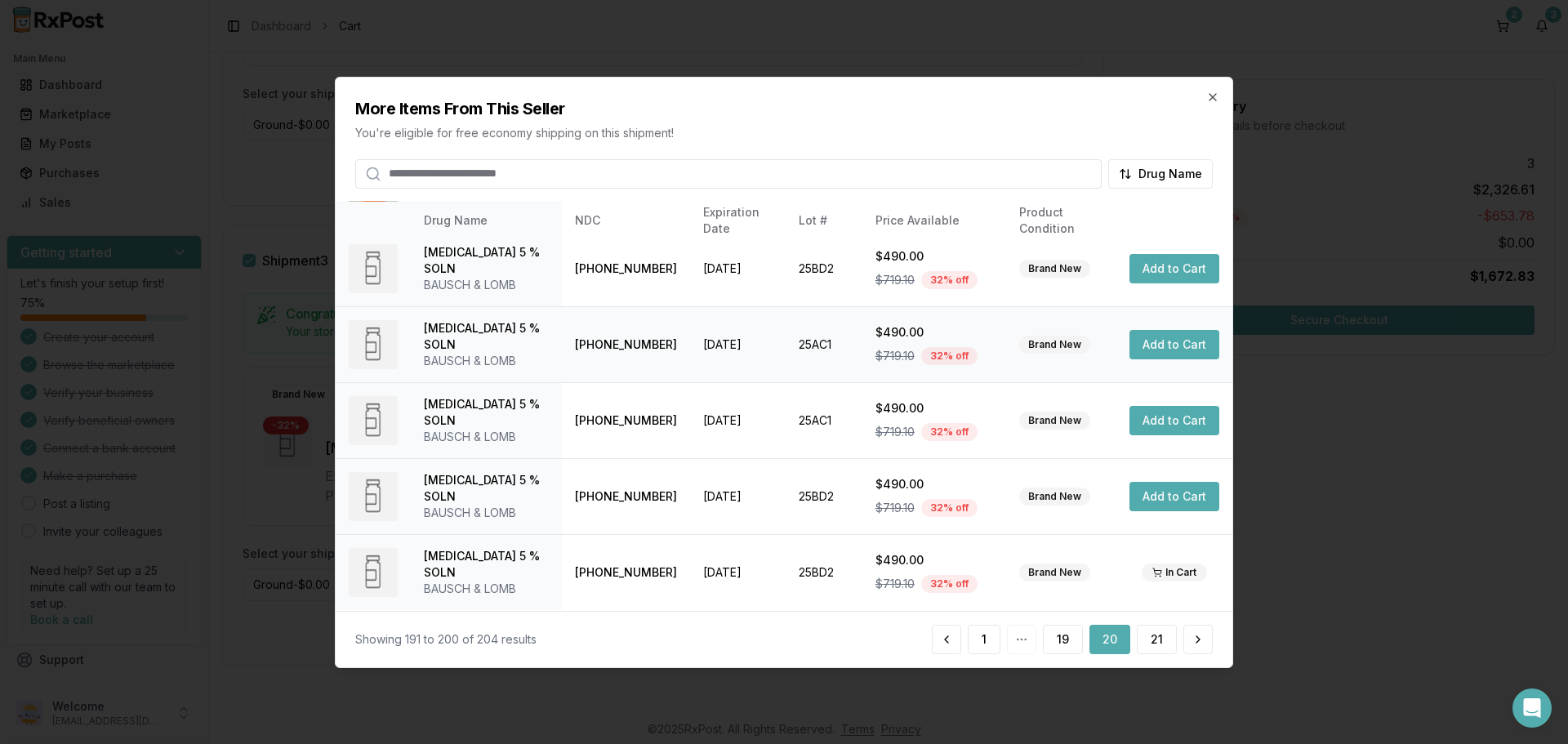
scroll to position [421, 0]
click at [1164, 646] on button "21" at bounding box center [1156, 640] width 40 height 30
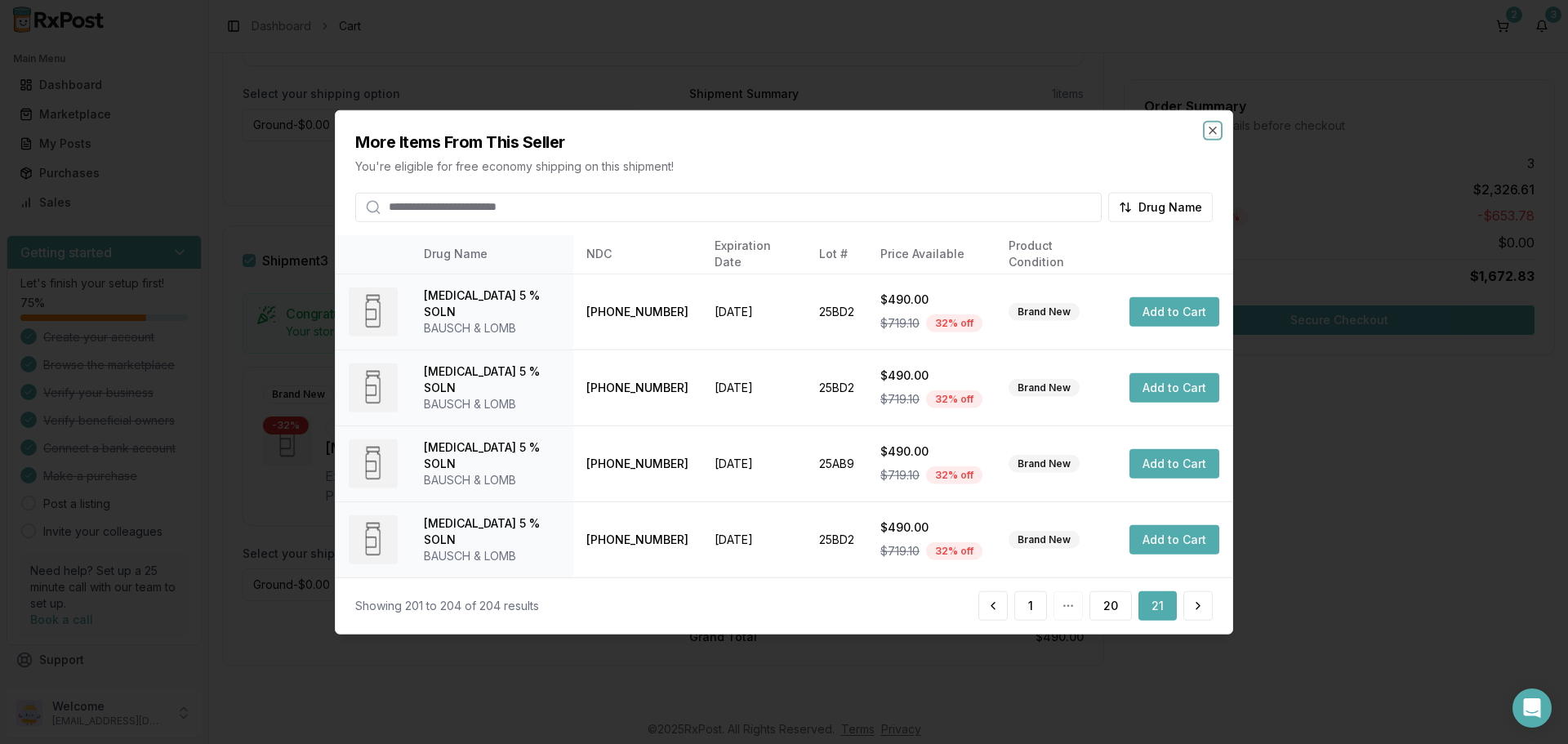
click at [1213, 134] on icon "button" at bounding box center [1213, 130] width 13 height 13
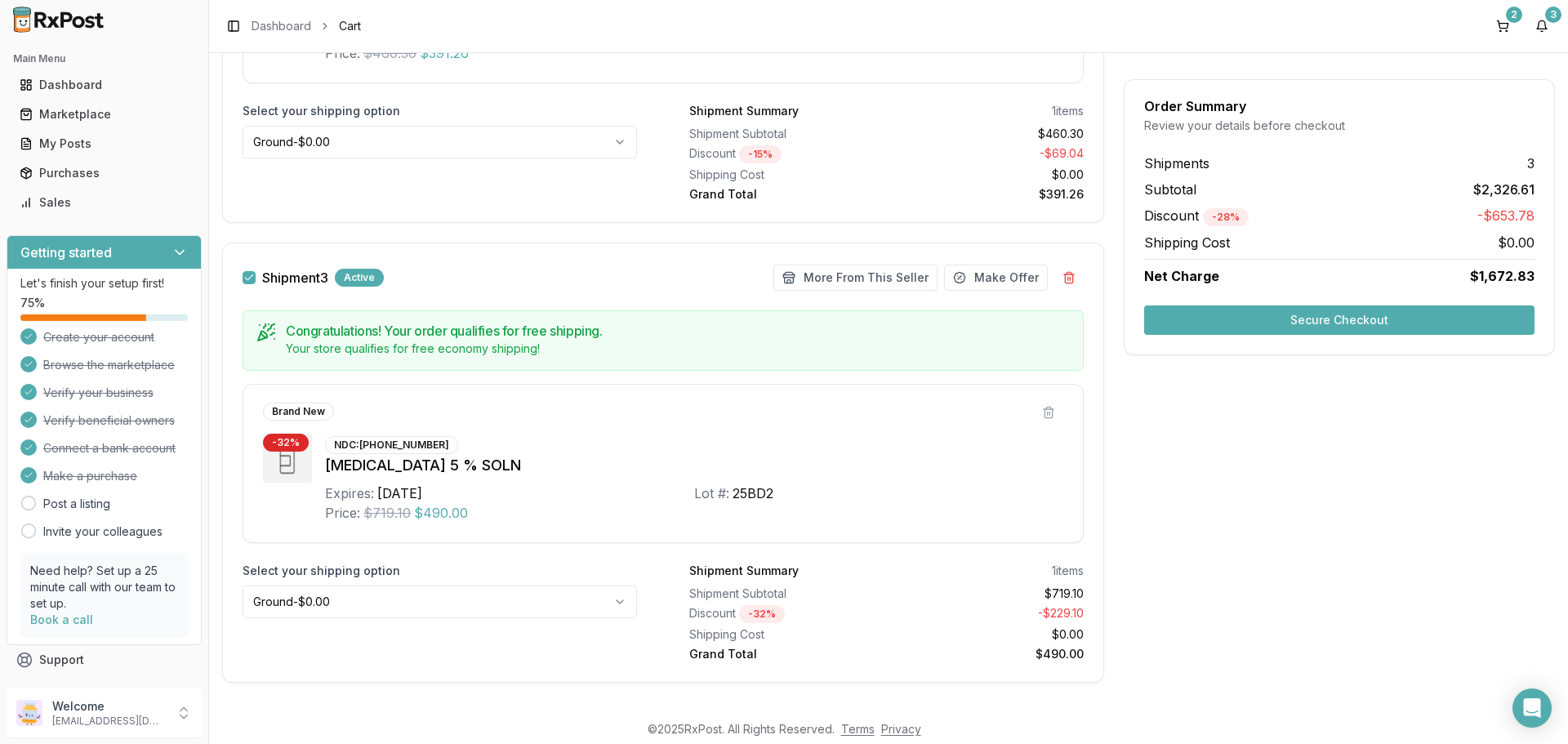
scroll to position [986, 0]
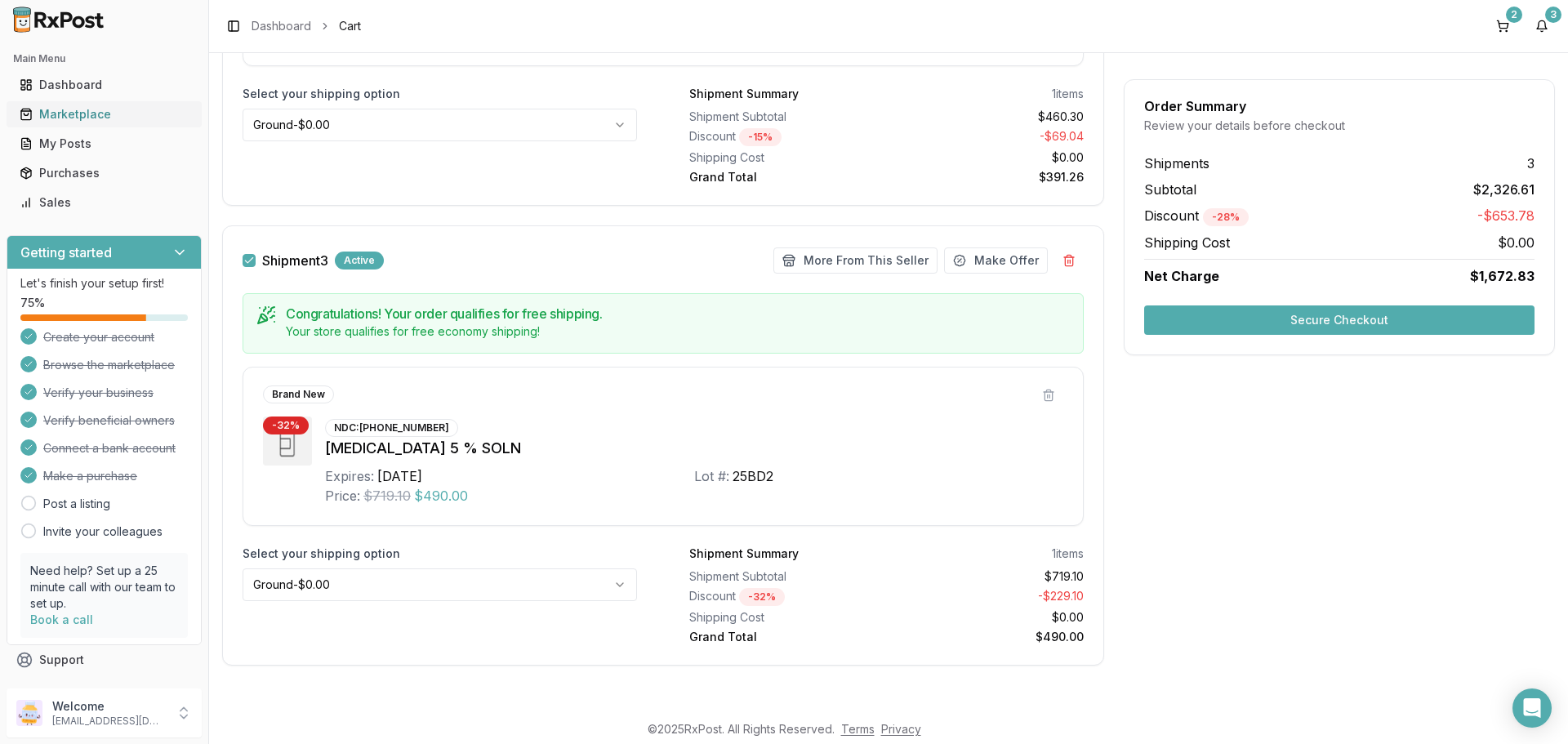
click at [69, 113] on div "Marketplace" at bounding box center [103, 114] width 169 height 17
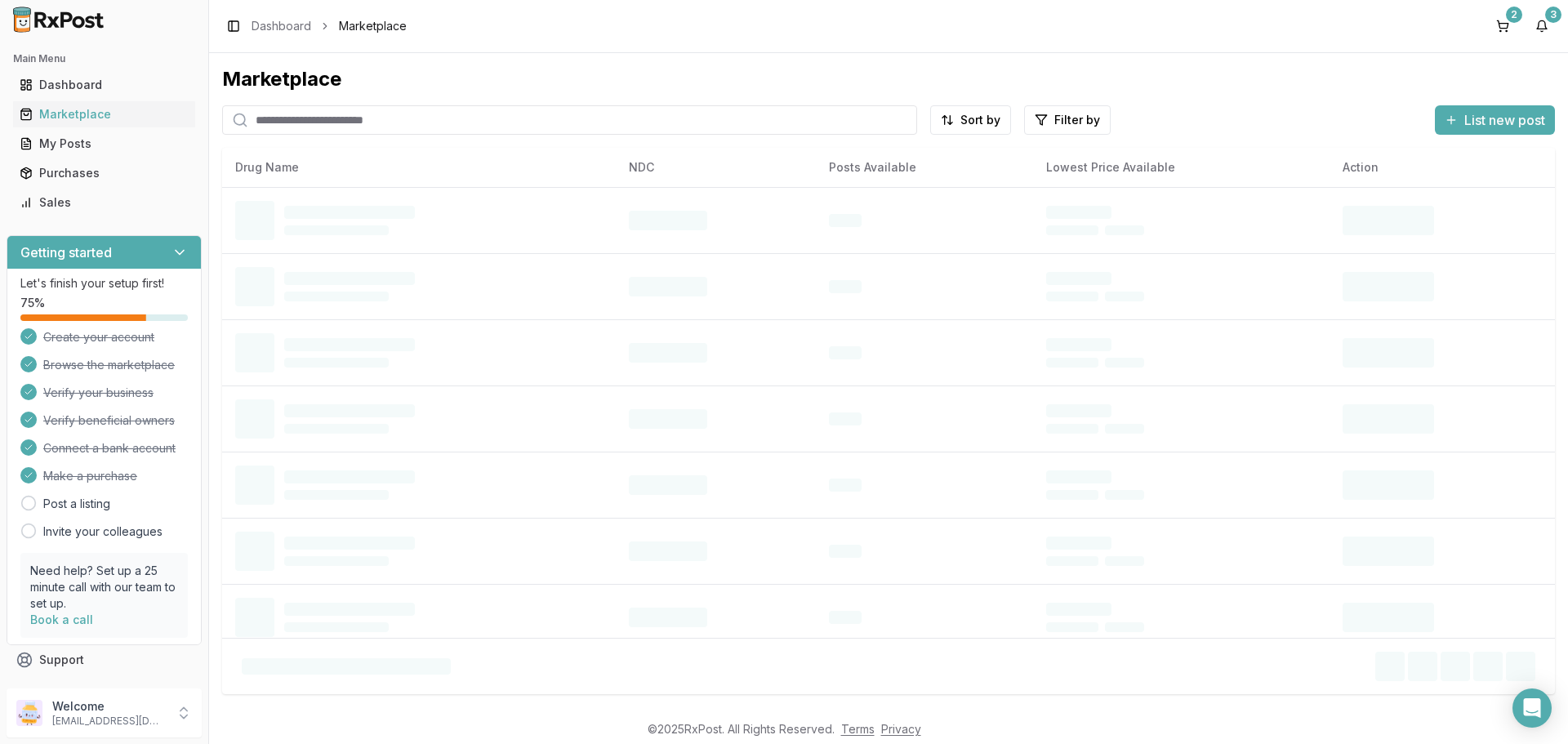
click at [407, 118] on input "search" at bounding box center [570, 120] width 695 height 30
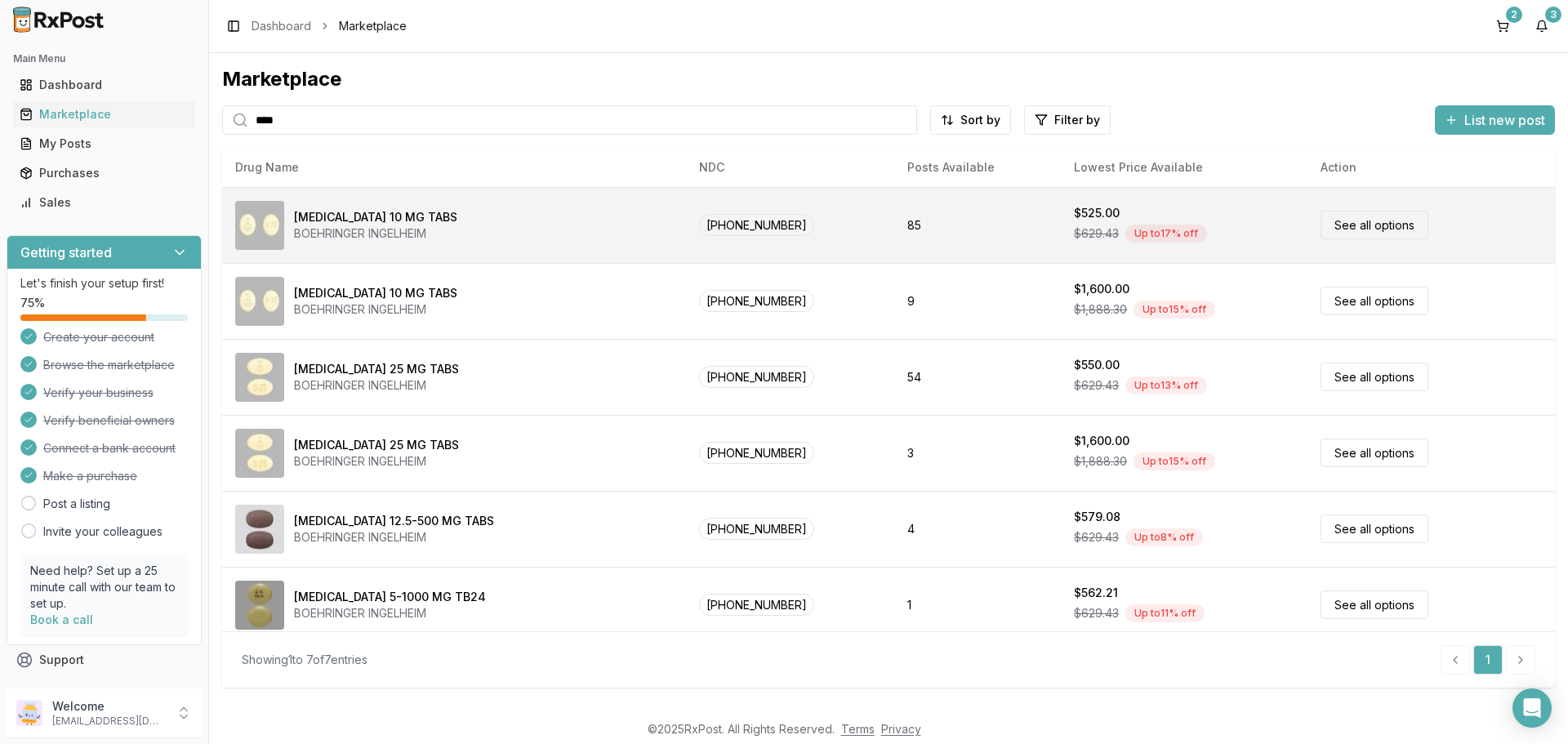
type input "****"
click at [1359, 227] on link "See all options" at bounding box center [1374, 224] width 108 height 29
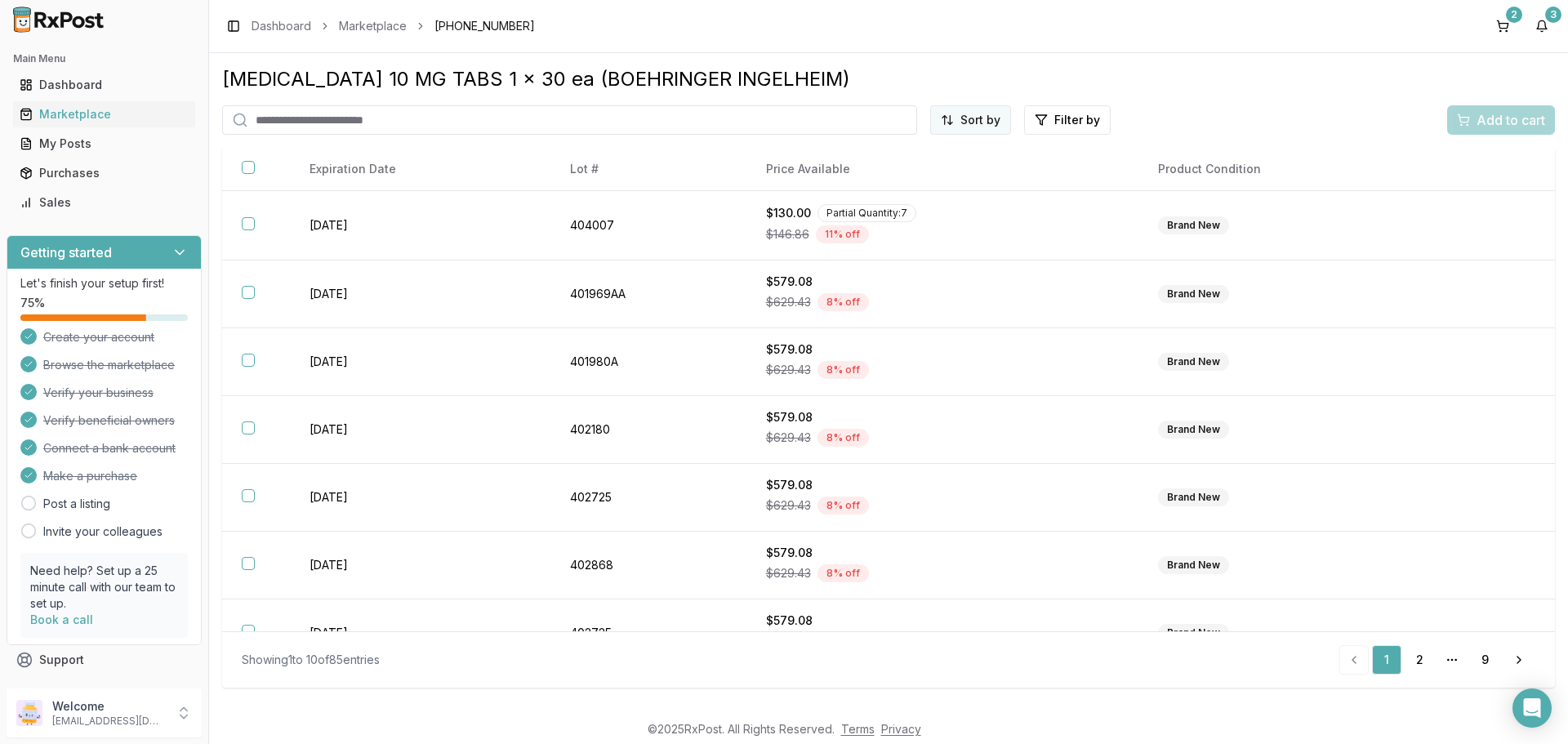
click at [975, 123] on html "Main Menu Dashboard Marketplace My Posts Purchases Sales Getting started Let's …" at bounding box center [784, 372] width 1568 height 744
click at [933, 176] on div "Price (Low to High)" at bounding box center [931, 181] width 155 height 26
click at [1504, 18] on button "2" at bounding box center [1503, 26] width 26 height 26
